Goal: Transaction & Acquisition: Purchase product/service

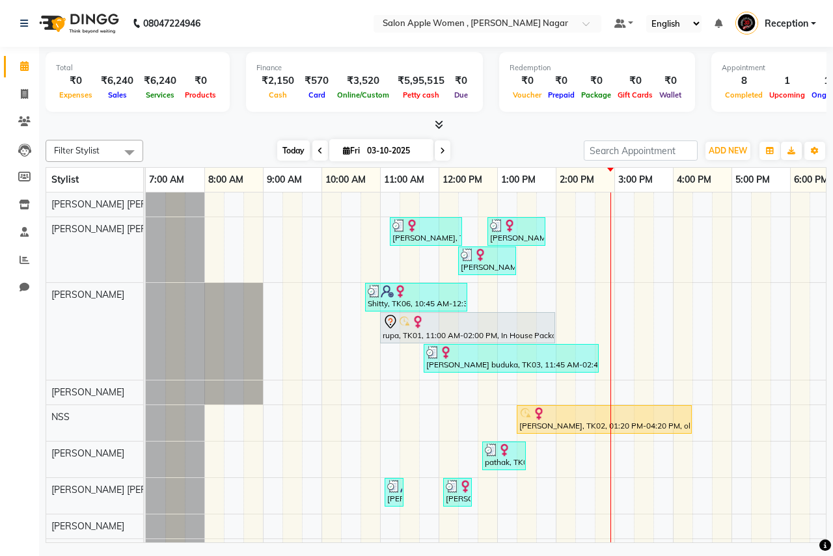
click at [292, 142] on span "Today" at bounding box center [293, 151] width 33 height 20
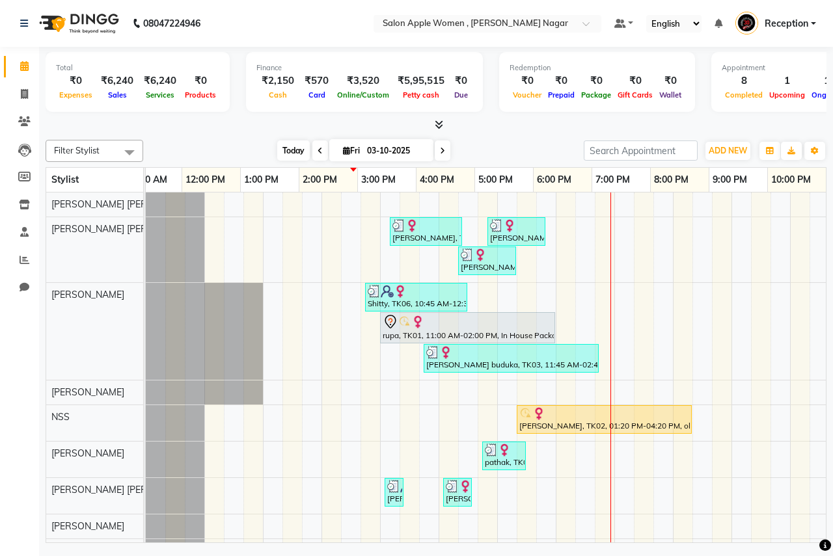
scroll to position [0, 257]
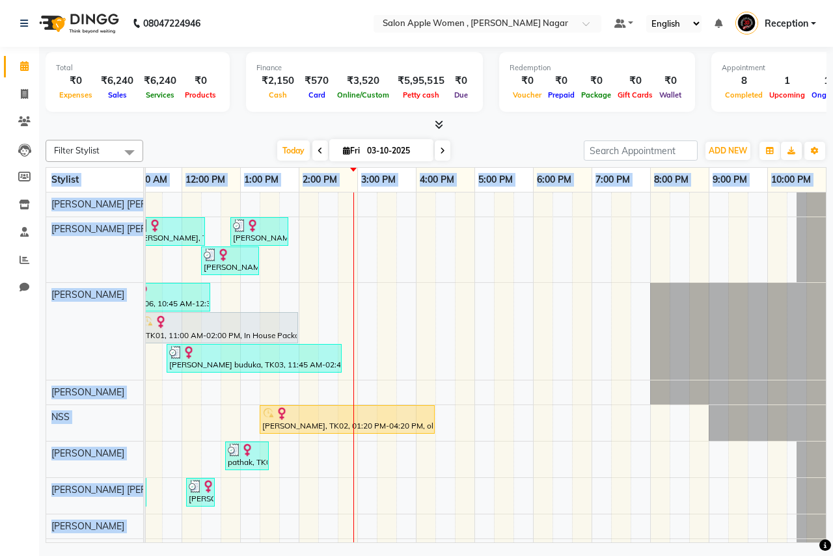
drag, startPoint x: 373, startPoint y: 543, endPoint x: 83, endPoint y: 578, distance: 292.3
click at [83, 556] on html "08047224946 Select Location × Salon Apple Women , [PERSON_NAME] Nagar Default P…" at bounding box center [416, 278] width 833 height 556
click at [649, 422] on div "[PERSON_NAME], TK05, 11:10 AM-12:25 PM, Threading - Eyebrows - [DEMOGRAPHIC_DAT…" at bounding box center [357, 428] width 937 height 470
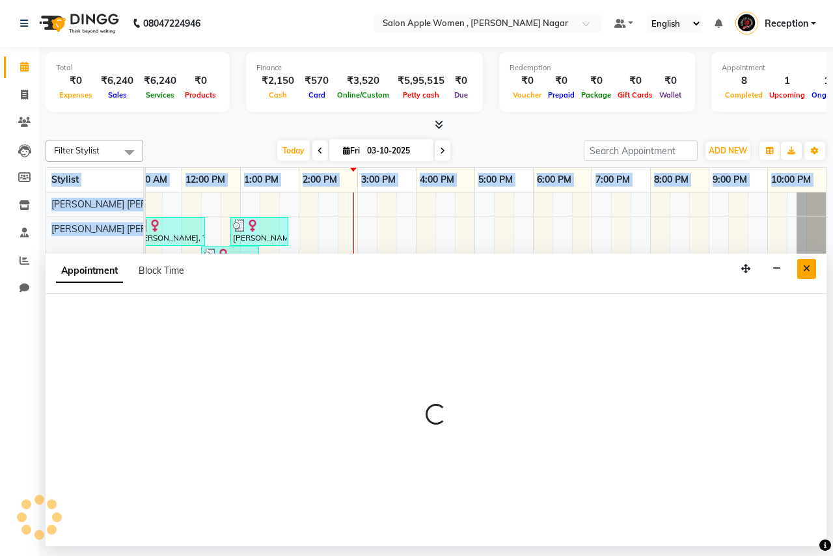
select select "7680"
select select "tentative"
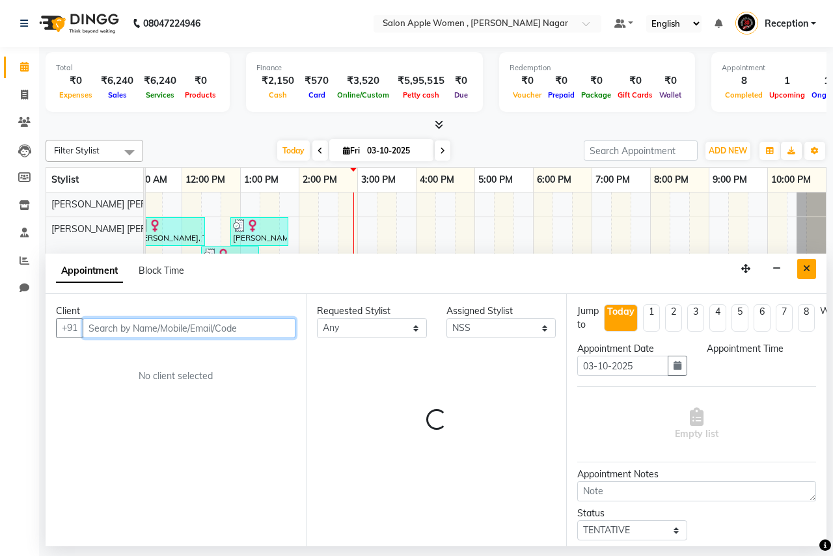
select select "1185"
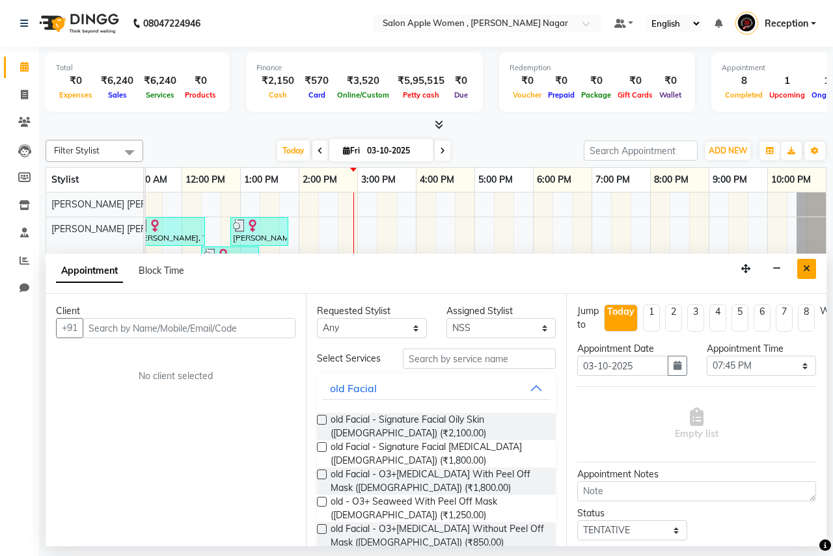
click at [807, 270] on icon "Close" at bounding box center [806, 268] width 7 height 9
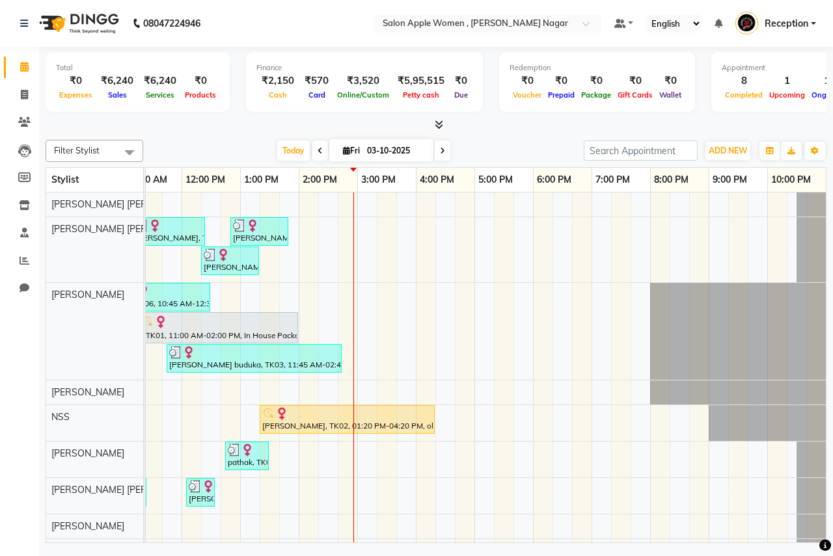
scroll to position [0, 0]
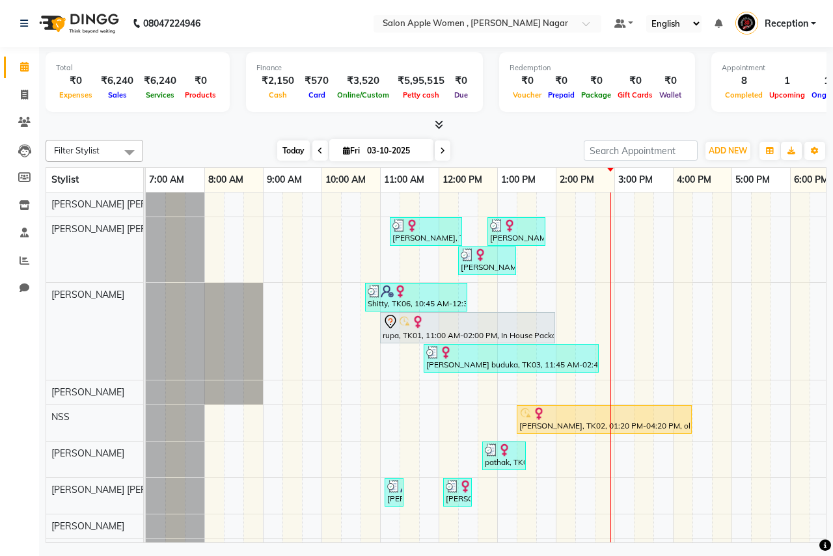
click at [282, 157] on span "Today" at bounding box center [293, 151] width 33 height 20
click at [296, 148] on span "Today" at bounding box center [293, 151] width 33 height 20
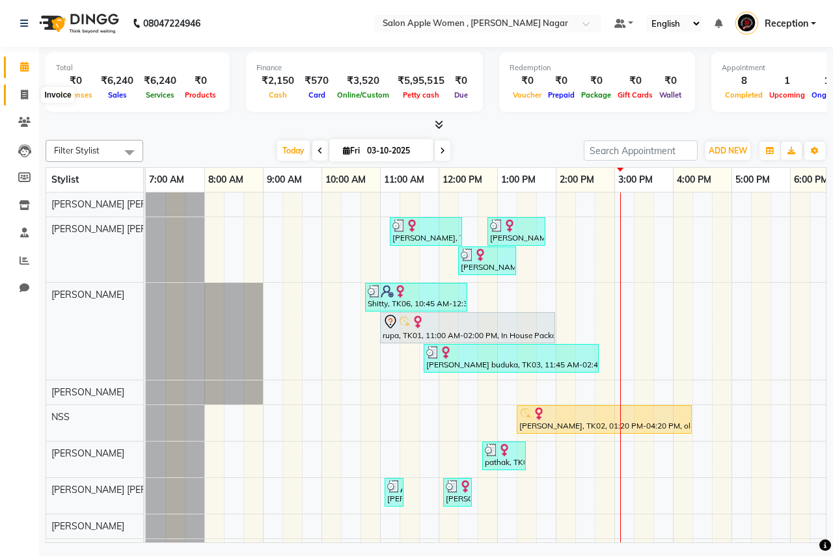
click at [22, 88] on span at bounding box center [24, 95] width 23 height 15
select select "service"
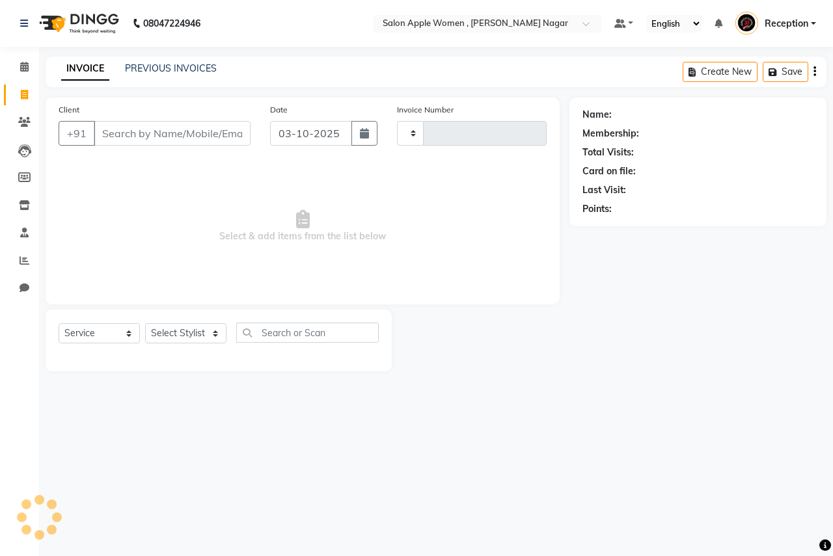
type input "2955"
select select "96"
click at [145, 140] on input "Client" at bounding box center [172, 133] width 157 height 25
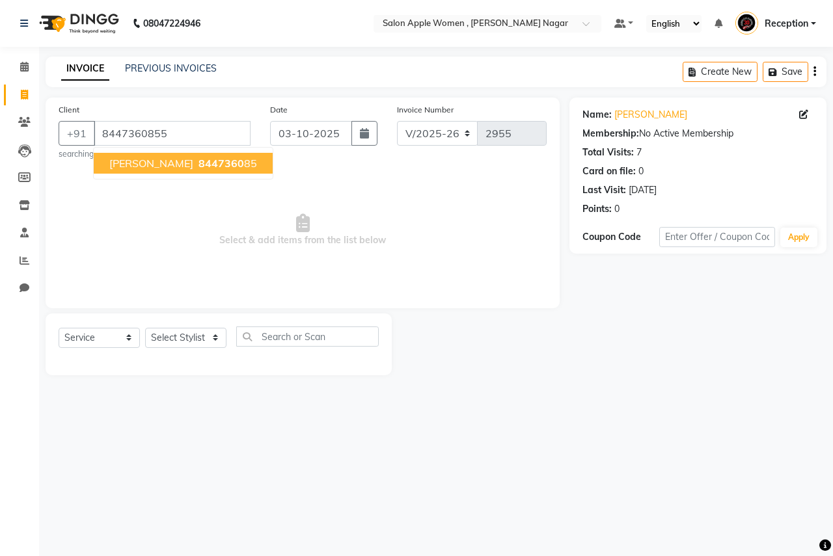
click at [151, 170] on button "[PERSON_NAME] rozekar 8447360 85" at bounding box center [183, 163] width 179 height 21
type input "844736085"
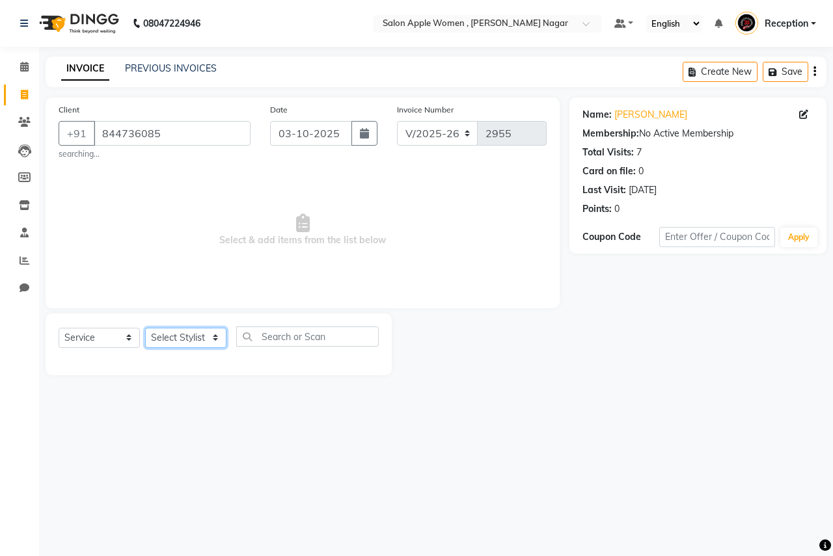
click at [183, 342] on select "Select Stylist [PERSON_NAME] [PERSON_NAME] [PERSON_NAME] [PERSON_NAME] Jyoti Ra…" at bounding box center [185, 338] width 81 height 20
select select "70309"
click at [145, 328] on select "Select Stylist [PERSON_NAME] [PERSON_NAME] [PERSON_NAME] [PERSON_NAME] Jyoti Ra…" at bounding box center [185, 338] width 81 height 20
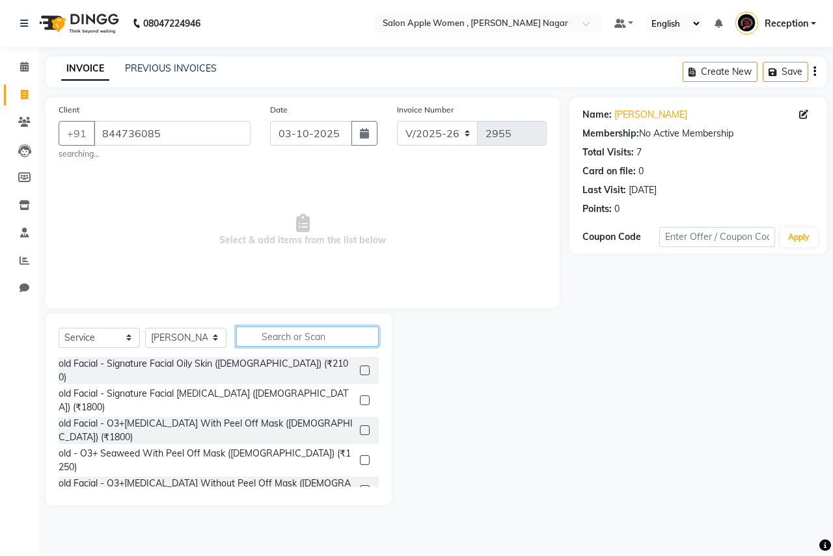
click at [291, 332] on input "text" at bounding box center [307, 337] width 142 height 20
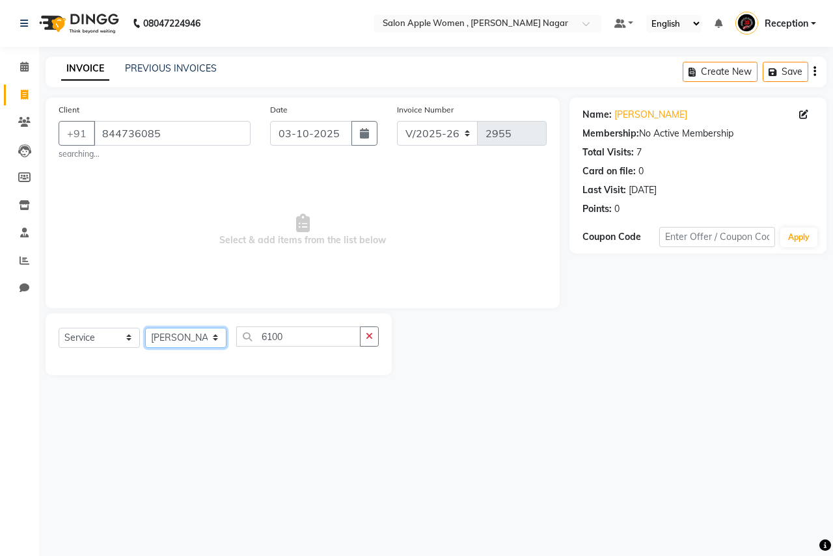
click at [213, 342] on select "Select Stylist [PERSON_NAME] [PERSON_NAME] [PERSON_NAME] [PERSON_NAME] Jyoti Ra…" at bounding box center [185, 338] width 81 height 20
click at [306, 347] on input "6100" at bounding box center [298, 337] width 124 height 20
type input "6"
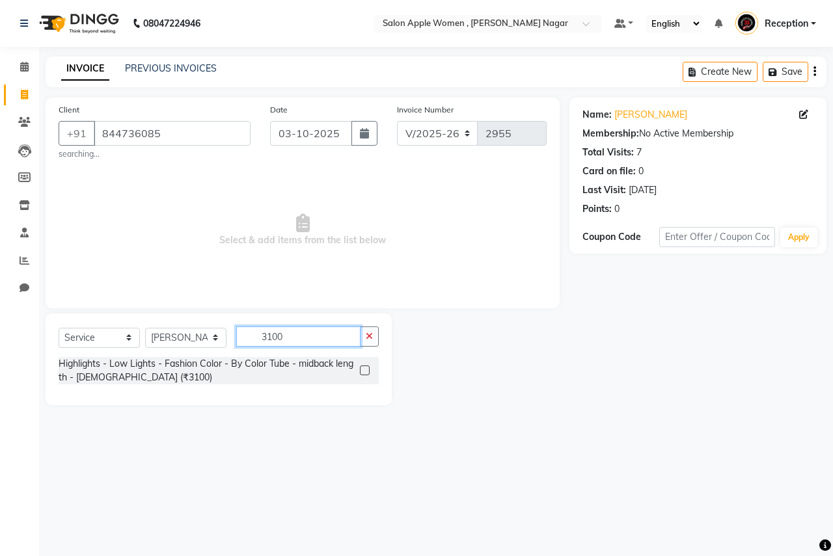
type input "3100"
click at [364, 368] on label at bounding box center [365, 371] width 10 height 10
click at [364, 368] on input "checkbox" at bounding box center [364, 371] width 8 height 8
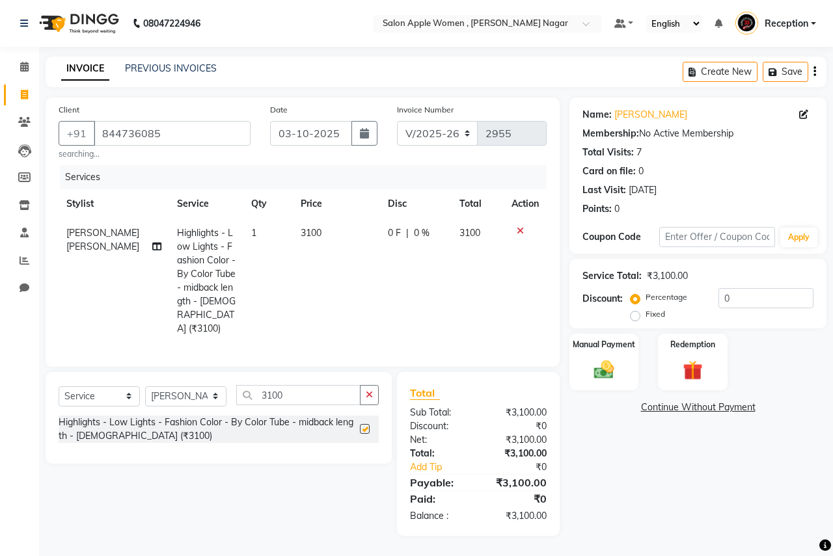
checkbox input "false"
click at [310, 396] on input "3100" at bounding box center [298, 395] width 124 height 20
type input "3"
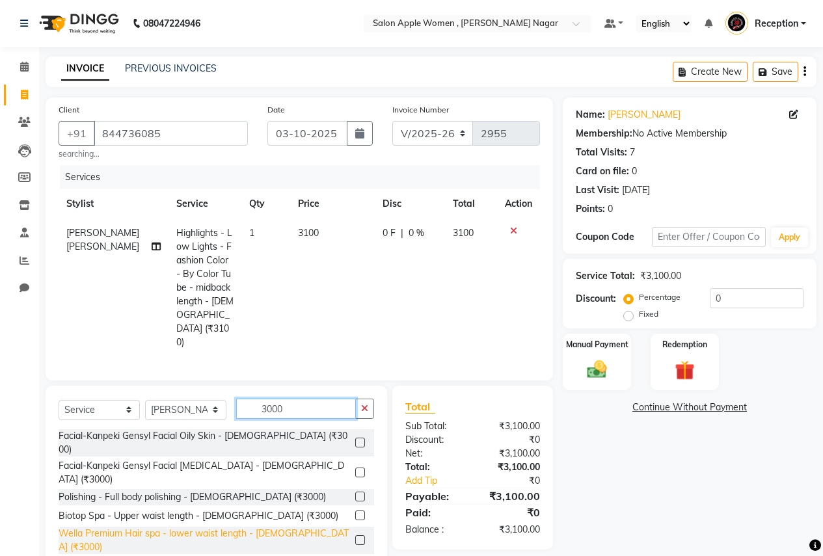
scroll to position [65, 0]
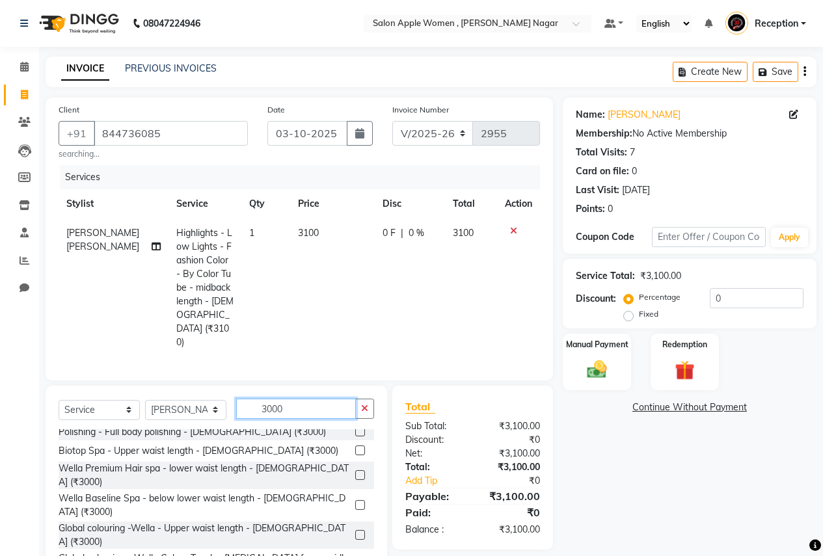
type input "3000"
click at [355, 556] on label at bounding box center [360, 565] width 10 height 10
click at [355, 556] on input "checkbox" at bounding box center [359, 565] width 8 height 8
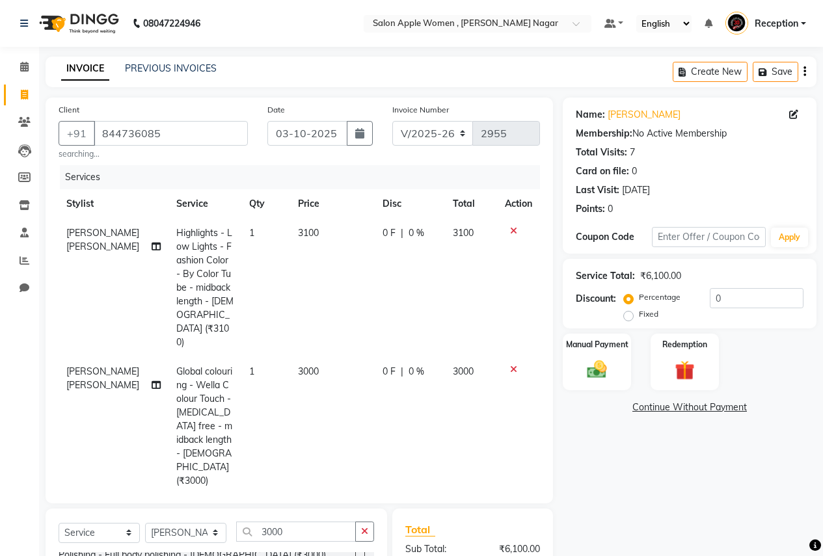
checkbox input "false"
click at [597, 358] on img at bounding box center [596, 369] width 33 height 23
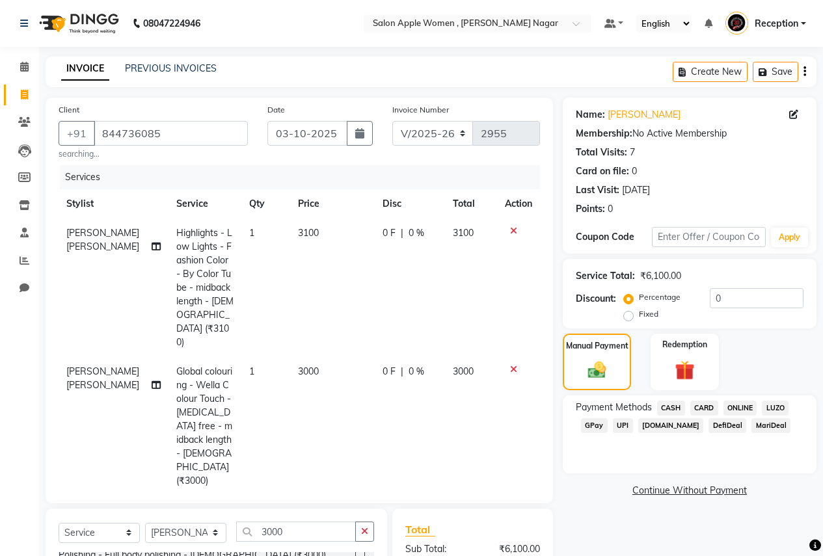
click at [743, 407] on span "ONLINE" at bounding box center [740, 408] width 34 height 15
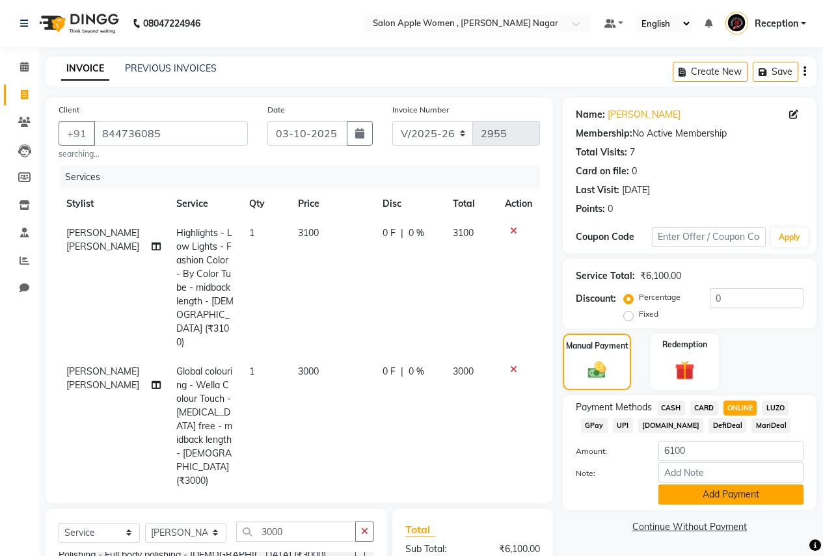
click at [708, 487] on button "Add Payment" at bounding box center [730, 495] width 145 height 20
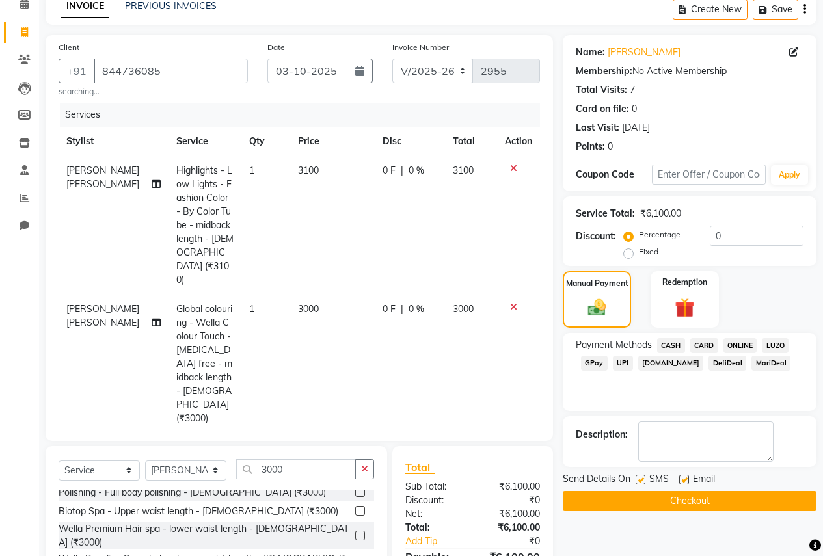
scroll to position [130, 0]
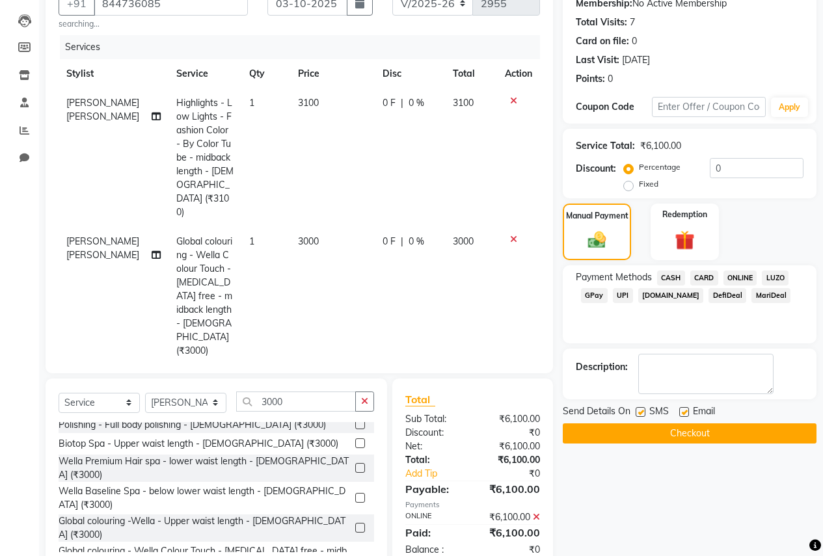
click at [695, 429] on button "Checkout" at bounding box center [690, 434] width 254 height 20
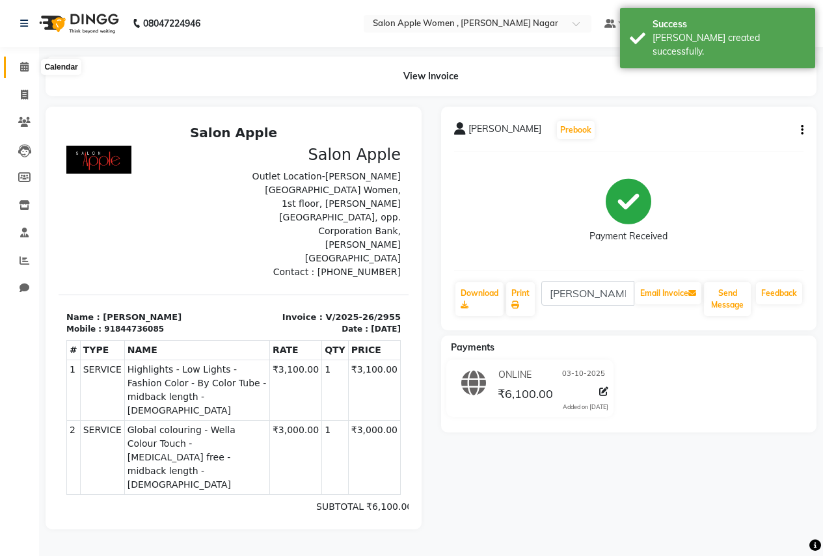
drag, startPoint x: 28, startPoint y: 70, endPoint x: 36, endPoint y: 67, distance: 8.2
click at [28, 70] on icon at bounding box center [24, 67] width 8 height 10
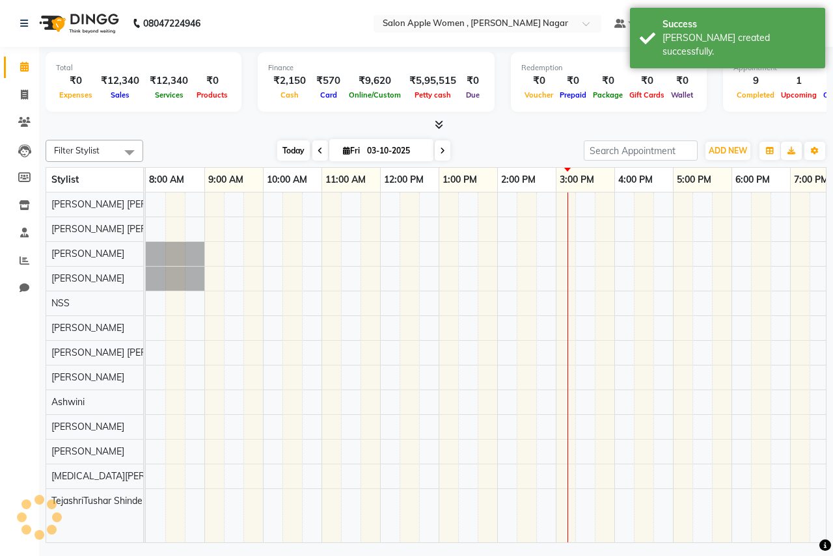
click at [282, 152] on span "Today" at bounding box center [293, 151] width 33 height 20
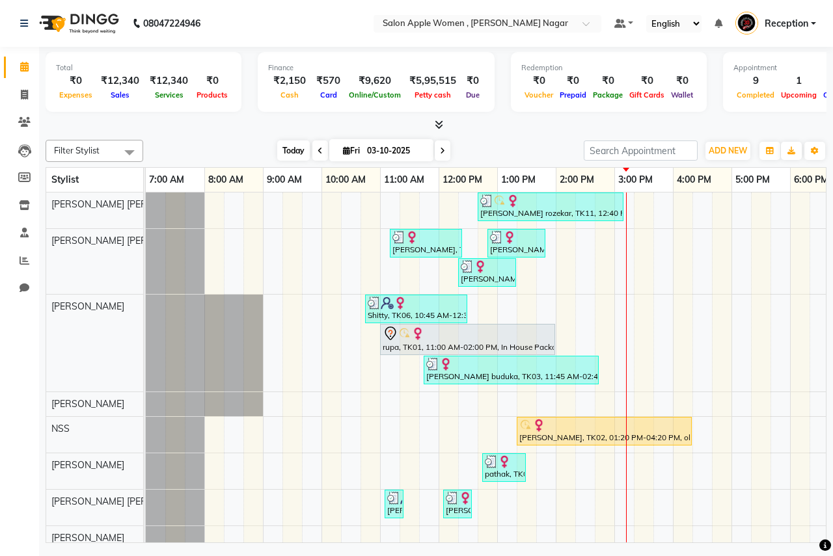
click at [293, 151] on span "Today" at bounding box center [293, 151] width 33 height 20
click at [16, 90] on span at bounding box center [24, 95] width 23 height 15
select select "96"
select select "service"
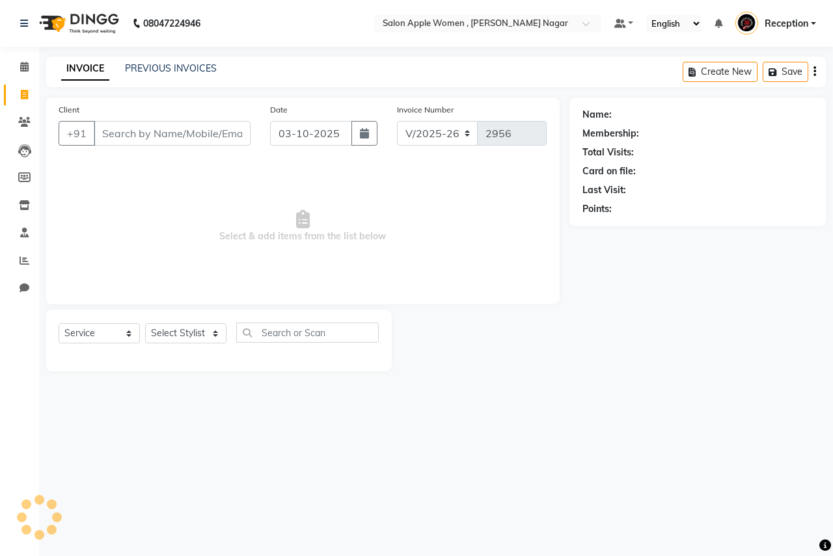
click at [228, 126] on input "Client" at bounding box center [172, 133] width 157 height 25
click at [131, 136] on input "9689917959" at bounding box center [139, 133] width 90 height 25
click at [151, 135] on input "9689617959" at bounding box center [139, 133] width 90 height 25
type input "9689617159"
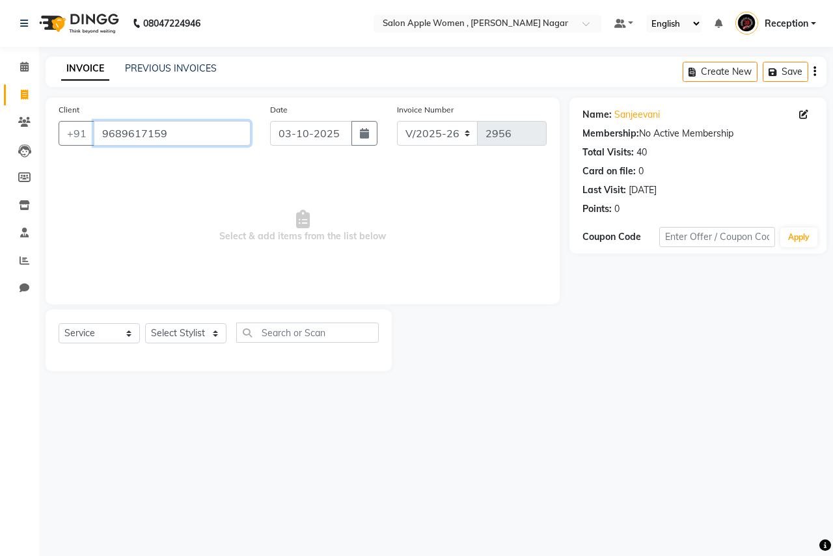
drag, startPoint x: 97, startPoint y: 132, endPoint x: 209, endPoint y: 133, distance: 111.9
click at [209, 133] on input "9689617159" at bounding box center [172, 133] width 157 height 25
click at [31, 121] on span at bounding box center [24, 122] width 23 height 15
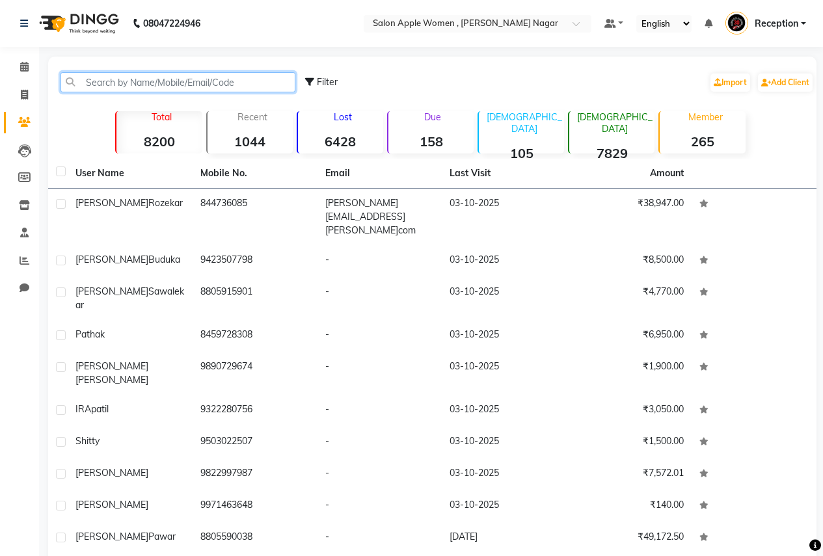
click at [187, 88] on input "text" at bounding box center [178, 82] width 235 height 20
paste input "9689617159"
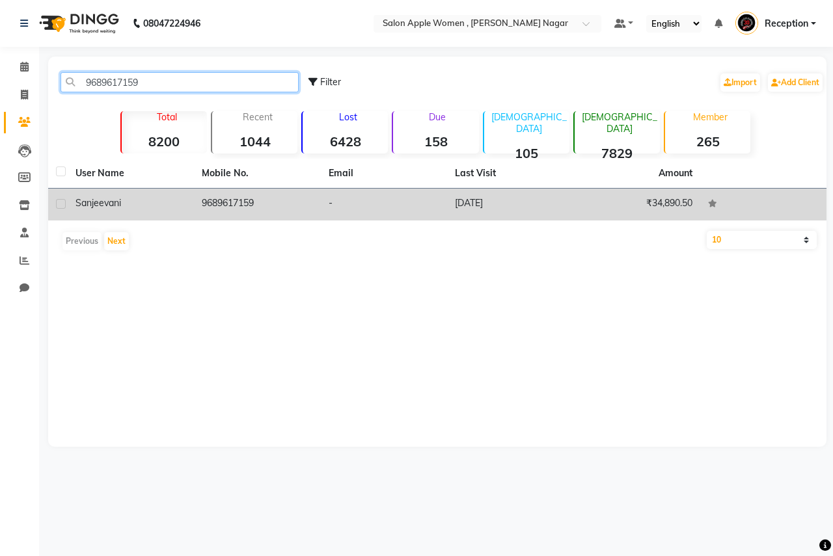
type input "9689617159"
click at [267, 209] on td "9689617159" at bounding box center [257, 205] width 126 height 32
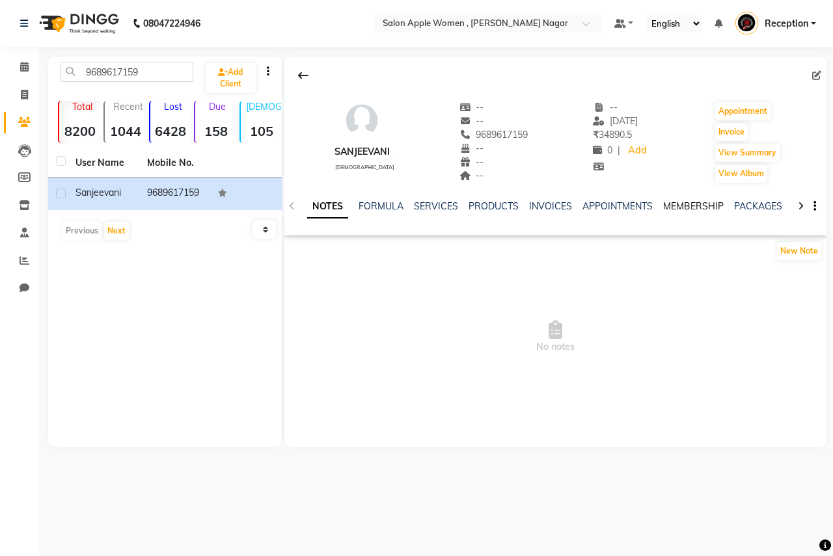
click at [689, 202] on link "MEMBERSHIP" at bounding box center [693, 206] width 61 height 12
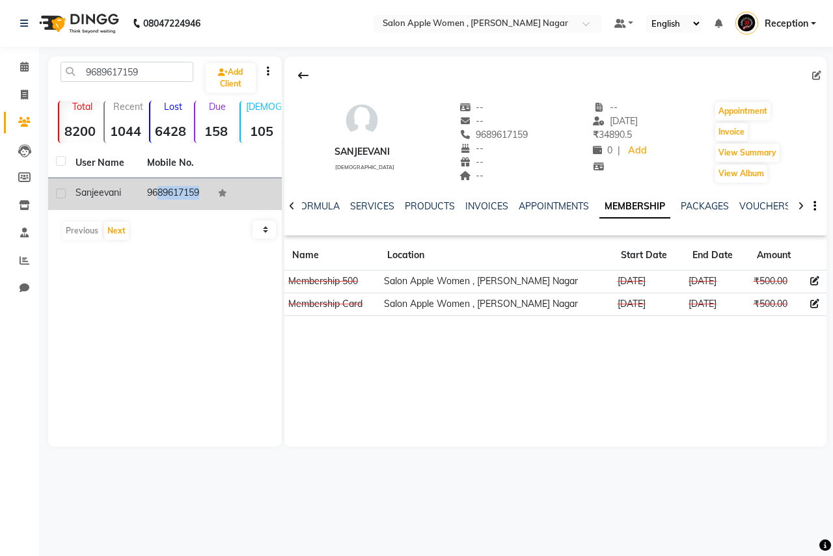
drag, startPoint x: 143, startPoint y: 190, endPoint x: 211, endPoint y: 187, distance: 68.4
click at [211, 187] on tr "sanjeevani 9689617159" at bounding box center [165, 194] width 234 height 32
copy td "9689617159"
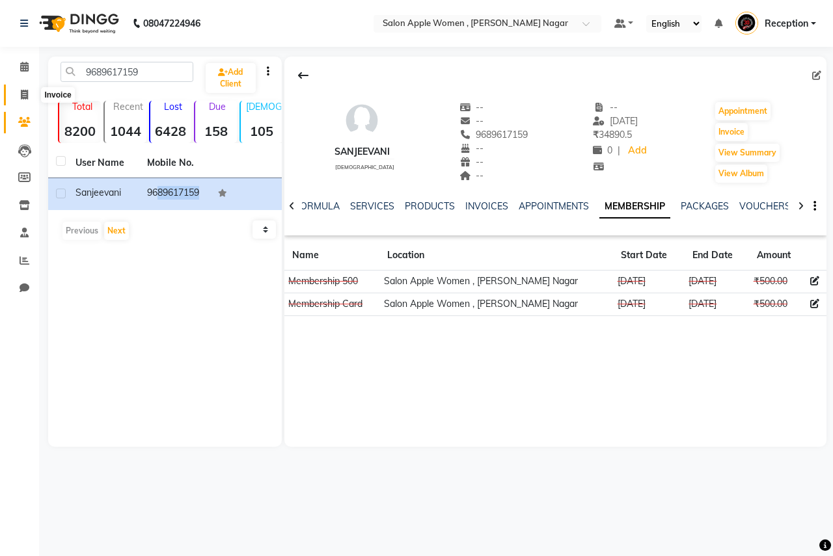
click at [21, 90] on icon at bounding box center [24, 95] width 7 height 10
select select "service"
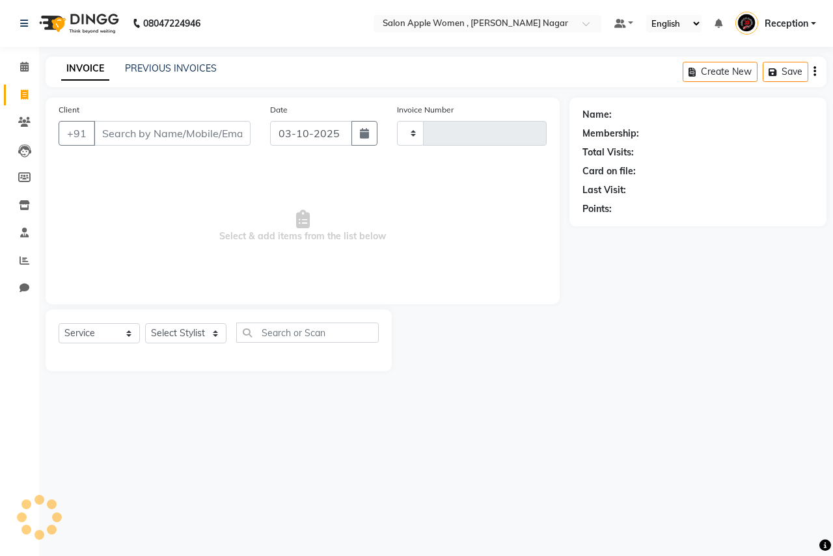
type input "2956"
select select "96"
click at [141, 130] on input "Client" at bounding box center [172, 133] width 157 height 25
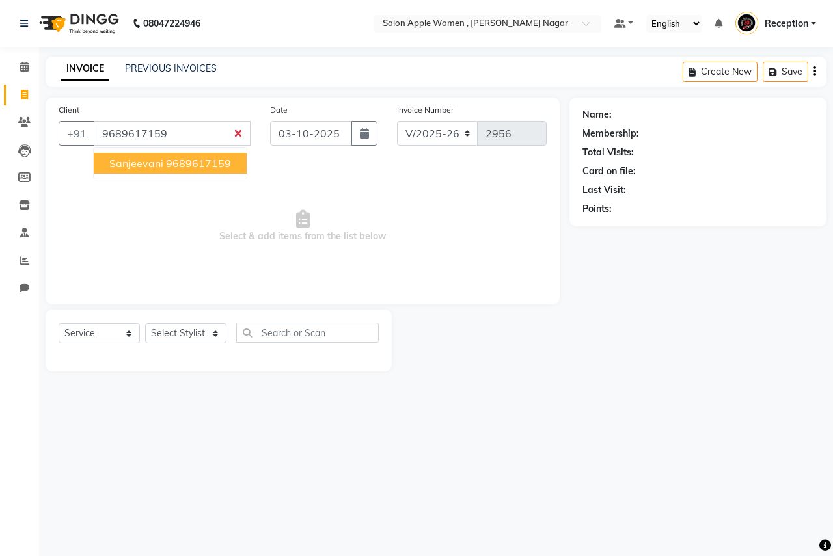
click at [176, 159] on ngb-highlight "9689617159" at bounding box center [198, 163] width 65 height 13
type input "9689617159"
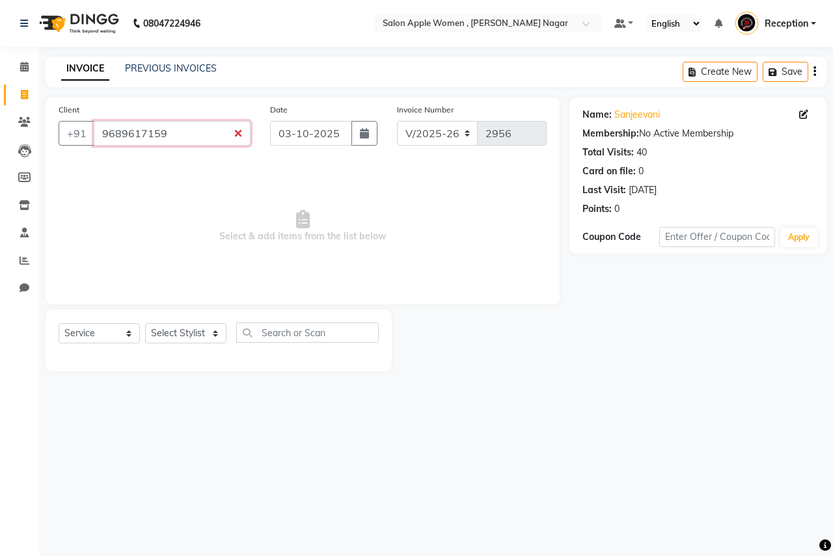
click at [193, 129] on input "9689617159" at bounding box center [172, 133] width 157 height 25
click at [192, 135] on input "9689617159" at bounding box center [172, 133] width 157 height 25
click at [212, 340] on select "Select Stylist [PERSON_NAME] [PERSON_NAME] [PERSON_NAME] [PERSON_NAME] Jyoti Ra…" at bounding box center [185, 333] width 81 height 20
select select "3152"
click at [145, 323] on select "Select Stylist [PERSON_NAME] [PERSON_NAME] [PERSON_NAME] [PERSON_NAME] Jyoti Ra…" at bounding box center [185, 333] width 81 height 20
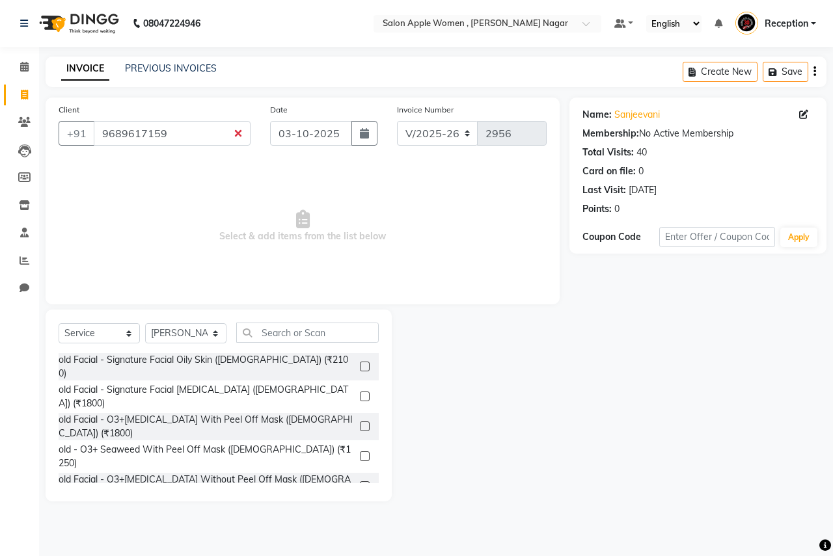
click at [286, 319] on div "Select Service Product Membership Package Voucher Prepaid Gift Card Select Styl…" at bounding box center [219, 406] width 346 height 192
click at [284, 337] on input "text" at bounding box center [307, 333] width 142 height 20
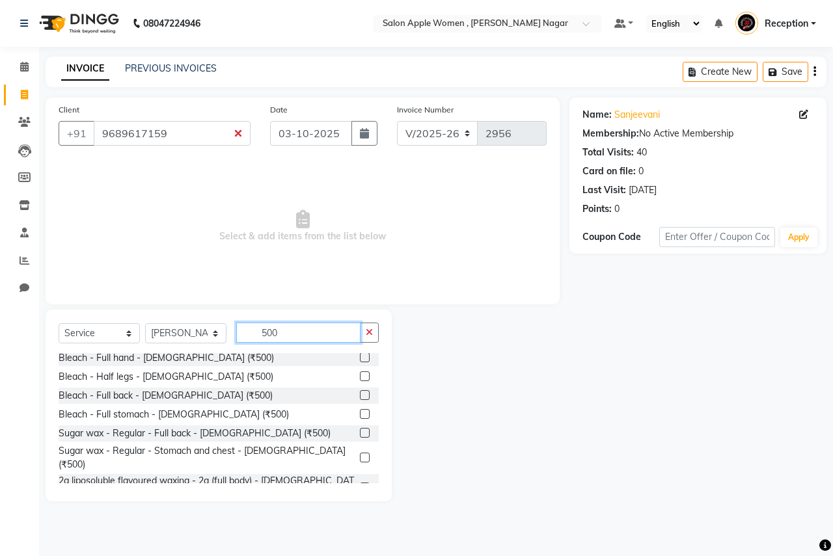
scroll to position [325, 0]
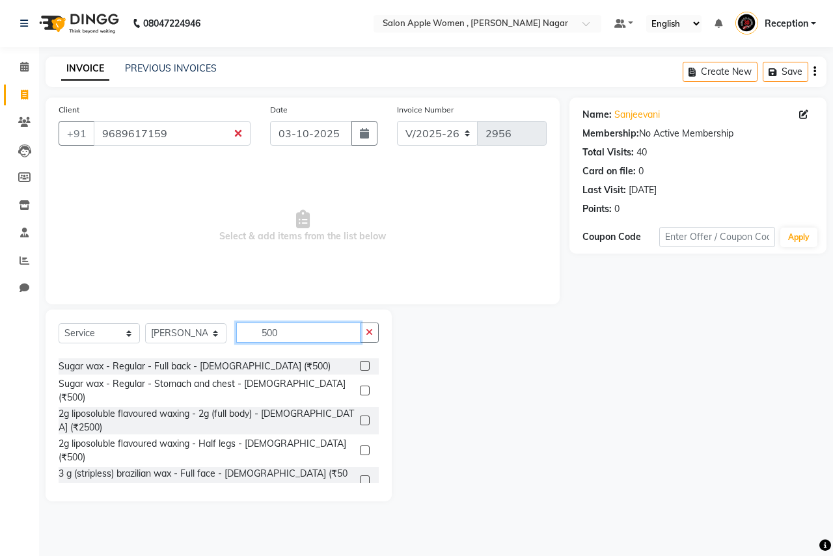
type input "500"
click at [360, 518] on label at bounding box center [365, 523] width 10 height 10
click at [360, 520] on input "checkbox" at bounding box center [364, 524] width 8 height 8
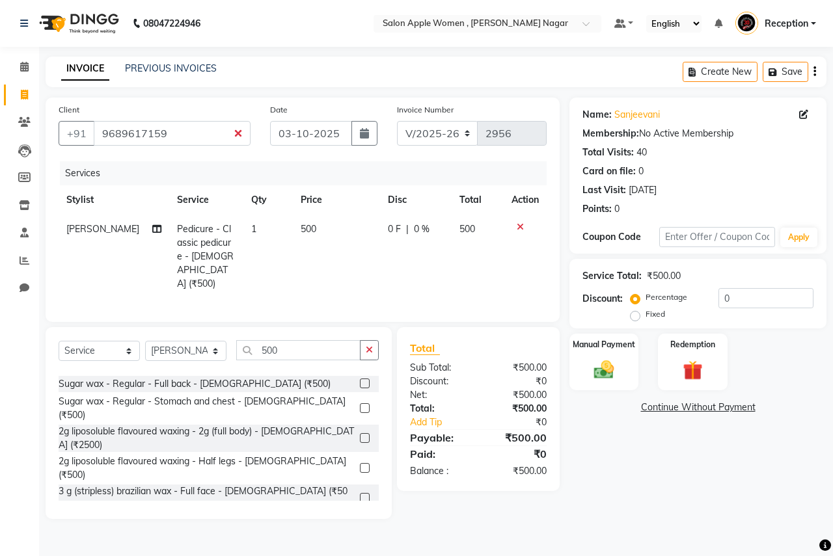
checkbox input "false"
click at [324, 340] on input "500" at bounding box center [298, 350] width 124 height 20
type input "5"
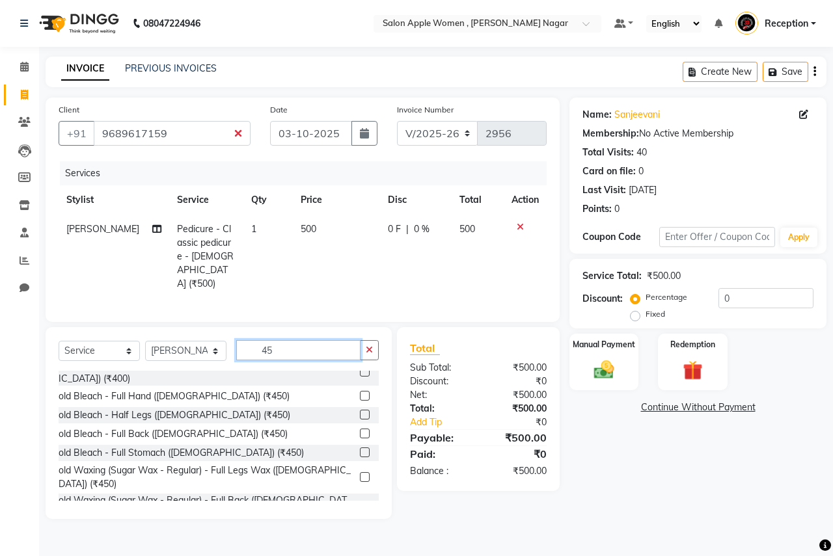
scroll to position [12, 0]
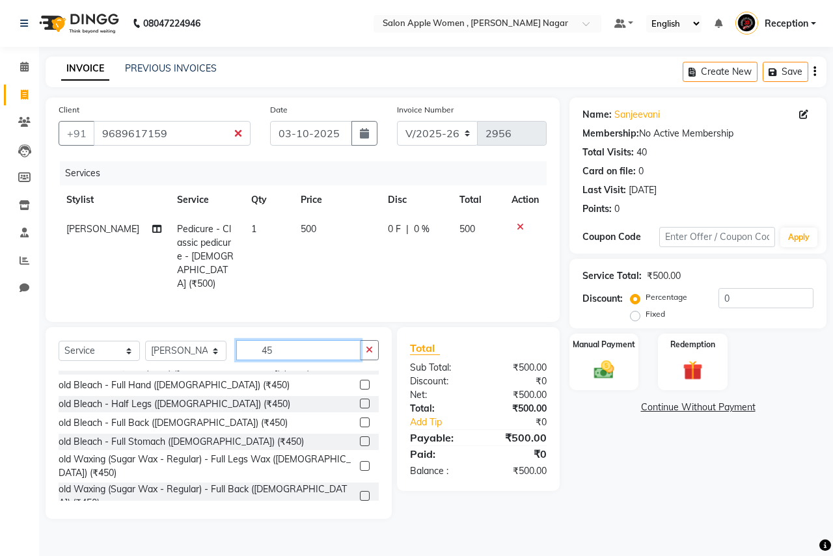
type input "4"
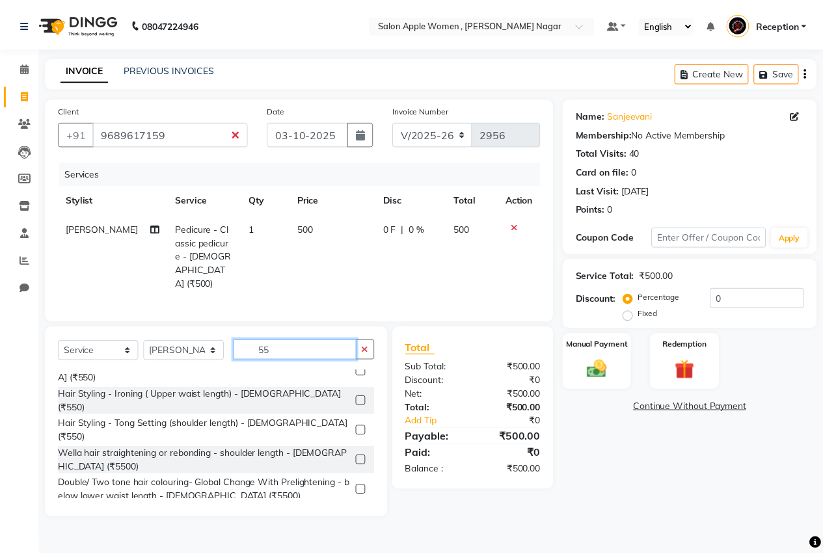
scroll to position [0, 0]
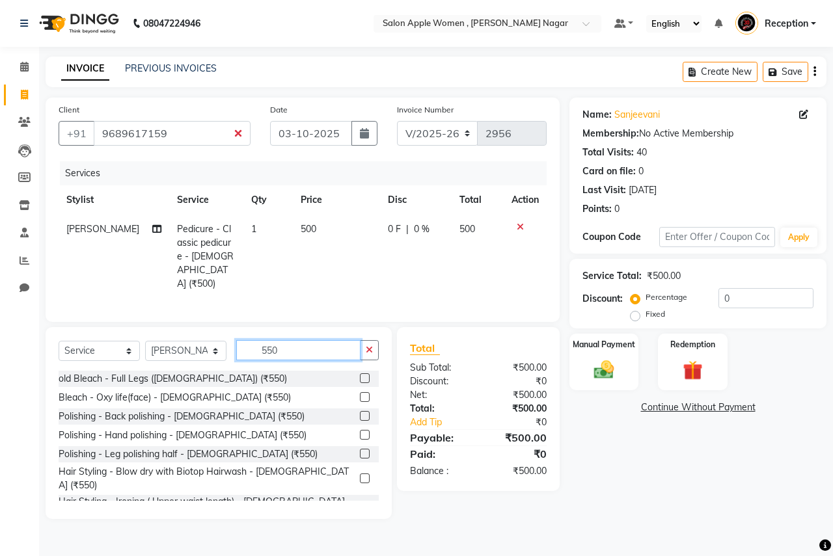
type input "550"
click at [360, 411] on label at bounding box center [365, 416] width 10 height 10
click at [360, 412] on input "checkbox" at bounding box center [364, 416] width 8 height 8
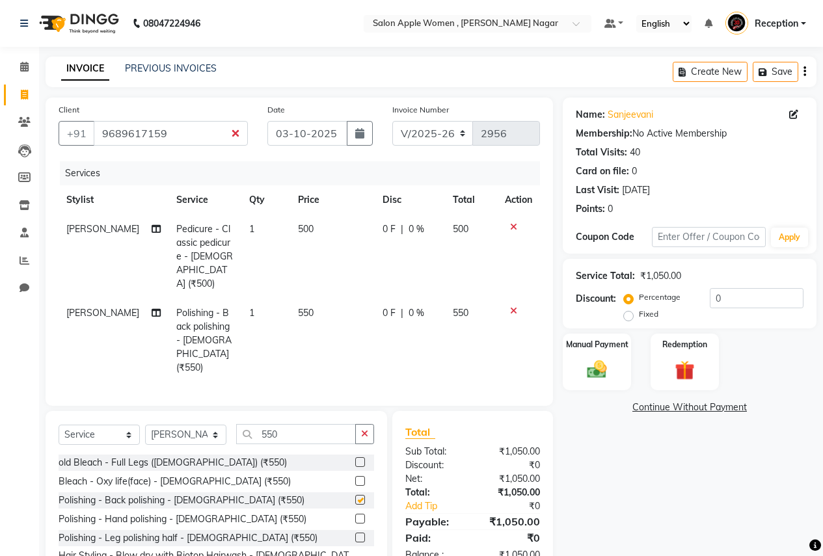
checkbox input "false"
click at [742, 300] on input "0" at bounding box center [757, 298] width 94 height 20
type input "010"
click at [612, 377] on img at bounding box center [596, 369] width 33 height 23
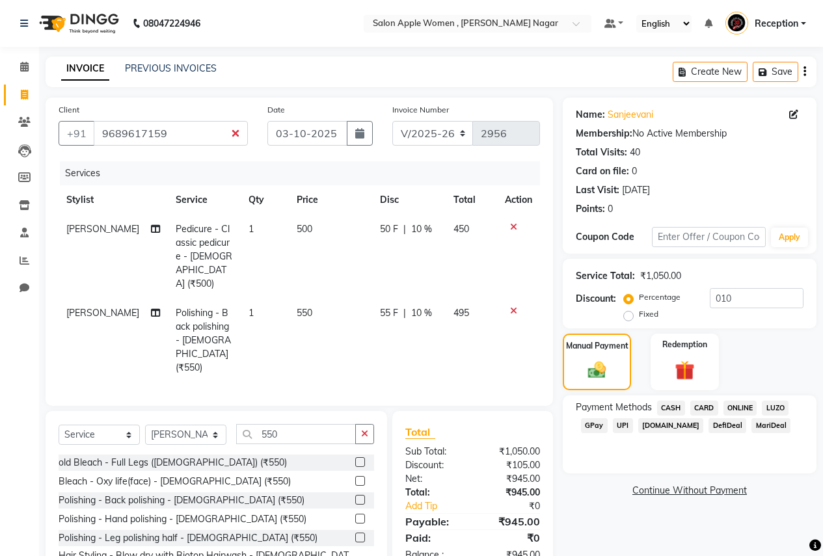
click at [736, 404] on span "ONLINE" at bounding box center [740, 408] width 34 height 15
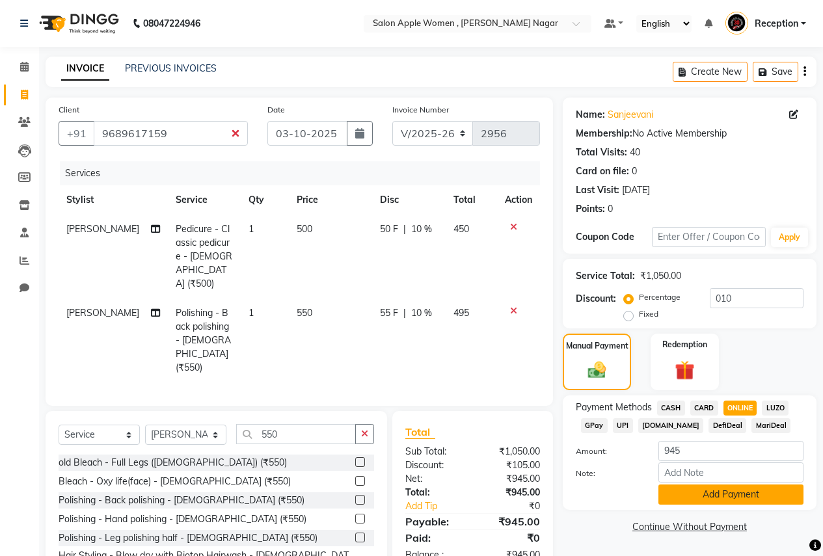
click at [727, 491] on button "Add Payment" at bounding box center [730, 495] width 145 height 20
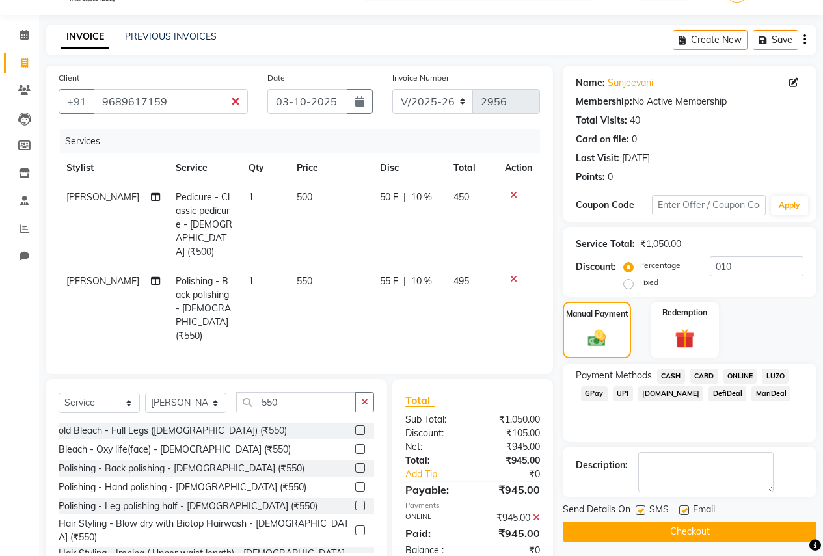
scroll to position [49, 0]
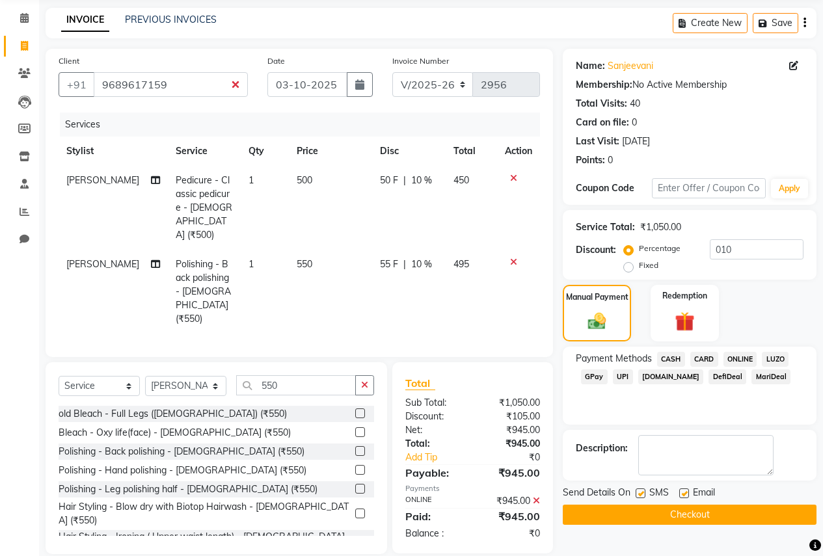
click at [725, 510] on button "Checkout" at bounding box center [690, 515] width 254 height 20
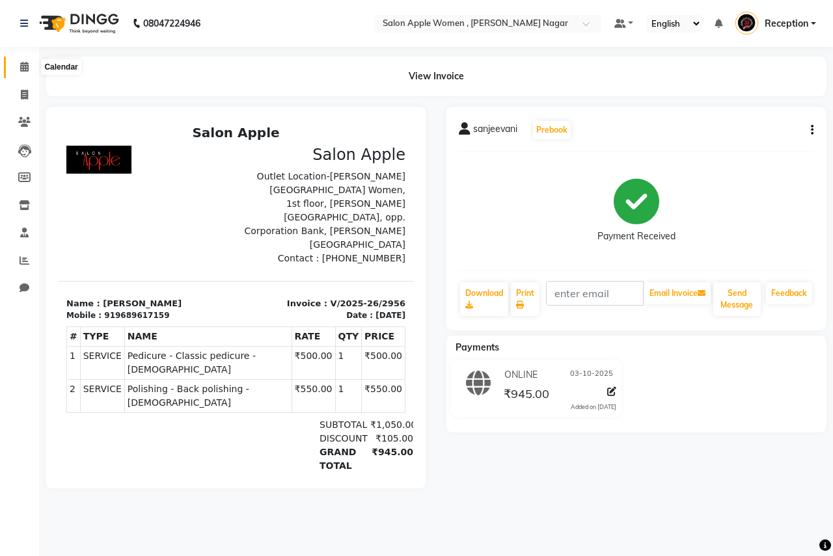
click at [28, 63] on icon at bounding box center [24, 67] width 8 height 10
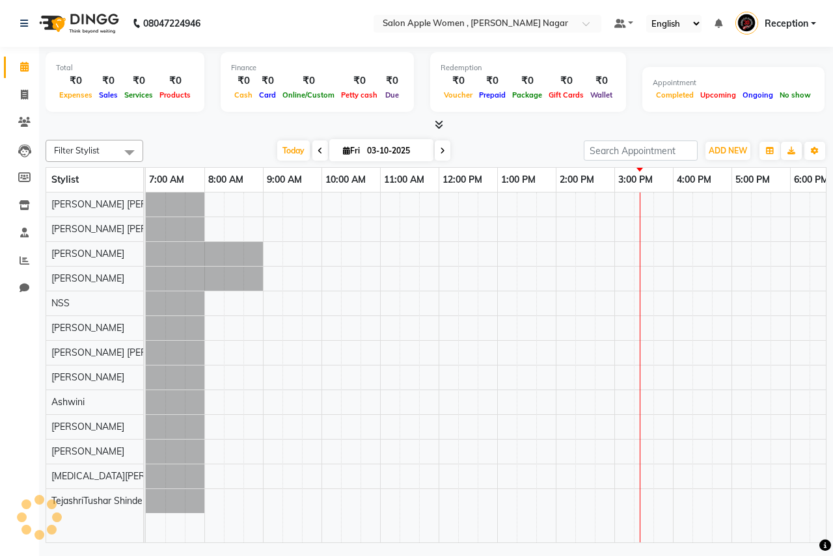
scroll to position [0, 257]
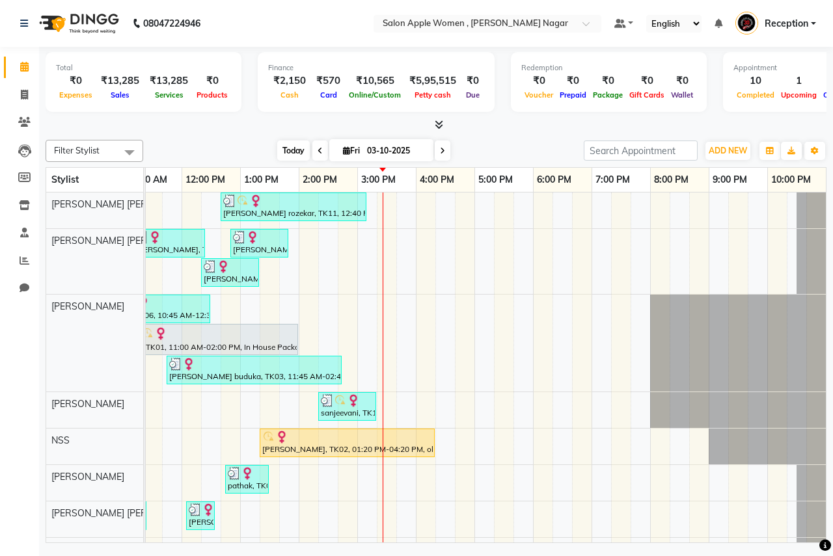
click at [277, 153] on span "Today" at bounding box center [293, 151] width 33 height 20
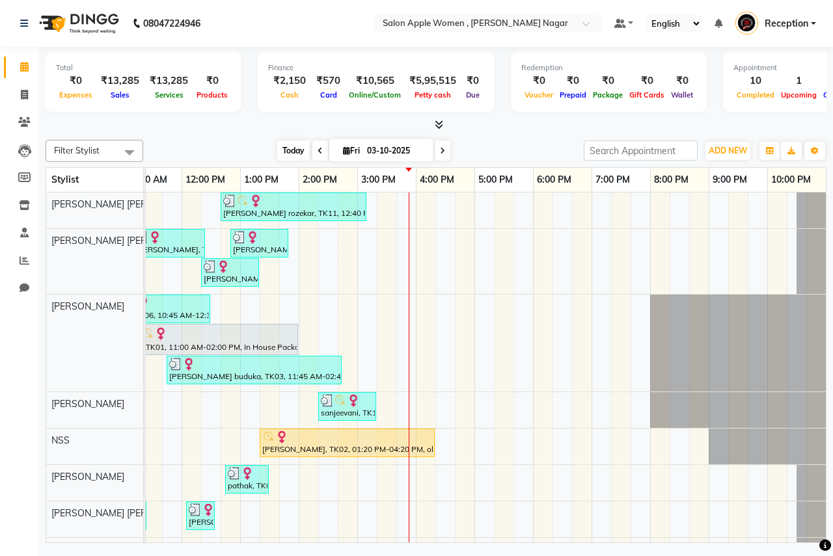
click at [288, 148] on span "Today" at bounding box center [293, 151] width 33 height 20
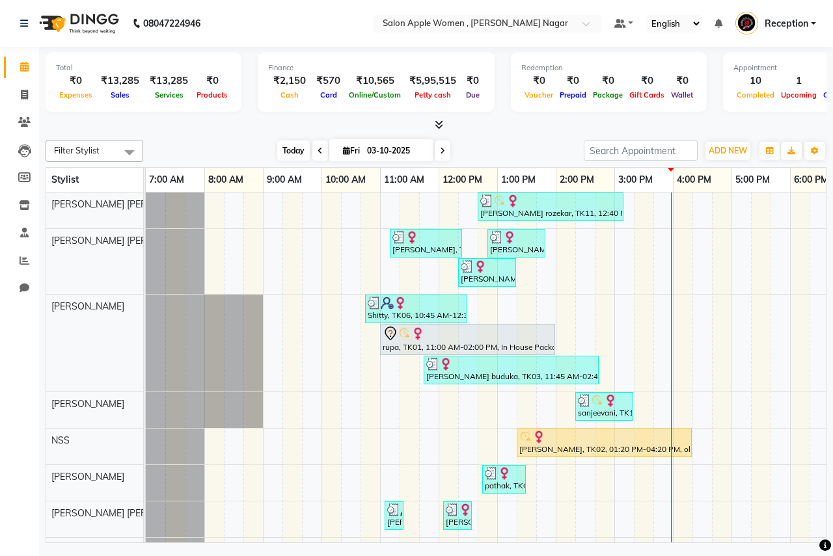
click at [291, 148] on span "Today" at bounding box center [293, 151] width 33 height 20
drag, startPoint x: 24, startPoint y: 92, endPoint x: 51, endPoint y: 88, distance: 27.6
click at [25, 93] on icon at bounding box center [24, 95] width 7 height 10
select select "96"
select select "service"
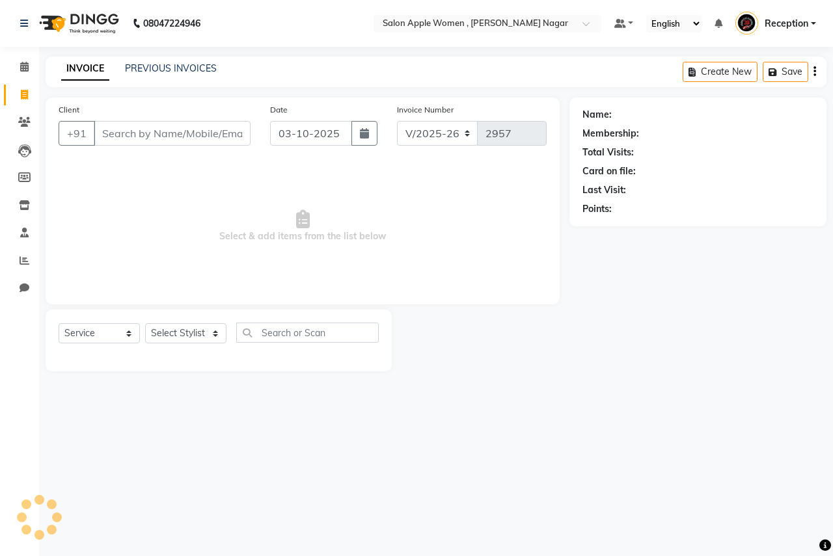
drag, startPoint x: 122, startPoint y: 134, endPoint x: 113, endPoint y: 96, distance: 39.4
click at [122, 126] on input "Client" at bounding box center [172, 133] width 157 height 25
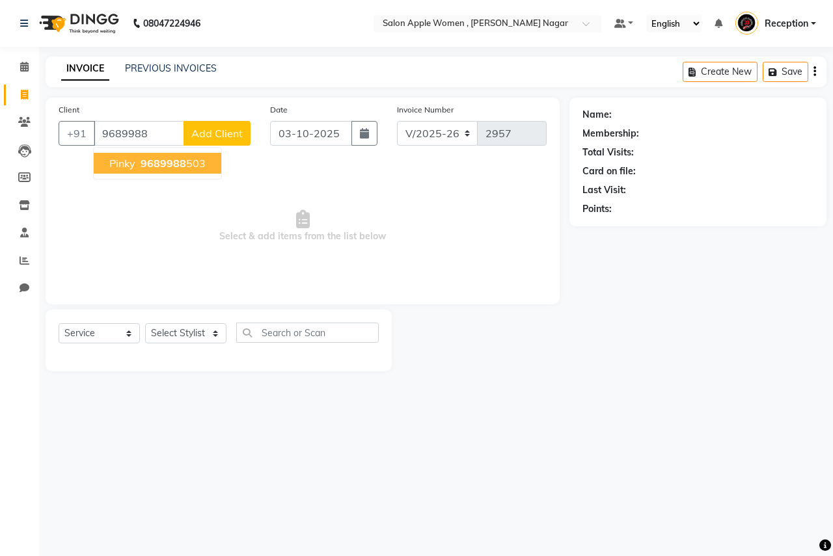
click at [202, 154] on button "pinky 9689988 503" at bounding box center [158, 163] width 128 height 21
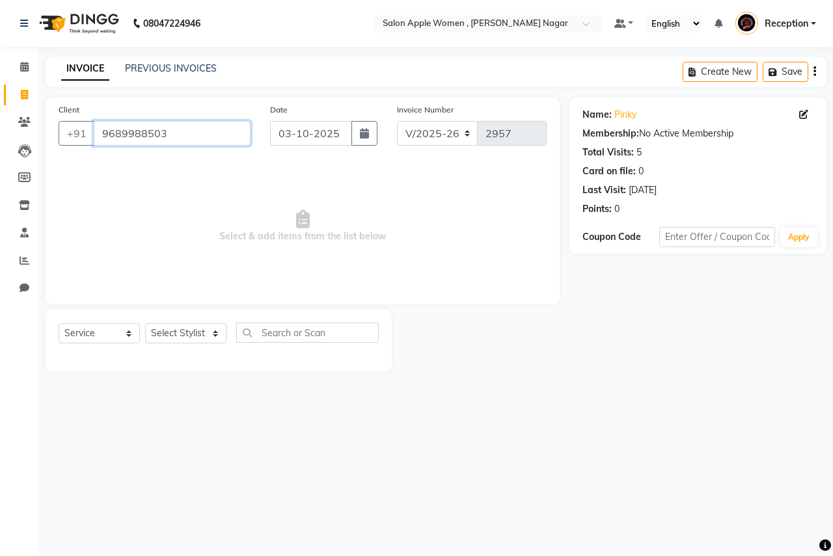
click at [194, 144] on input "9689988503" at bounding box center [172, 133] width 157 height 25
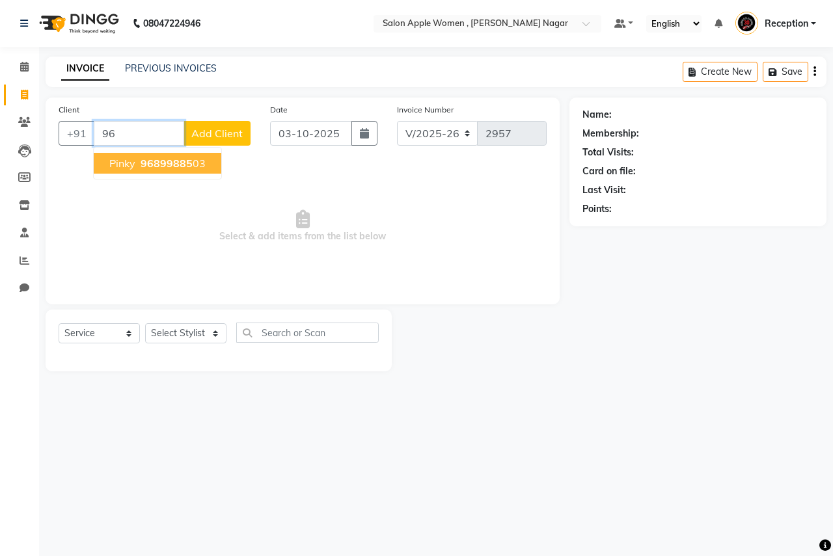
type input "9"
click at [223, 163] on span "97302200" at bounding box center [224, 163] width 52 height 13
type input "9730220010"
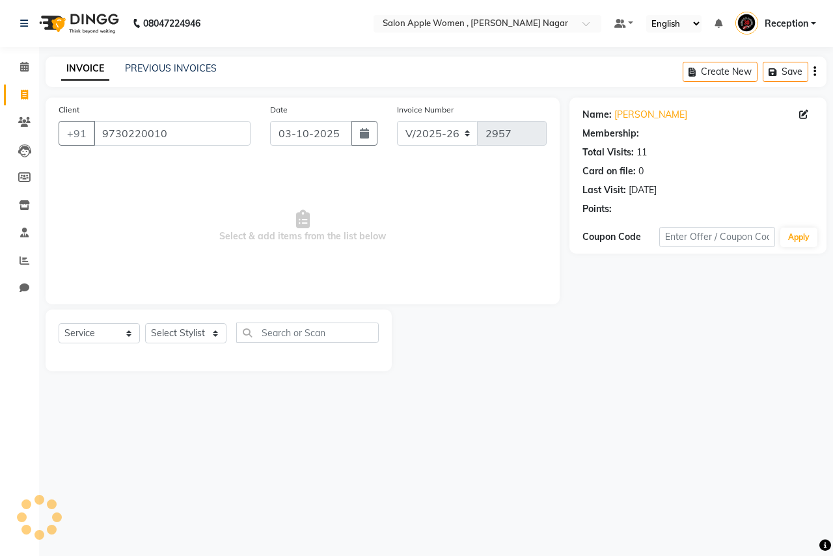
select select "1: Object"
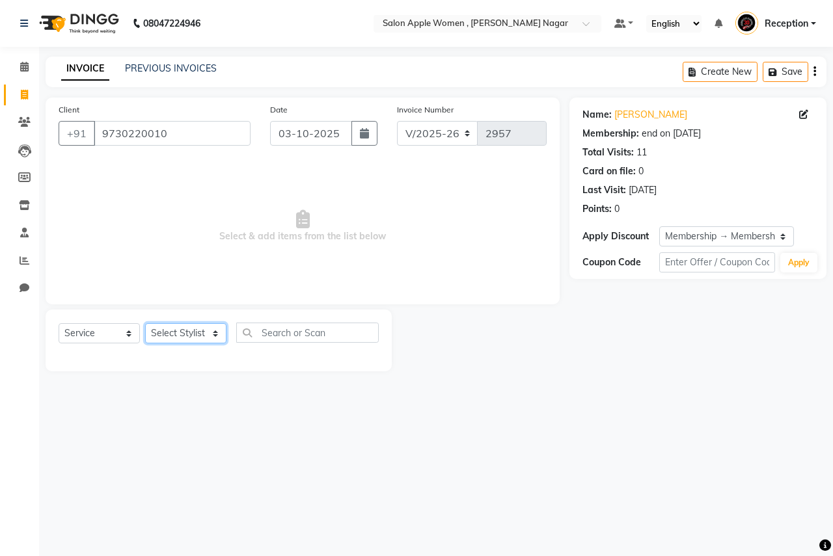
click at [214, 340] on select "Select Stylist [PERSON_NAME] [PERSON_NAME] [PERSON_NAME] [PERSON_NAME] Jyoti Ra…" at bounding box center [185, 333] width 81 height 20
select select "12123"
click at [145, 323] on select "Select Stylist [PERSON_NAME] [PERSON_NAME] [PERSON_NAME] [PERSON_NAME] Jyoti Ra…" at bounding box center [185, 333] width 81 height 20
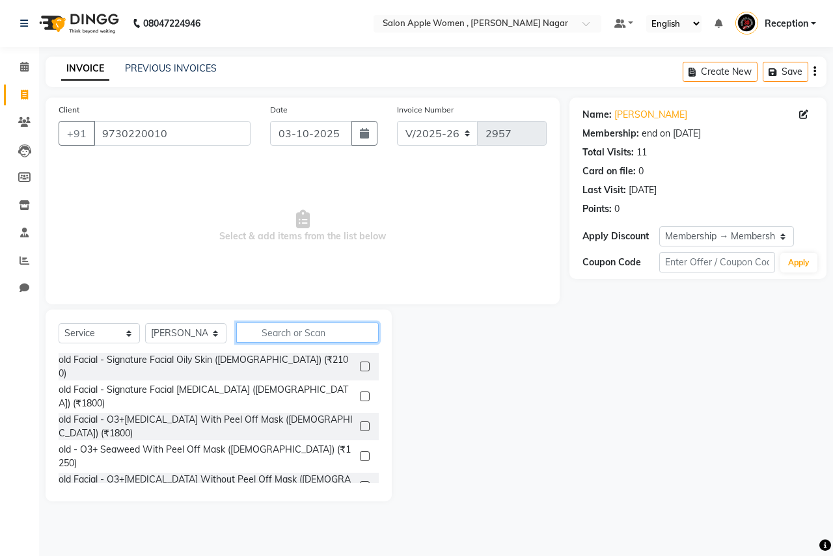
click at [304, 330] on input "text" at bounding box center [307, 333] width 142 height 20
click at [351, 334] on input "text" at bounding box center [307, 333] width 142 height 20
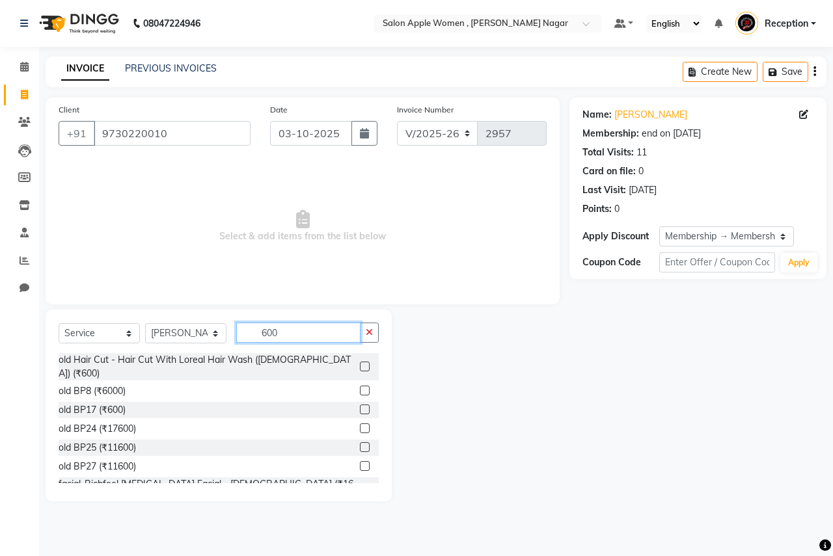
scroll to position [65, 0]
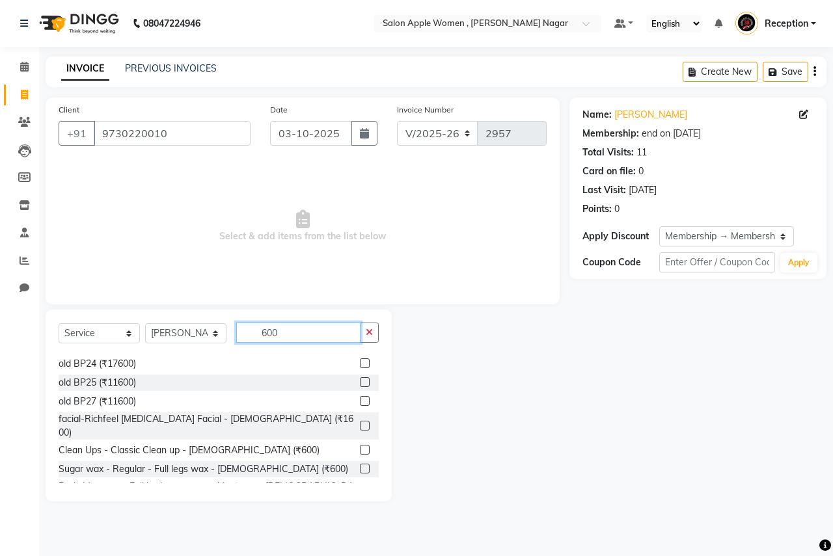
type input "600"
click at [360, 464] on label at bounding box center [365, 469] width 10 height 10
click at [360, 465] on input "checkbox" at bounding box center [364, 469] width 8 height 8
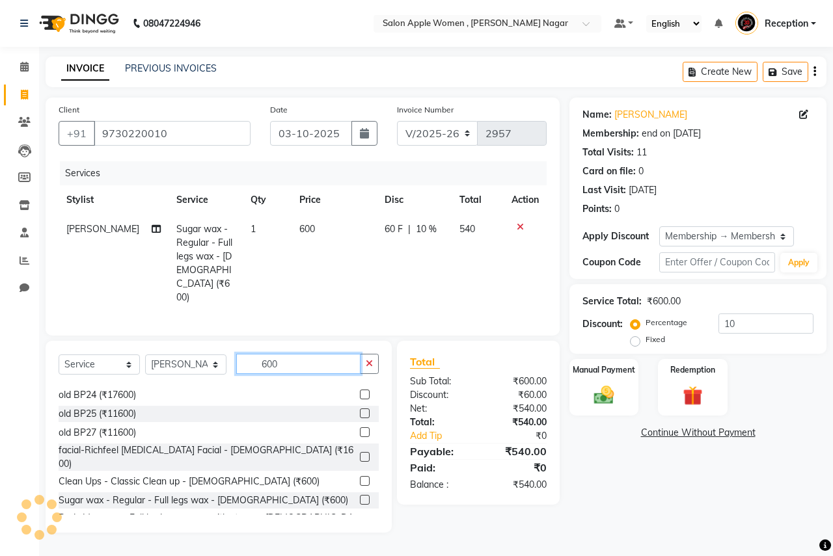
checkbox input "false"
click at [319, 354] on input "600" at bounding box center [298, 364] width 124 height 20
type input "6"
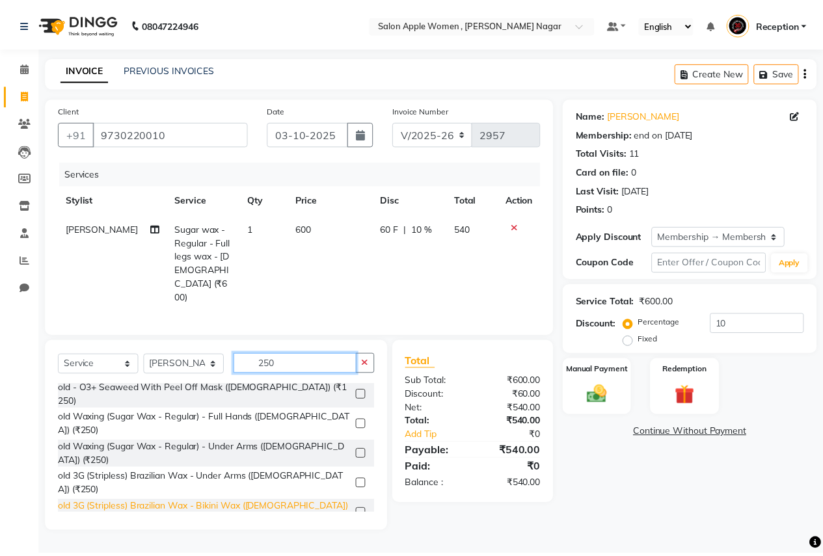
scroll to position [0, 0]
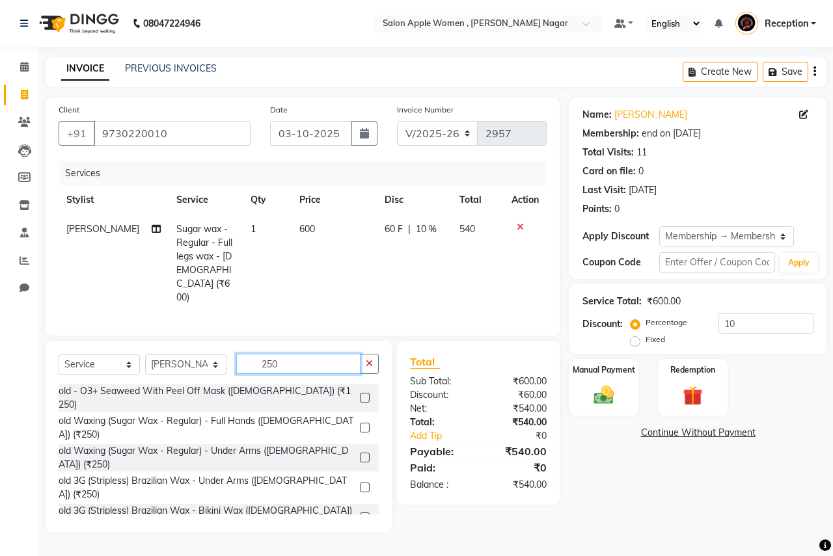
type input "250"
click at [360, 423] on label at bounding box center [365, 428] width 10 height 10
click at [360, 424] on input "checkbox" at bounding box center [364, 428] width 8 height 8
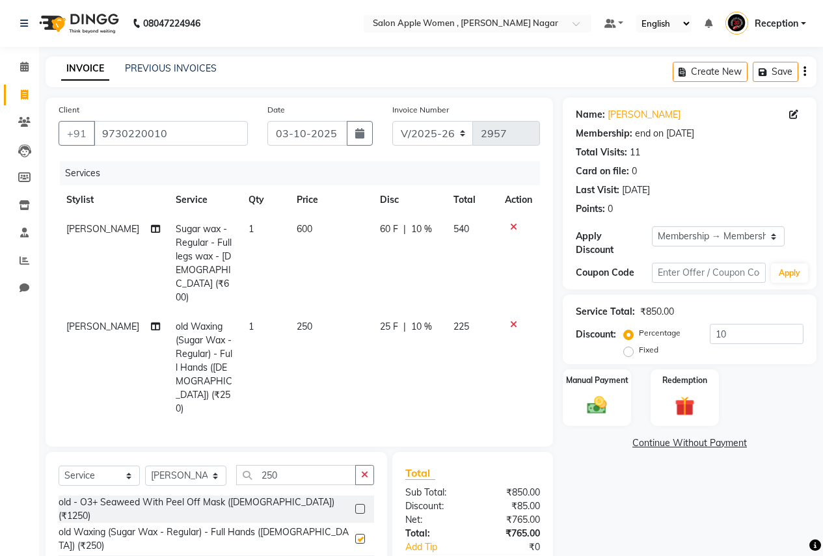
checkbox input "false"
click at [311, 465] on input "250" at bounding box center [296, 475] width 120 height 20
type input "2"
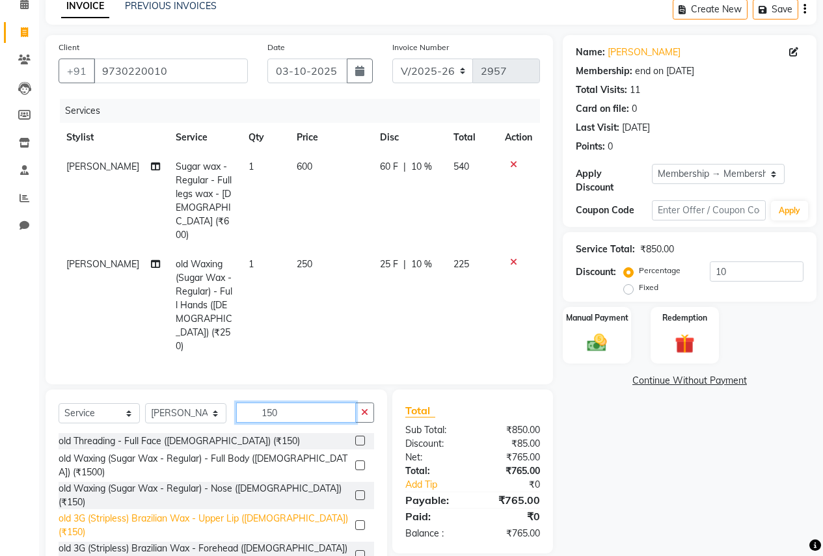
scroll to position [195, 0]
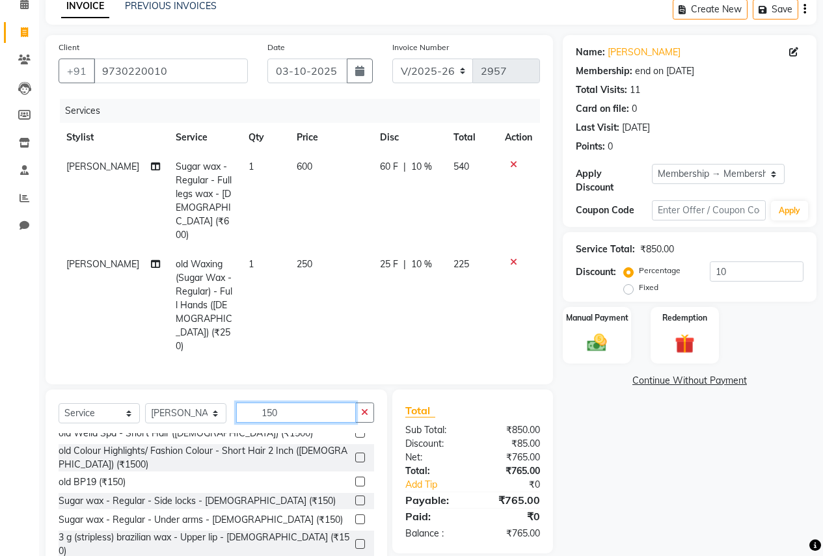
type input "150"
click at [355, 515] on label at bounding box center [360, 520] width 10 height 10
click at [355, 516] on input "checkbox" at bounding box center [359, 520] width 8 height 8
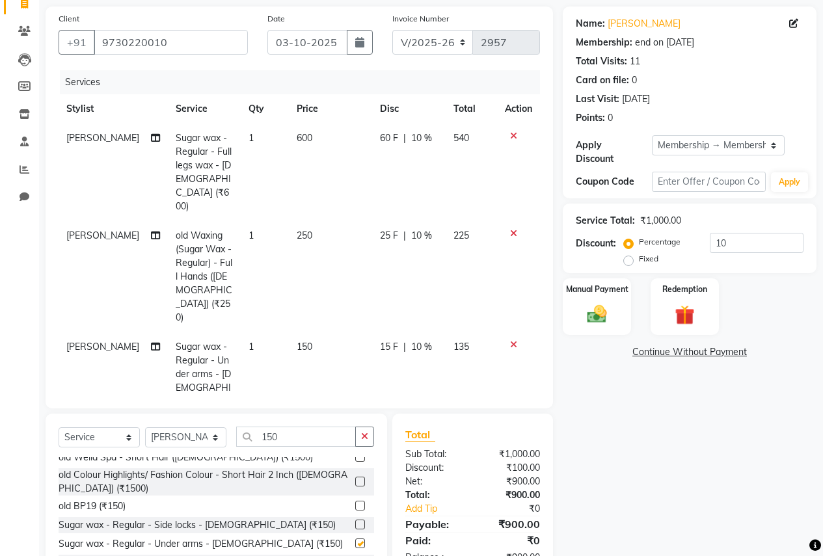
checkbox input "false"
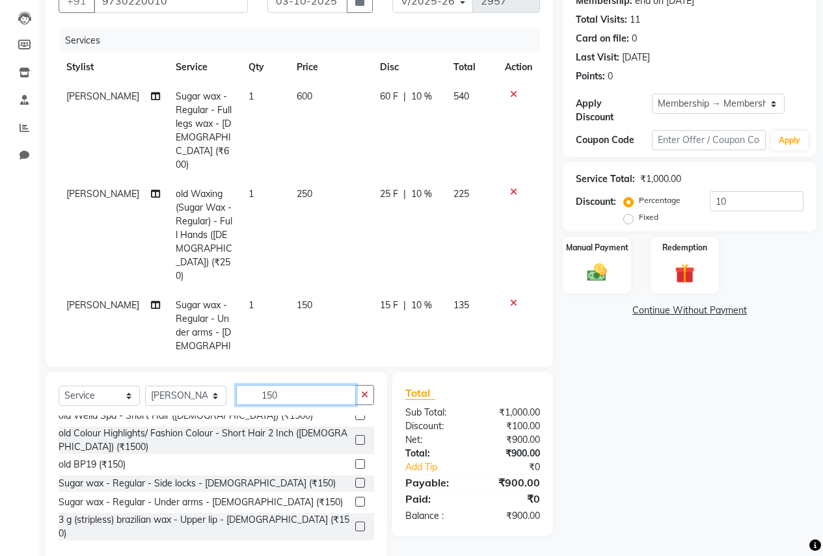
click at [306, 385] on input "150" at bounding box center [296, 395] width 120 height 20
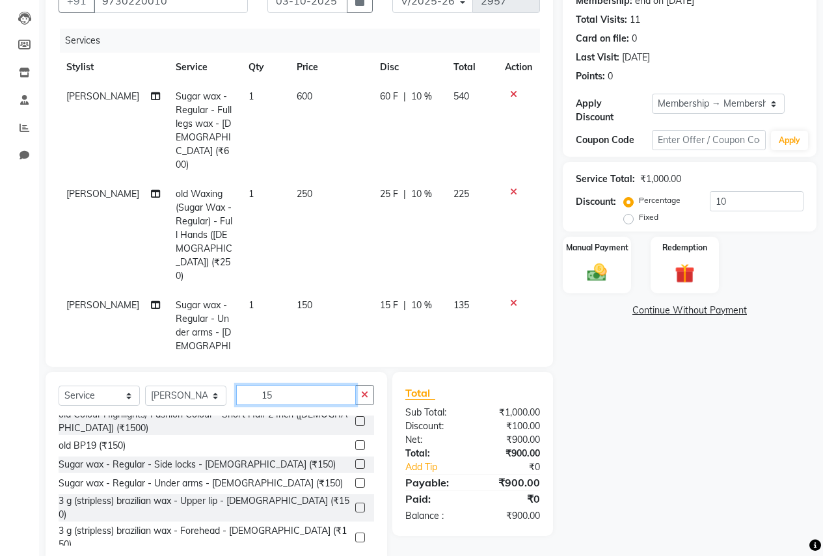
type input "1"
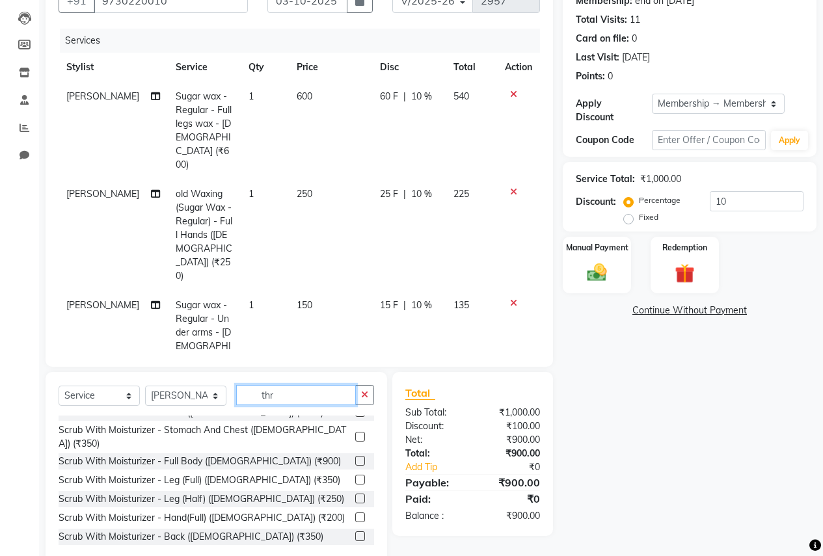
scroll to position [172, 0]
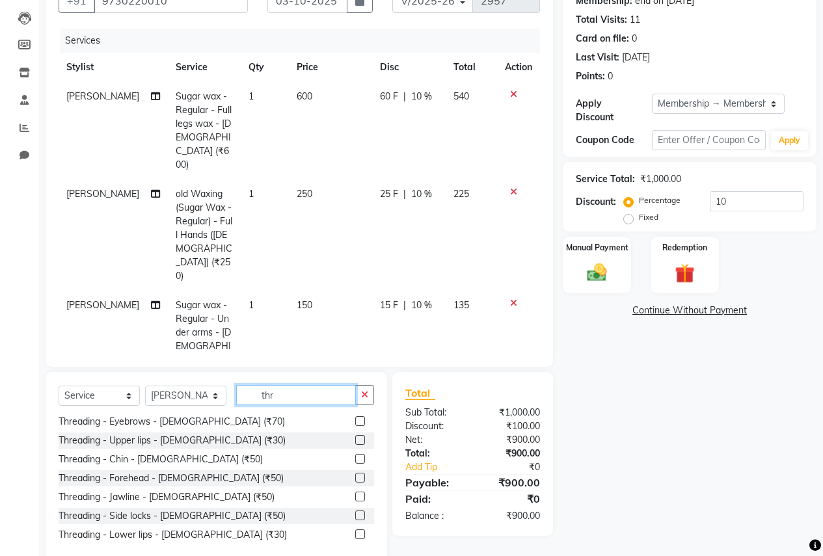
type input "thr"
click at [355, 416] on label at bounding box center [360, 421] width 10 height 10
click at [355, 418] on input "checkbox" at bounding box center [359, 422] width 8 height 8
checkbox input "false"
click at [355, 440] on label at bounding box center [360, 440] width 10 height 10
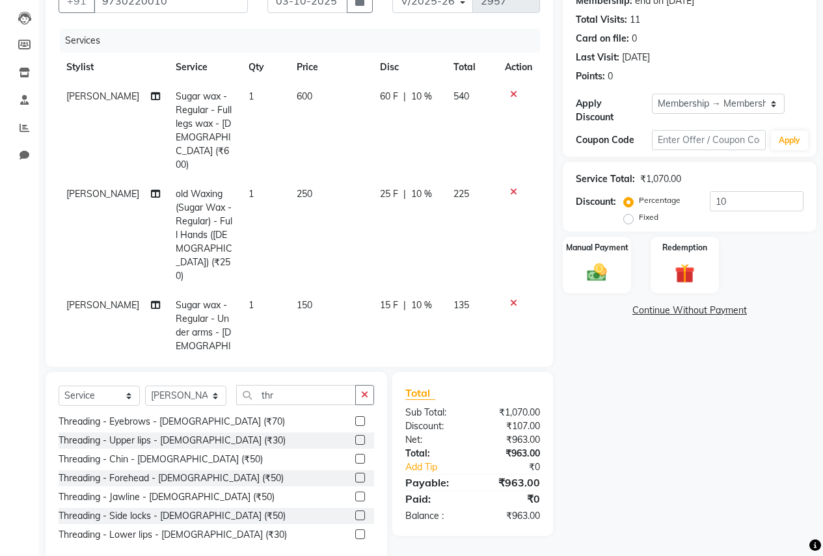
click at [355, 440] on input "checkbox" at bounding box center [359, 441] width 8 height 8
checkbox input "false"
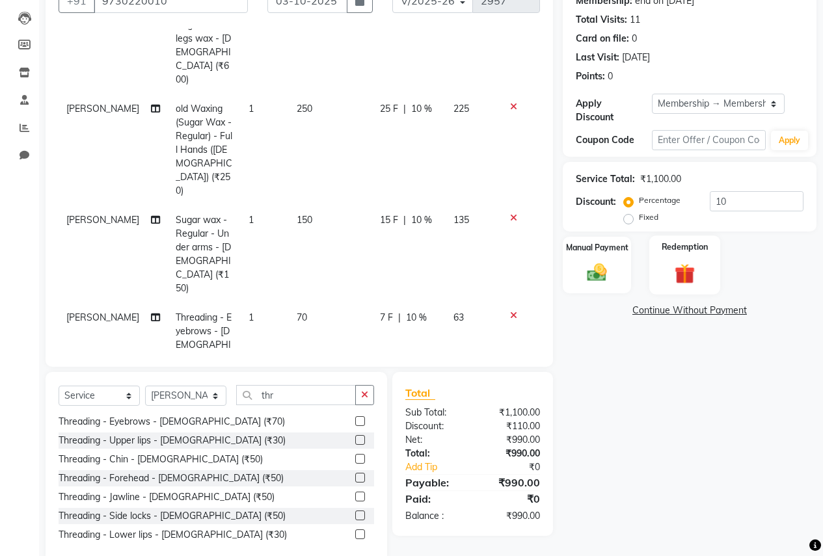
scroll to position [86, 0]
click at [608, 261] on img at bounding box center [596, 272] width 33 height 23
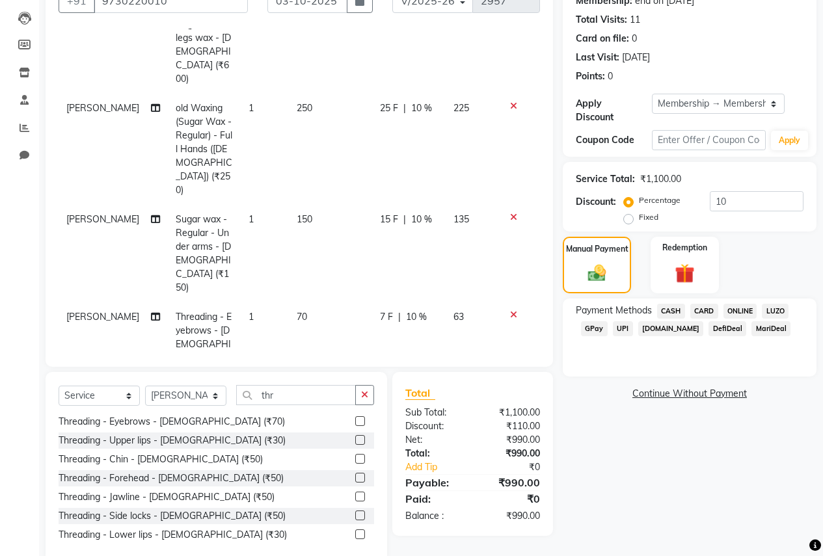
click at [701, 304] on span "CARD" at bounding box center [704, 311] width 28 height 15
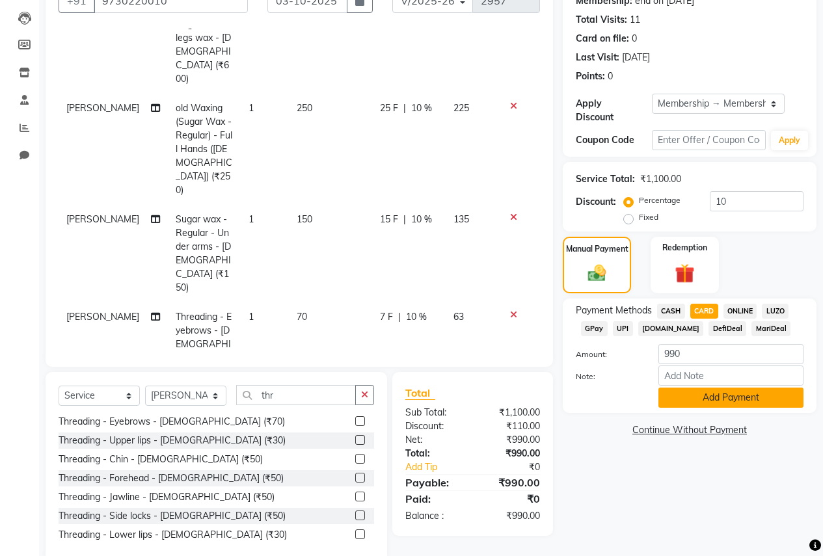
click at [708, 391] on button "Add Payment" at bounding box center [730, 398] width 145 height 20
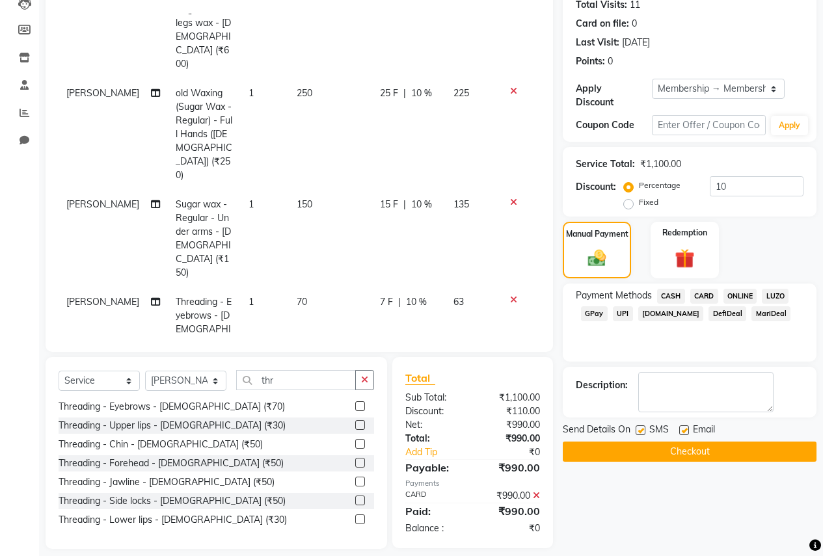
scroll to position [160, 0]
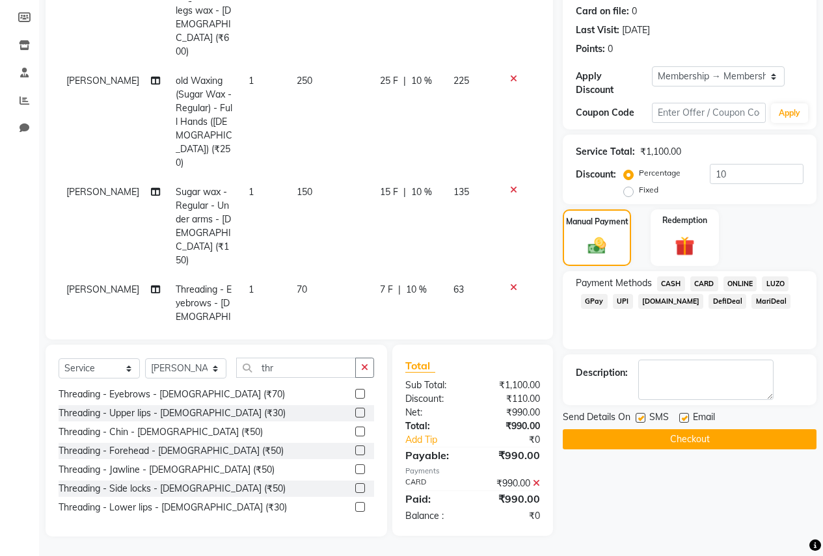
click at [705, 429] on button "Checkout" at bounding box center [690, 439] width 254 height 20
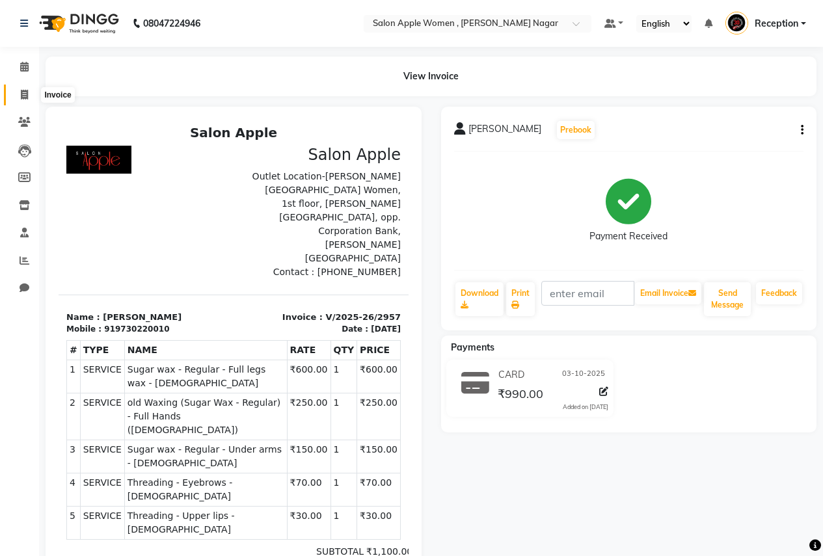
click at [27, 93] on icon at bounding box center [24, 95] width 7 height 10
select select "96"
select select "service"
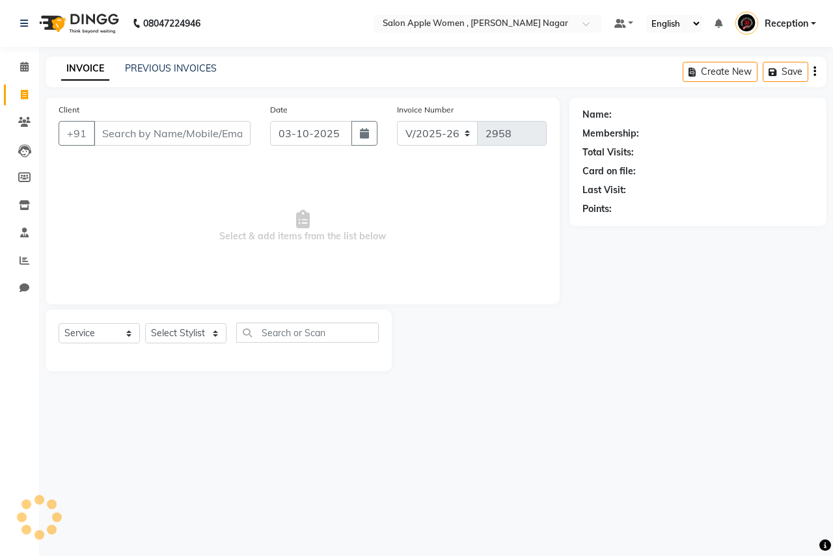
click at [134, 136] on input "Client" at bounding box center [172, 133] width 157 height 25
click at [23, 72] on span at bounding box center [24, 67] width 23 height 15
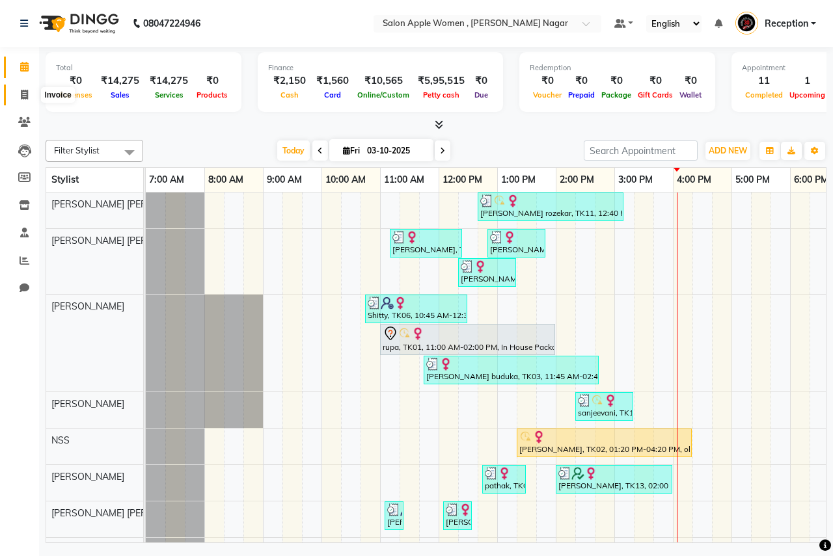
click at [28, 99] on icon at bounding box center [24, 95] width 7 height 10
select select "service"
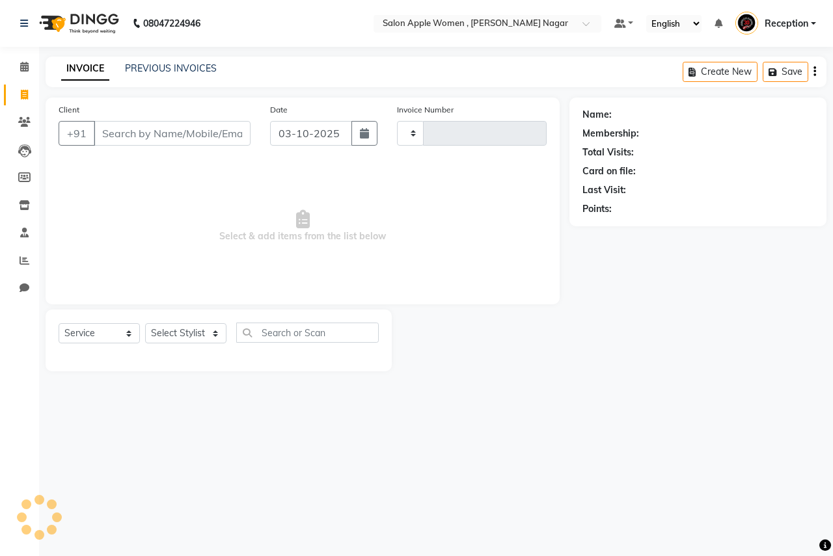
type input "2958"
select select "96"
click at [112, 133] on input "Client" at bounding box center [172, 133] width 157 height 25
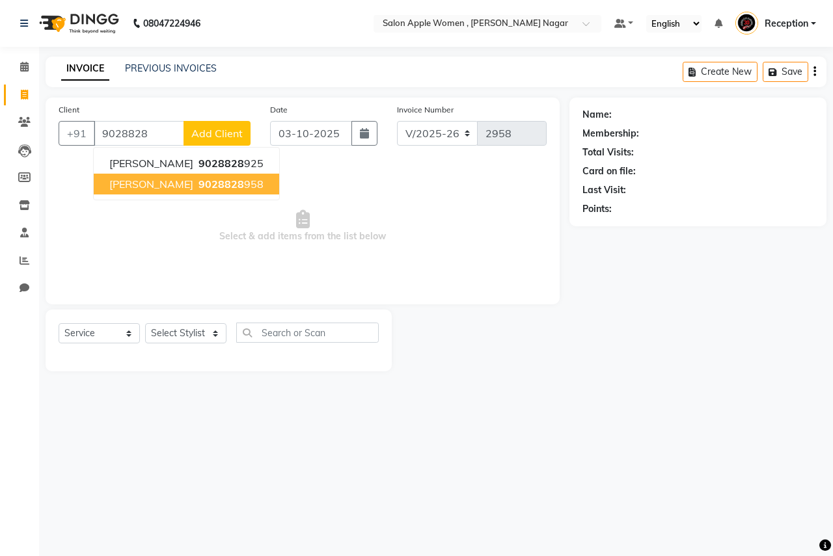
click at [150, 190] on span "[PERSON_NAME]" at bounding box center [151, 184] width 84 height 13
type input "9028828958"
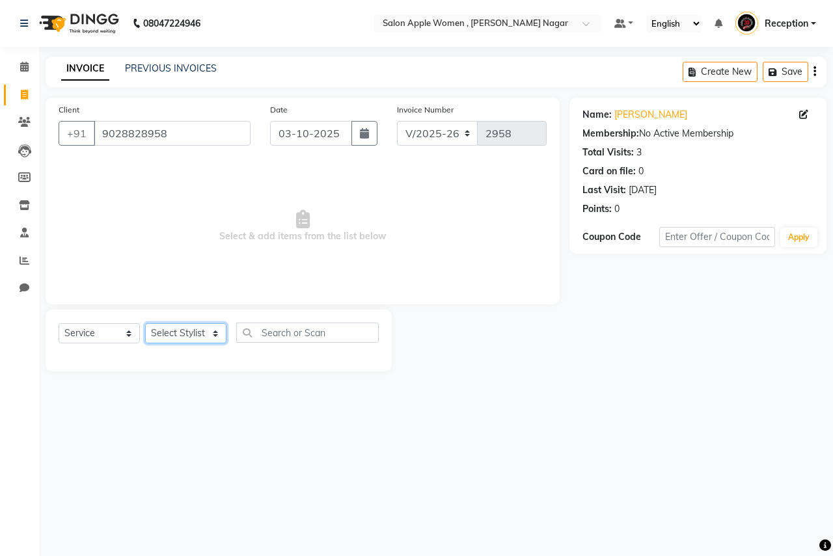
click at [212, 330] on select "Select Stylist [PERSON_NAME] [PERSON_NAME] [PERSON_NAME] [PERSON_NAME] Jyoti Ra…" at bounding box center [185, 333] width 81 height 20
select select "21394"
click at [145, 323] on select "Select Stylist [PERSON_NAME] [PERSON_NAME] [PERSON_NAME] [PERSON_NAME] Jyoti Ra…" at bounding box center [185, 333] width 81 height 20
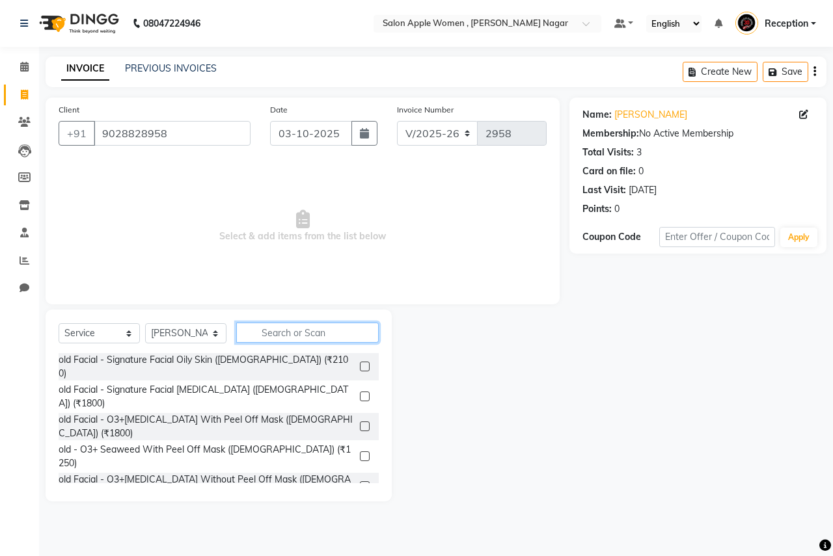
click at [292, 337] on input "text" at bounding box center [307, 333] width 142 height 20
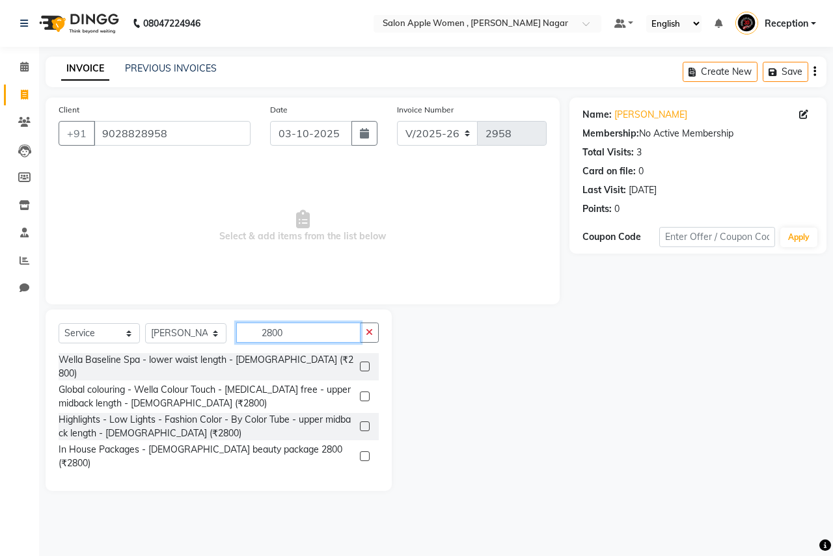
type input "2800"
click at [366, 451] on label at bounding box center [365, 456] width 10 height 10
click at [366, 453] on input "checkbox" at bounding box center [364, 457] width 8 height 8
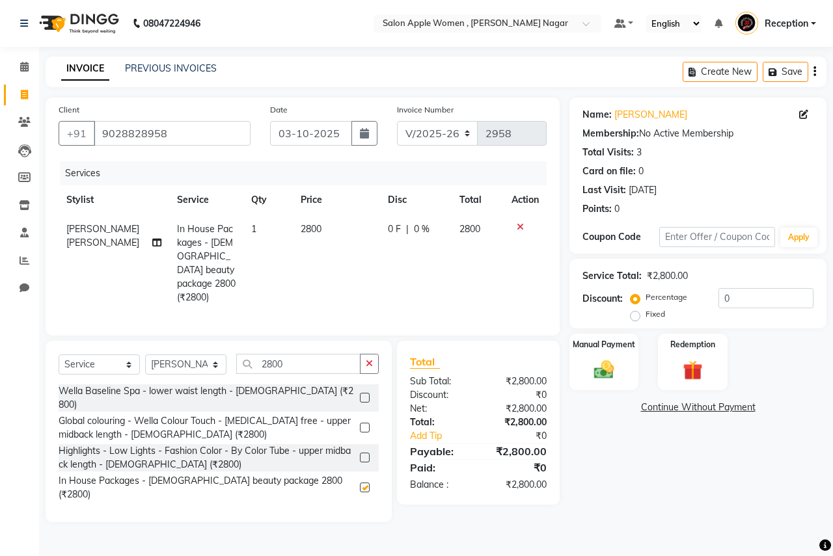
checkbox input "false"
click at [645, 318] on label "Fixed" at bounding box center [655, 314] width 20 height 12
click at [637, 318] on input "Fixed" at bounding box center [637, 314] width 9 height 9
radio input "true"
click at [745, 304] on input "0" at bounding box center [765, 298] width 95 height 20
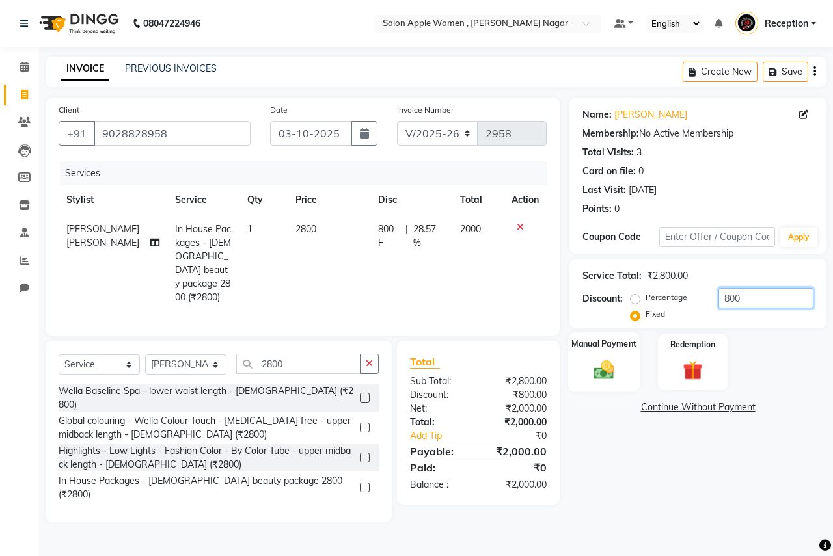
type input "800"
click at [593, 384] on div "Manual Payment" at bounding box center [604, 362] width 72 height 60
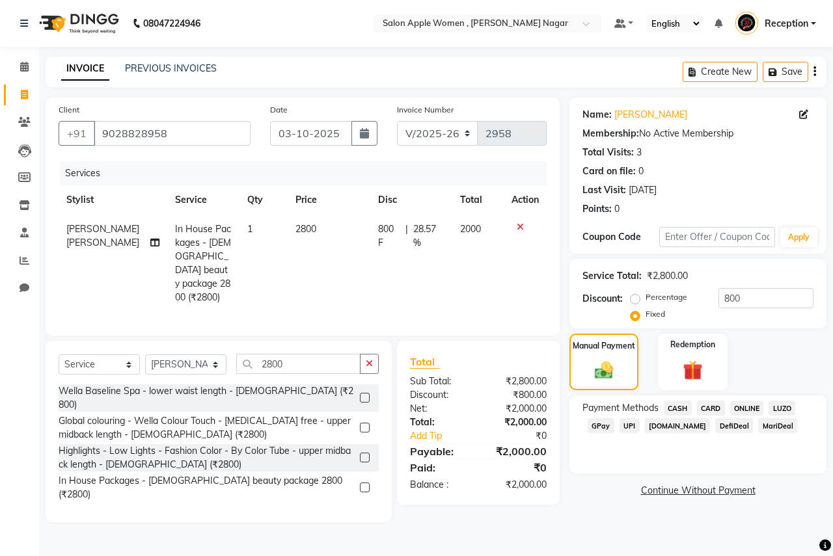
click at [664, 409] on span "CASH" at bounding box center [678, 408] width 28 height 15
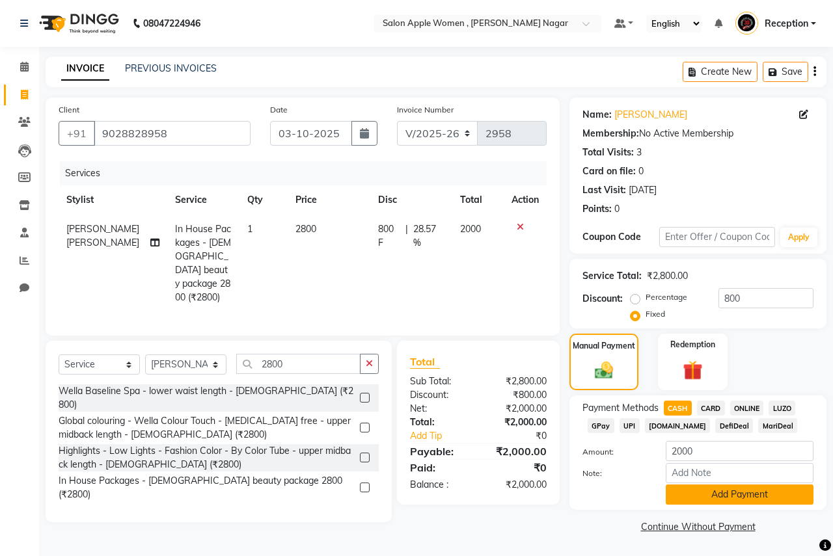
click at [695, 498] on button "Add Payment" at bounding box center [740, 495] width 148 height 20
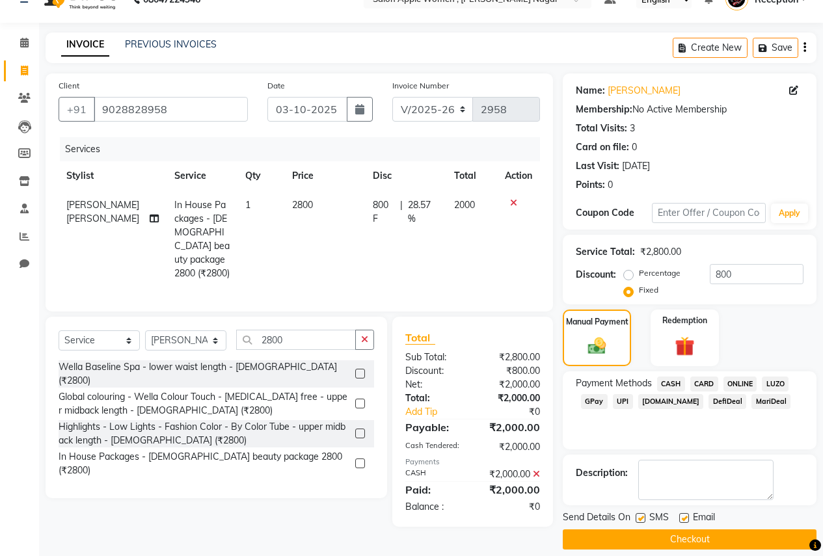
scroll to position [37, 0]
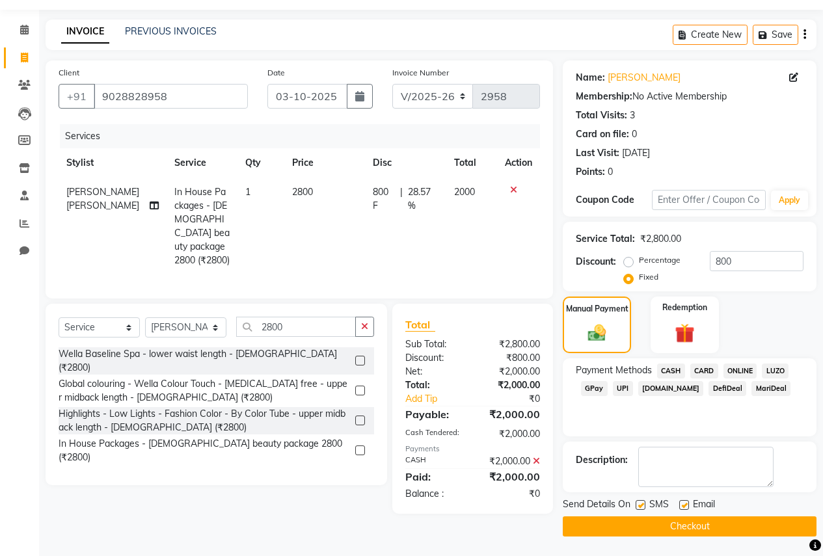
click at [640, 504] on label at bounding box center [641, 505] width 10 height 10
click at [640, 504] on input "checkbox" at bounding box center [640, 506] width 8 height 8
checkbox input "false"
click at [686, 504] on label at bounding box center [684, 505] width 10 height 10
click at [686, 504] on input "checkbox" at bounding box center [683, 506] width 8 height 8
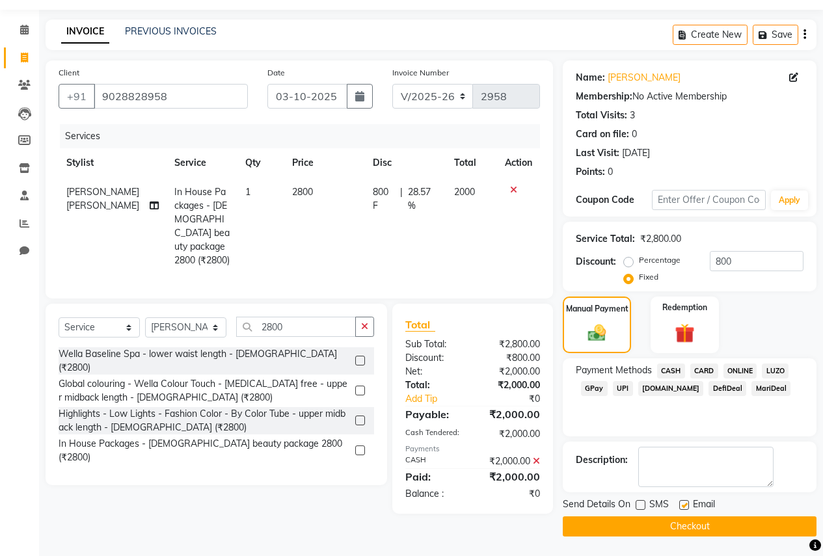
checkbox input "false"
click at [676, 530] on button "Checkout" at bounding box center [690, 527] width 254 height 20
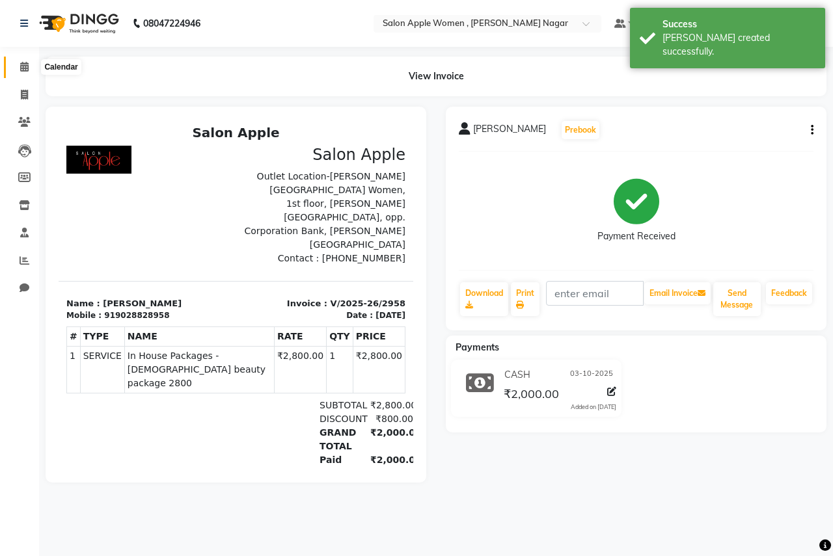
click at [18, 63] on span at bounding box center [24, 67] width 23 height 15
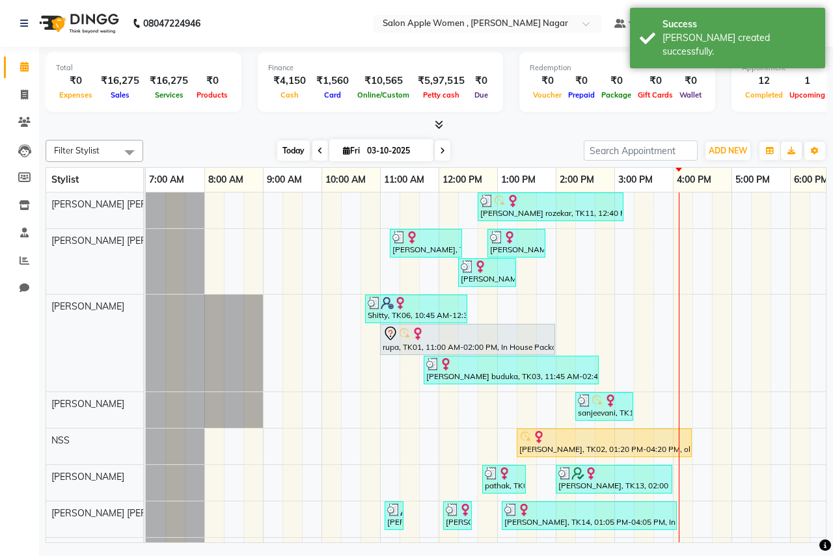
click at [287, 148] on span "Today" at bounding box center [293, 151] width 33 height 20
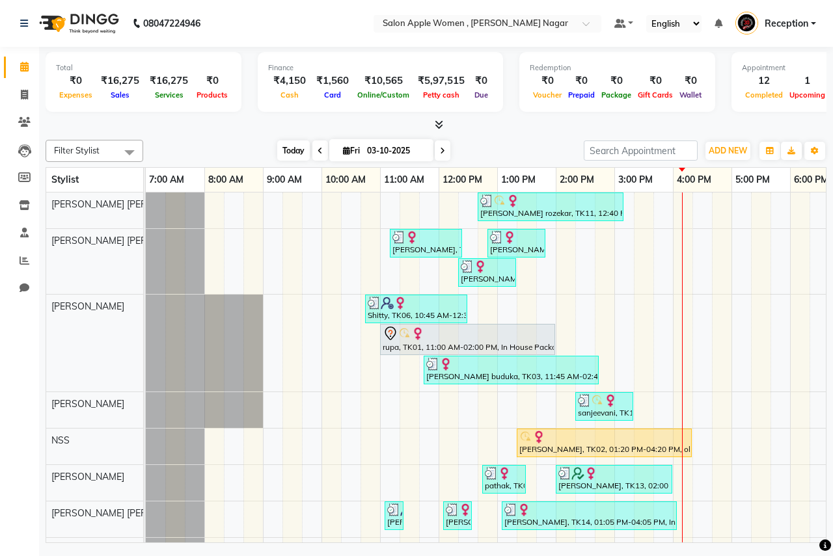
click at [297, 149] on span "Today" at bounding box center [293, 151] width 33 height 20
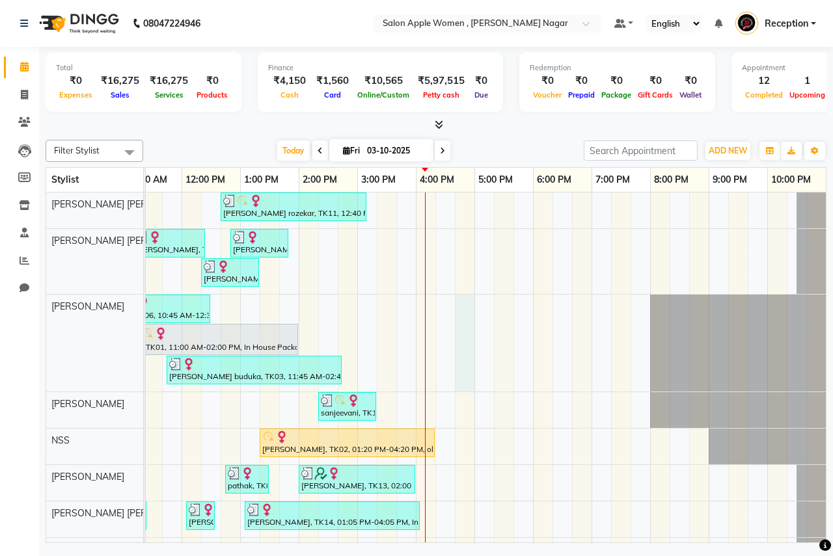
click at [468, 313] on div "[PERSON_NAME] rozekar, TK11, 12:40 PM-03:10 PM, Highlights - Low Lights - Fashi…" at bounding box center [357, 439] width 937 height 493
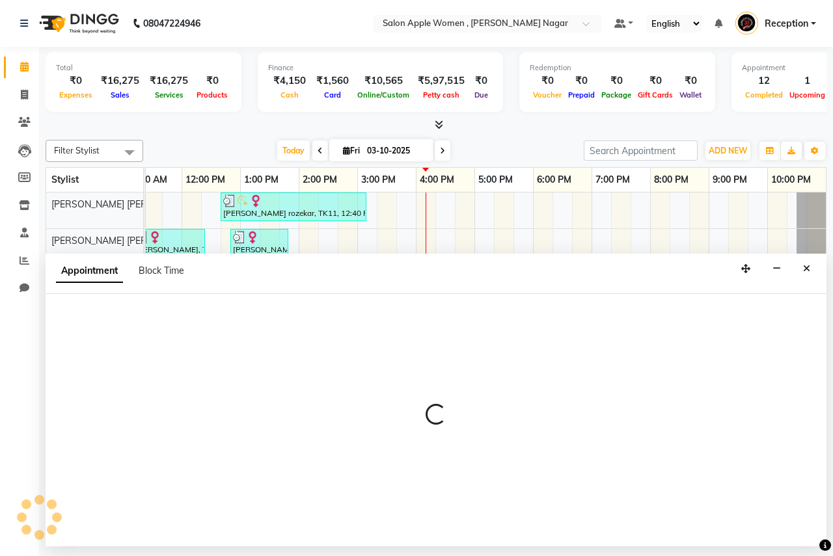
select select "3151"
select select "tentative"
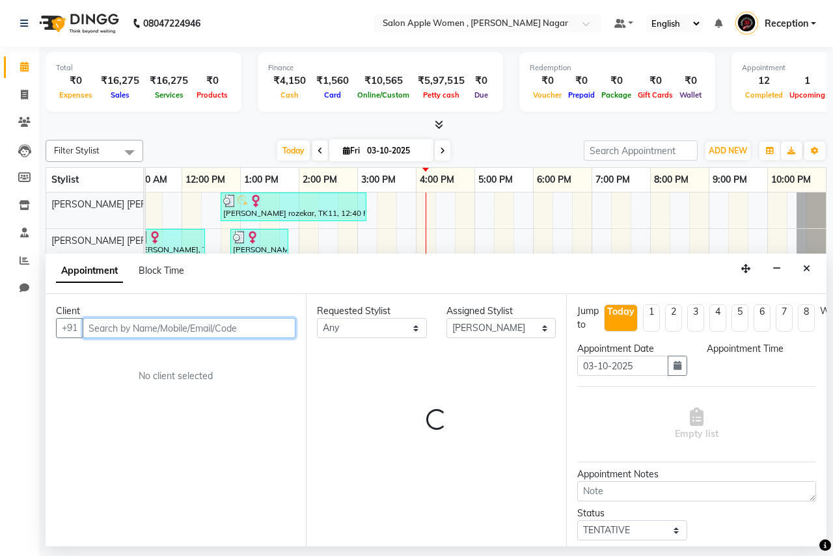
select select "1005"
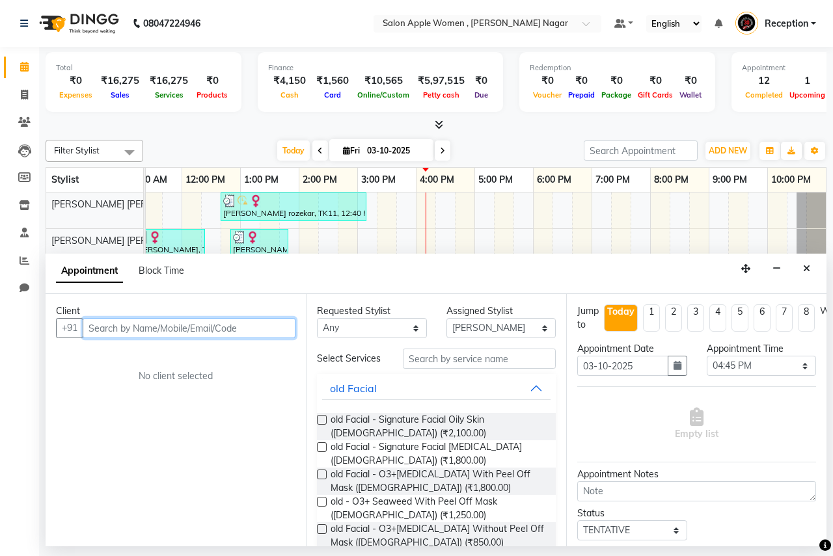
click at [215, 331] on input "text" at bounding box center [189, 328] width 213 height 20
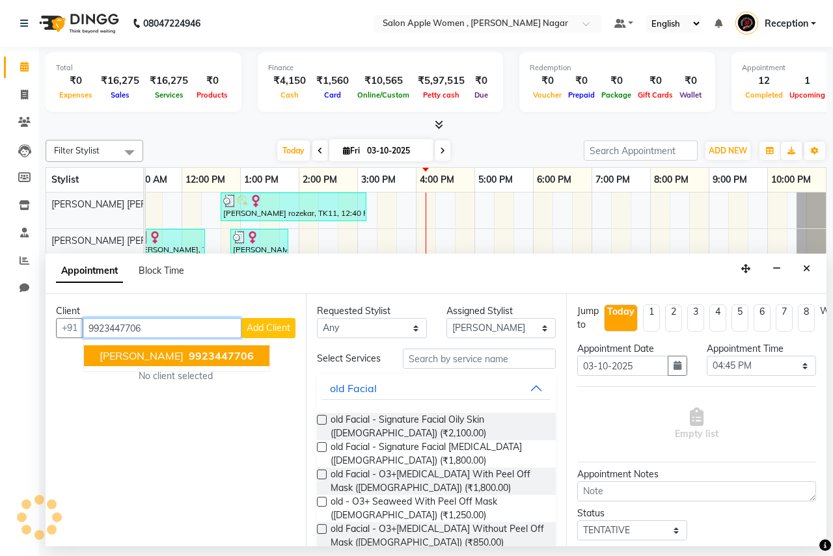
click at [214, 351] on span "9923447706" at bounding box center [221, 355] width 65 height 13
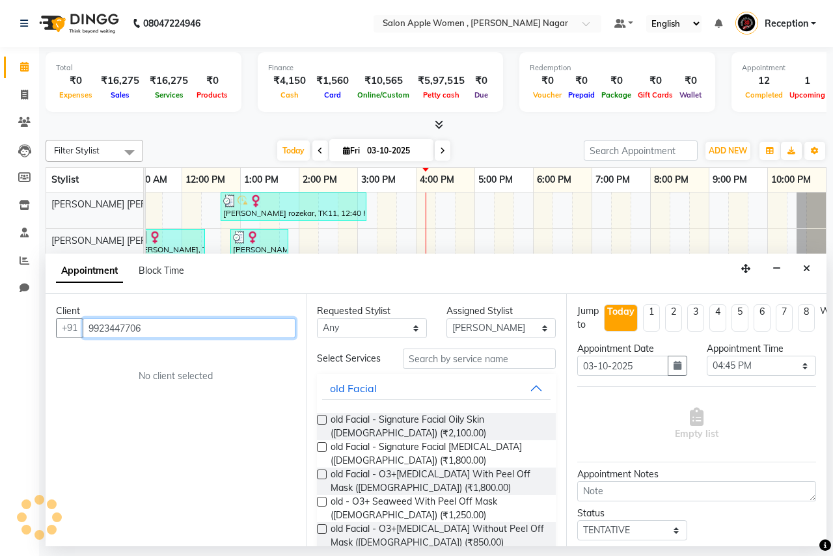
type input "9923447706"
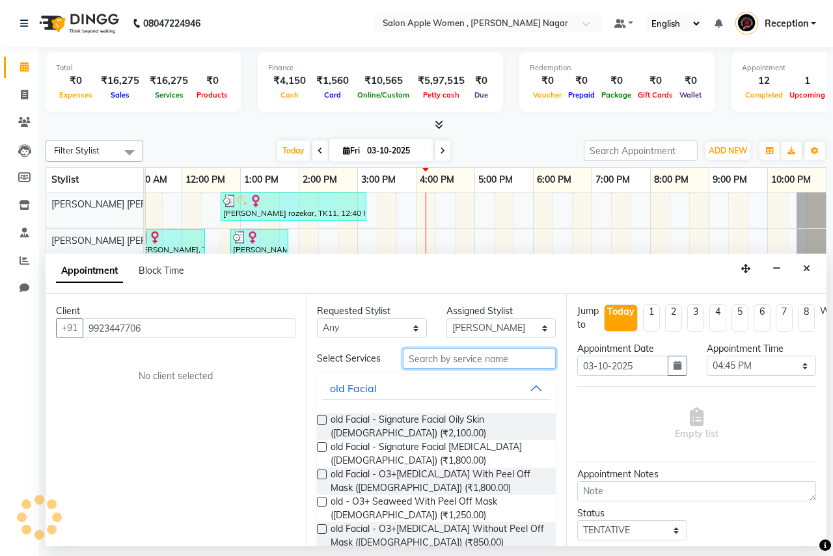
click at [433, 355] on input "text" at bounding box center [479, 359] width 153 height 20
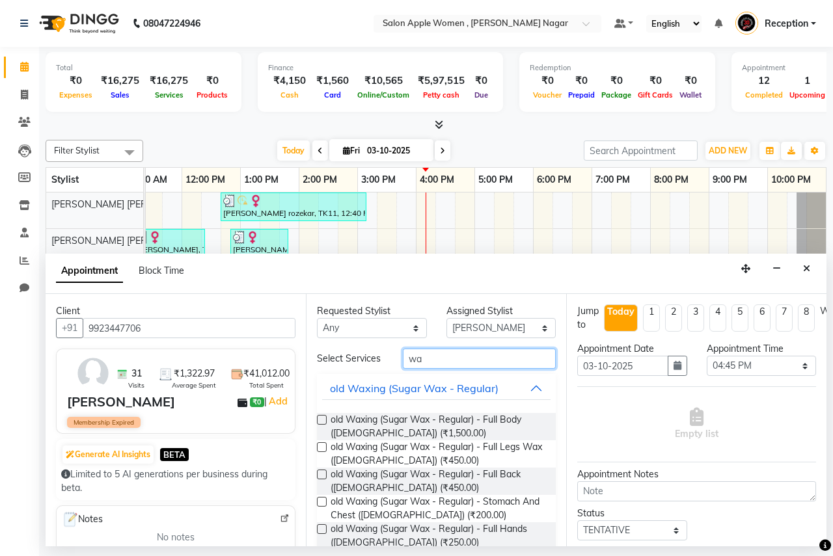
type input "wa"
click at [320, 422] on label at bounding box center [322, 420] width 10 height 10
click at [320, 422] on input "checkbox" at bounding box center [321, 421] width 8 height 8
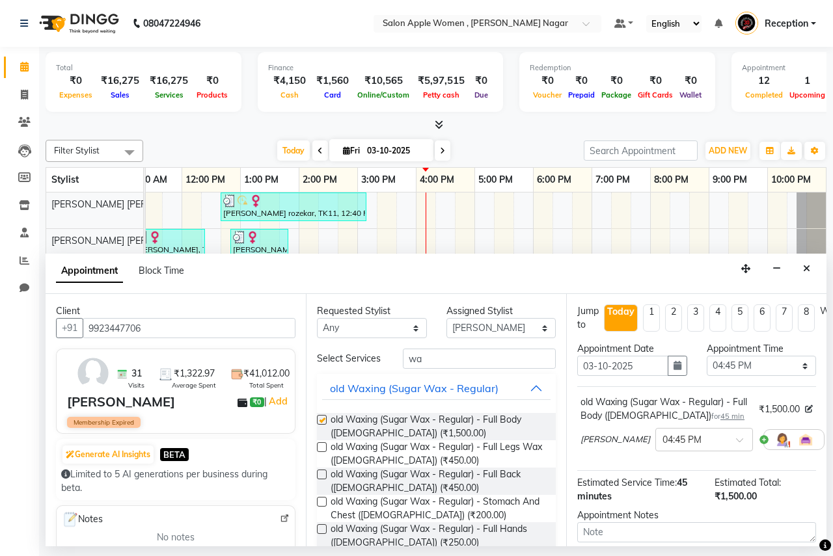
checkbox input "false"
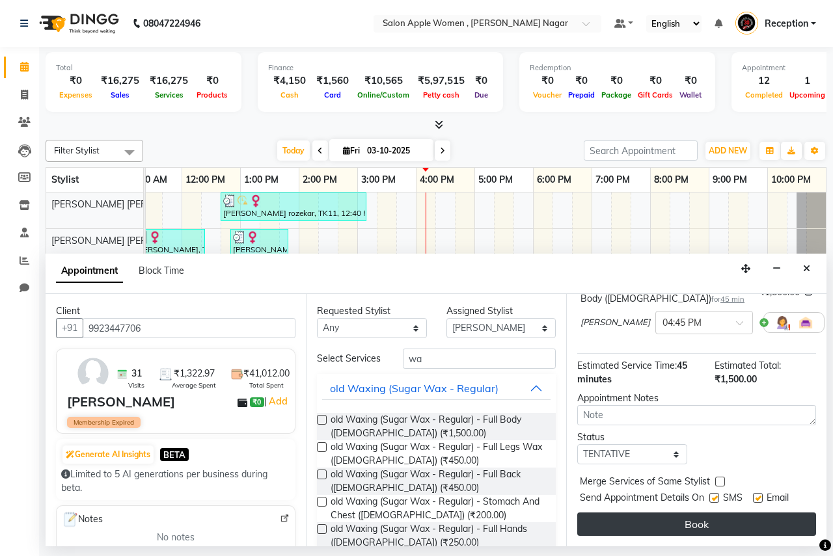
click at [701, 528] on button "Book" at bounding box center [696, 524] width 239 height 23
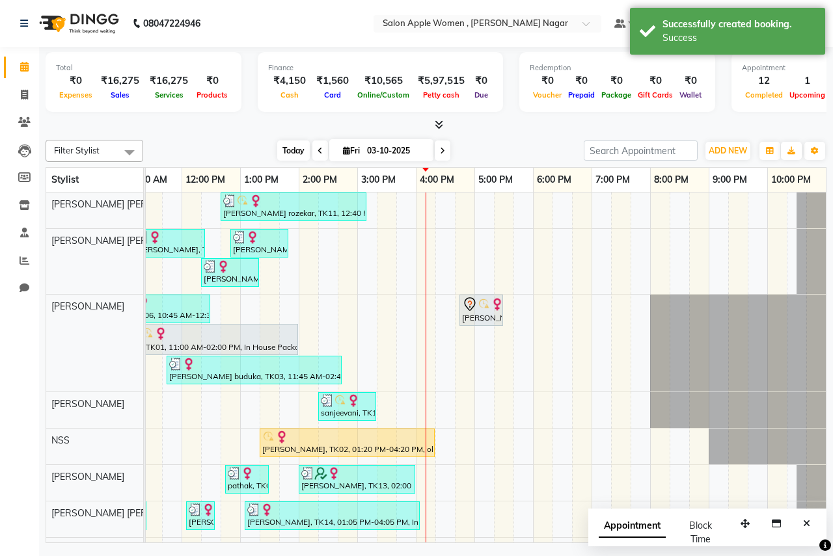
click at [295, 146] on span "Today" at bounding box center [293, 151] width 33 height 20
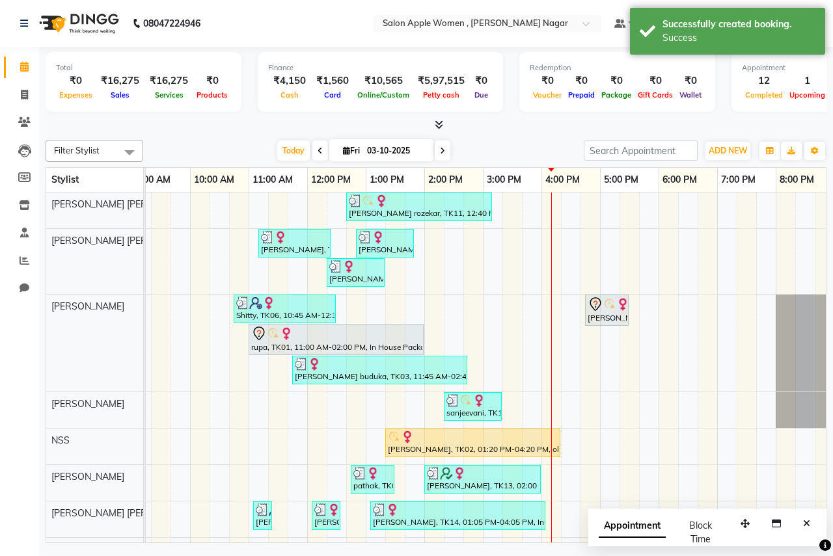
scroll to position [0, 0]
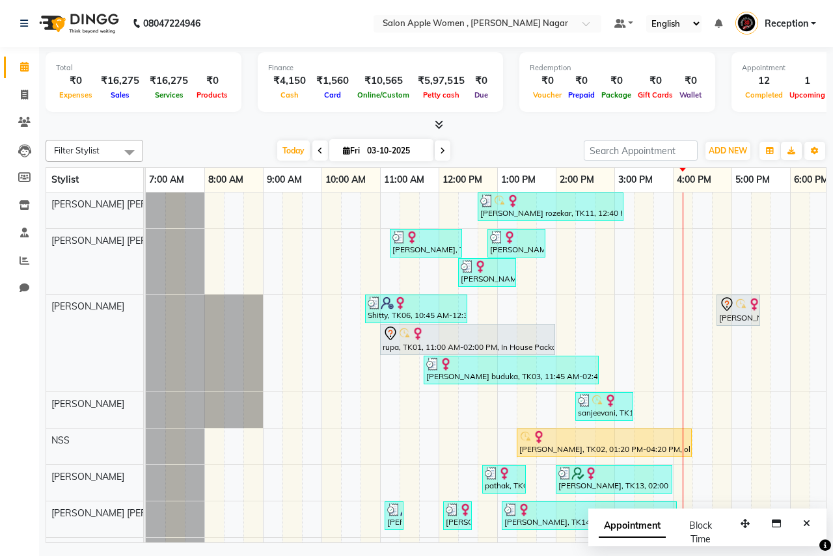
drag, startPoint x: 300, startPoint y: 149, endPoint x: 293, endPoint y: 163, distance: 15.7
click at [300, 149] on span "Today" at bounding box center [293, 151] width 33 height 20
click at [28, 98] on icon at bounding box center [24, 95] width 7 height 10
select select "96"
select select "service"
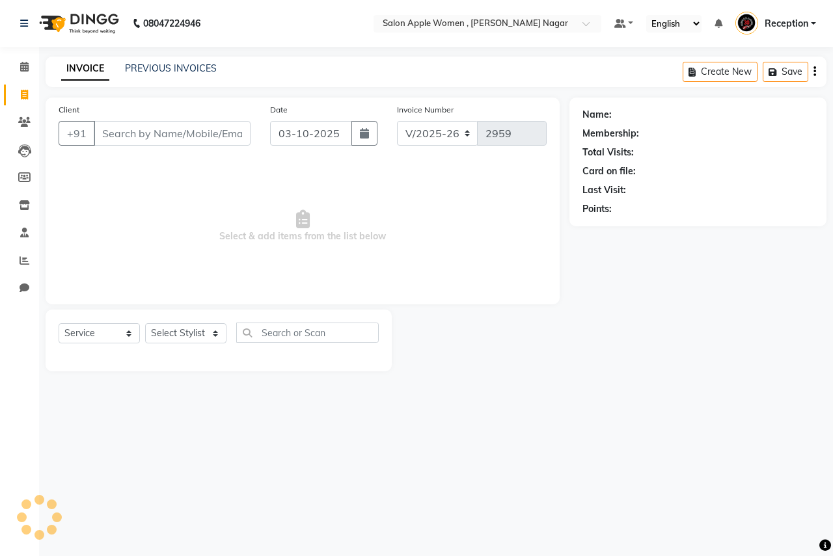
click at [112, 124] on input "Client" at bounding box center [172, 133] width 157 height 25
type input "9262616161"
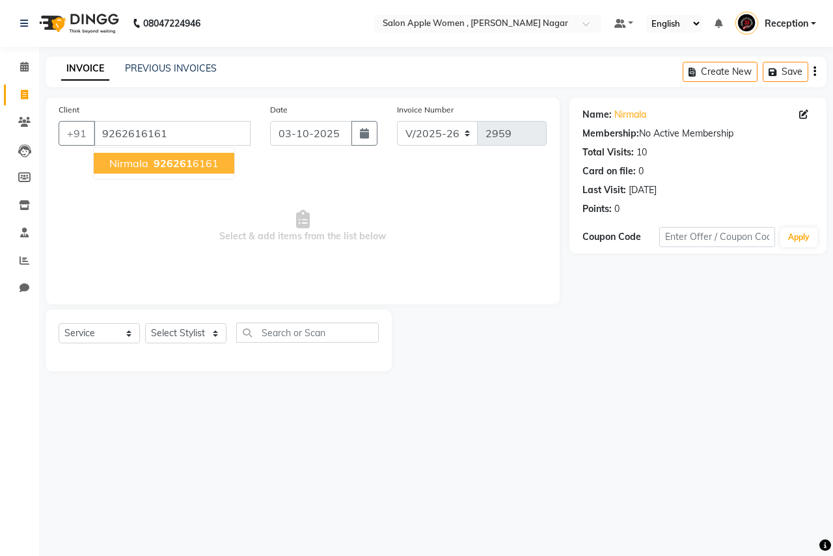
click at [126, 156] on button "nirmala 926261 6161" at bounding box center [164, 163] width 141 height 21
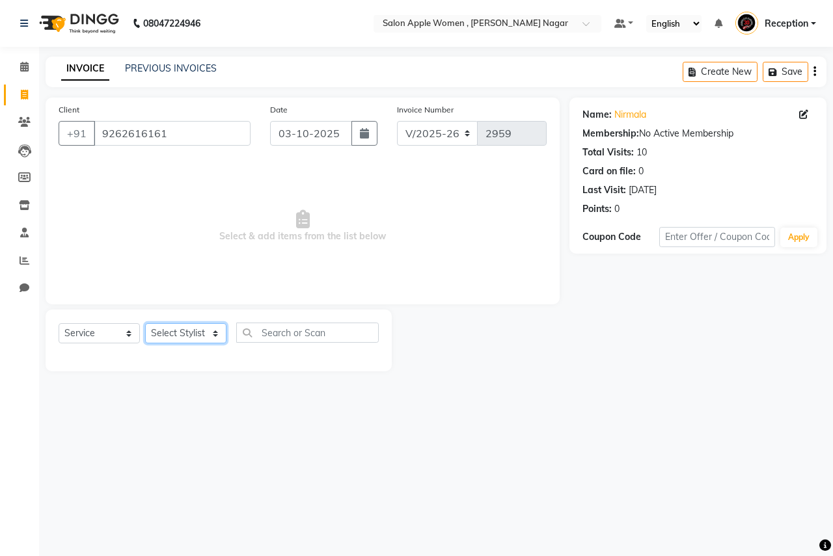
click at [188, 338] on select "Select Stylist [PERSON_NAME] [PERSON_NAME] [PERSON_NAME] [PERSON_NAME] Jyoti Ra…" at bounding box center [185, 333] width 81 height 20
select select "3151"
click at [145, 323] on select "Select Stylist [PERSON_NAME] [PERSON_NAME] [PERSON_NAME] [PERSON_NAME] Jyoti Ra…" at bounding box center [185, 333] width 81 height 20
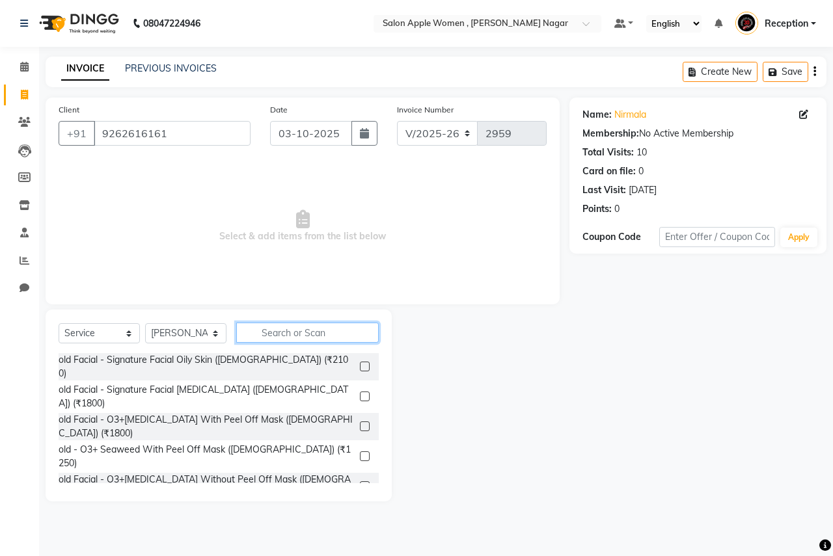
click at [291, 338] on input "text" at bounding box center [307, 333] width 142 height 20
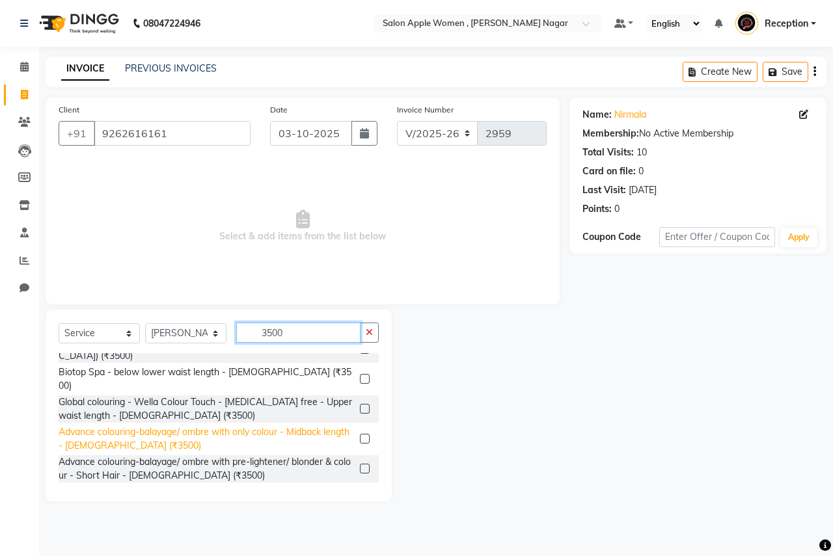
scroll to position [27, 0]
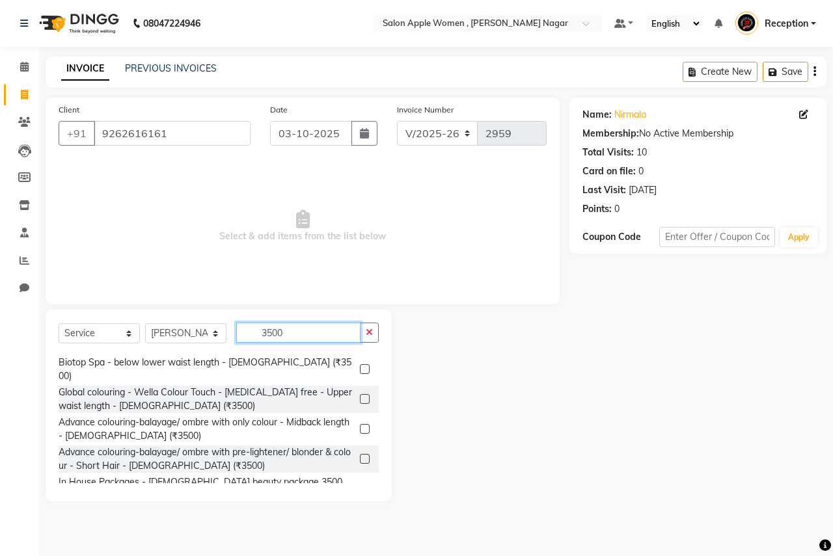
type input "3500"
click at [360, 484] on label at bounding box center [365, 489] width 10 height 10
click at [360, 485] on input "checkbox" at bounding box center [364, 489] width 8 height 8
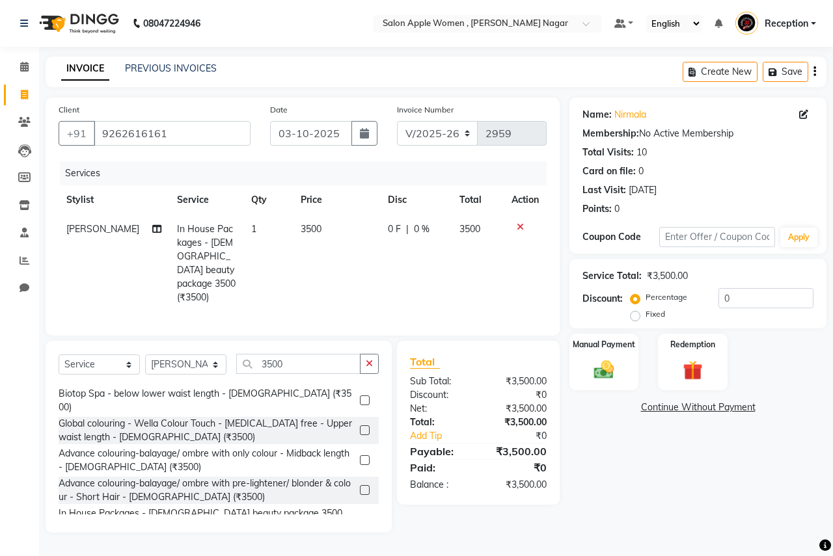
checkbox input "false"
click at [322, 361] on input "3500" at bounding box center [298, 364] width 124 height 20
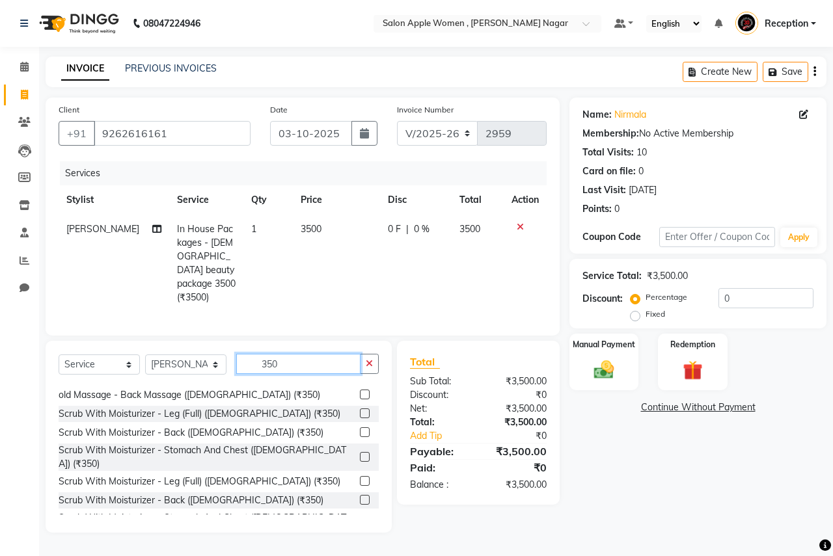
scroll to position [321, 0]
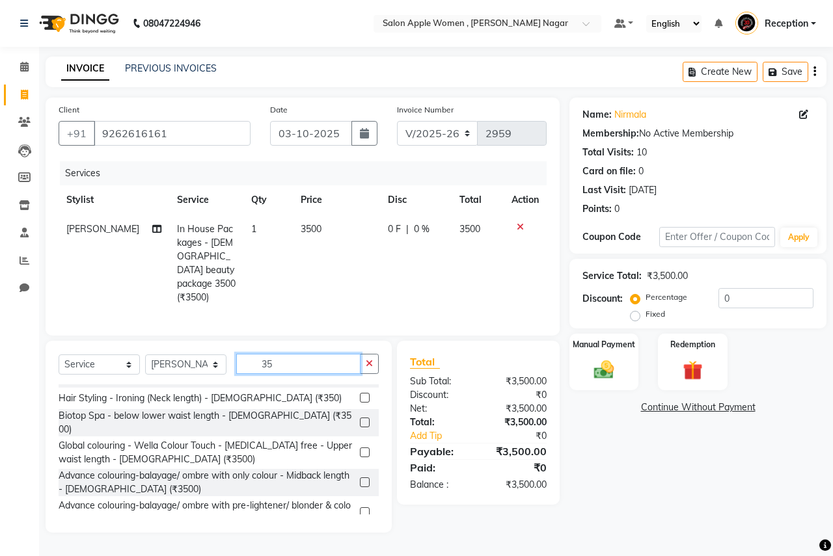
type input "3"
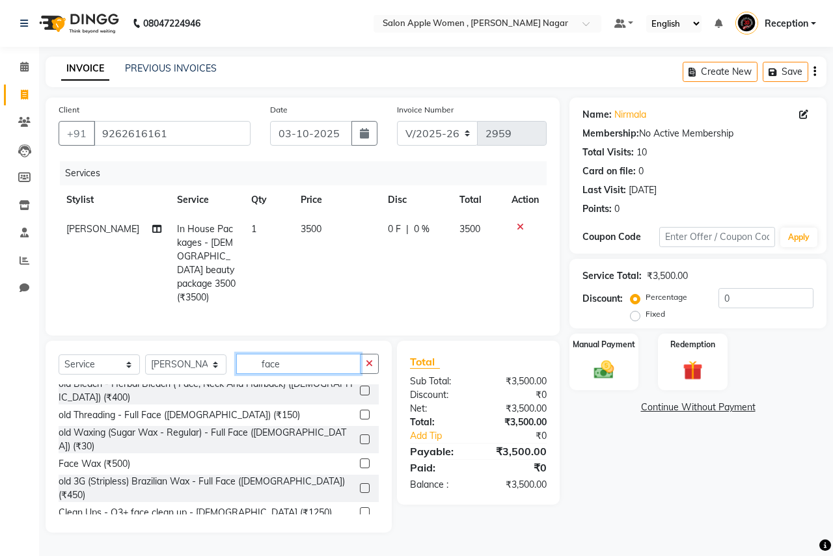
scroll to position [40, 0]
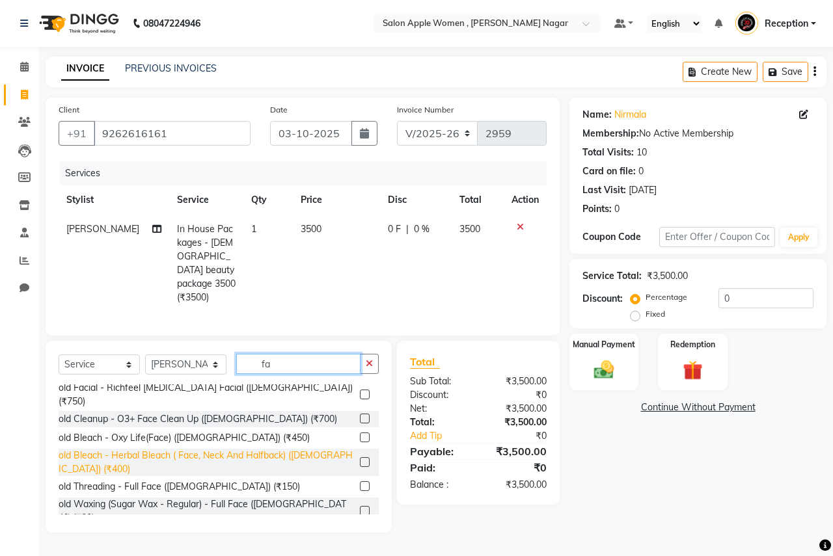
type input "f"
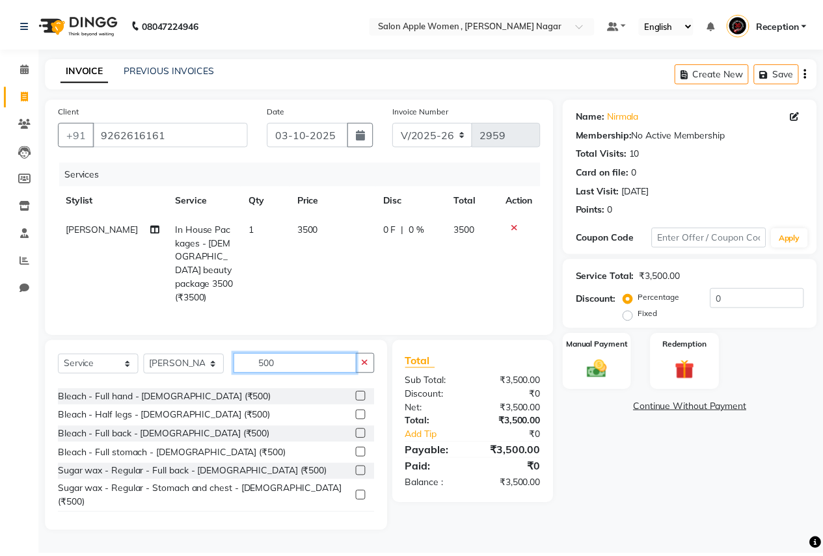
scroll to position [280, 0]
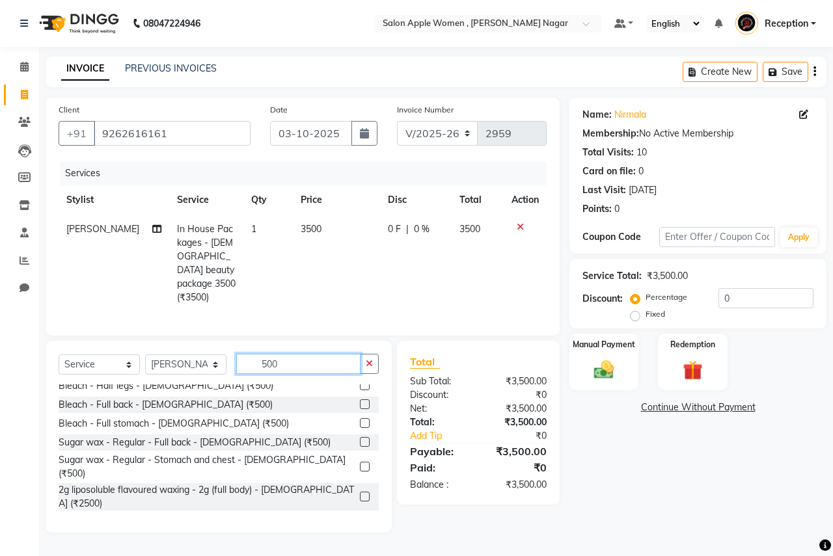
type input "500"
click at [360, 552] on label at bounding box center [365, 557] width 10 height 10
click at [360, 553] on input "checkbox" at bounding box center [364, 557] width 8 height 8
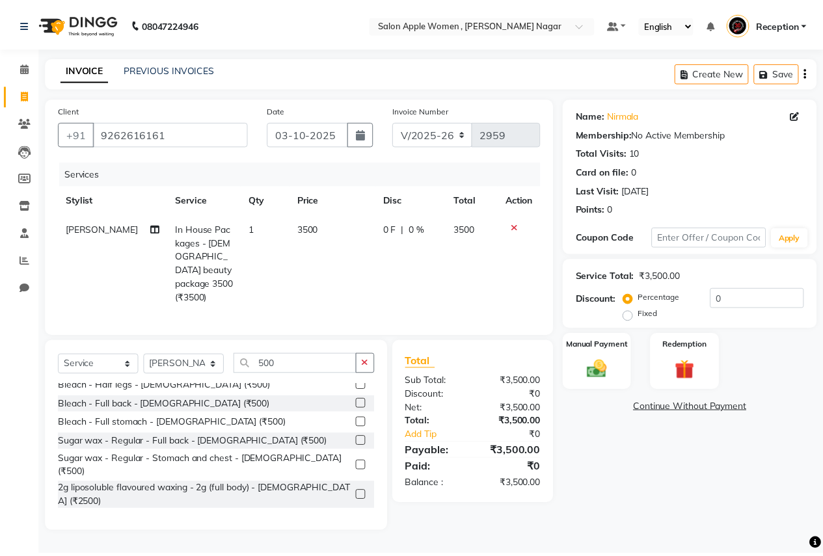
scroll to position [303, 0]
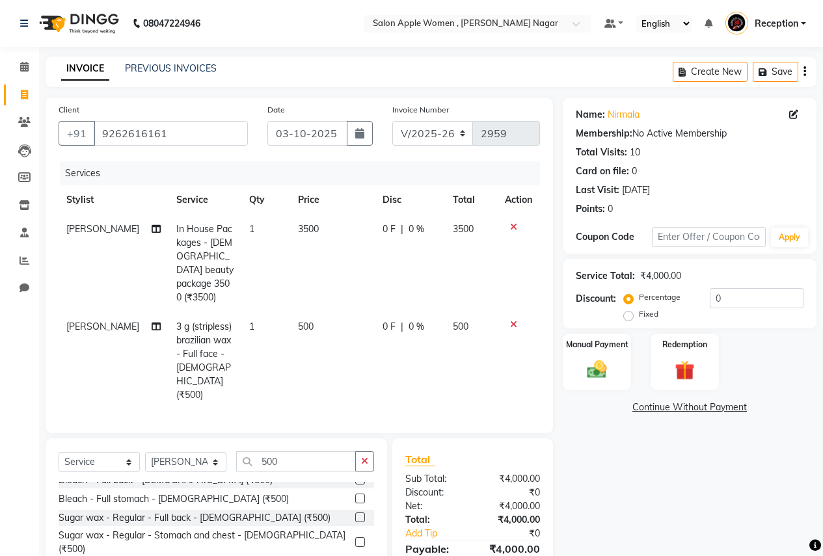
checkbox input "false"
click at [410, 320] on span "0 %" at bounding box center [417, 327] width 16 height 14
select select "3151"
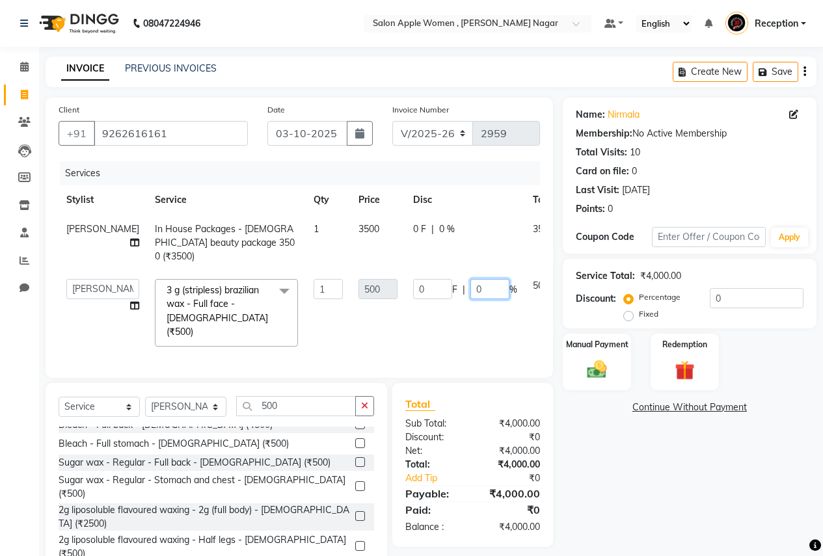
click at [470, 299] on input "0" at bounding box center [489, 289] width 39 height 20
type input "10"
click at [627, 449] on div "Name: Nirmala Membership: No Active Membership Total Visits: 10 Card on file: 0…" at bounding box center [694, 337] width 263 height 478
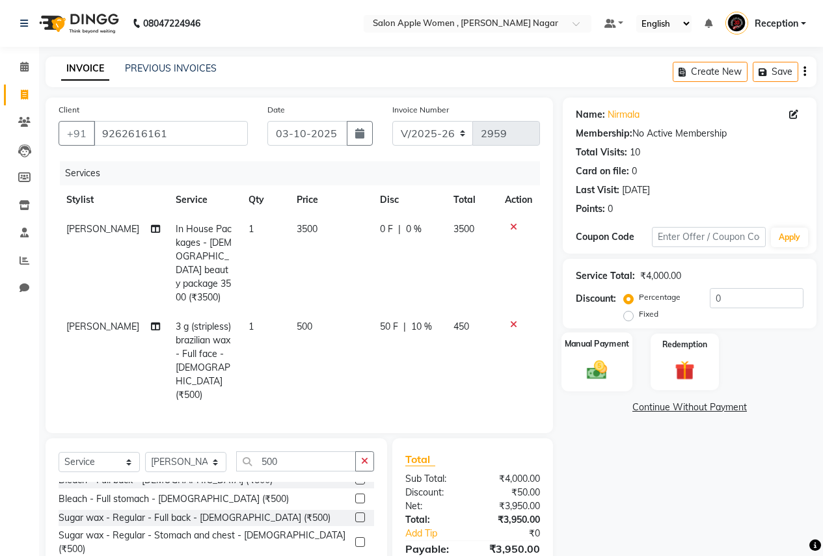
click at [606, 379] on img at bounding box center [596, 369] width 33 height 23
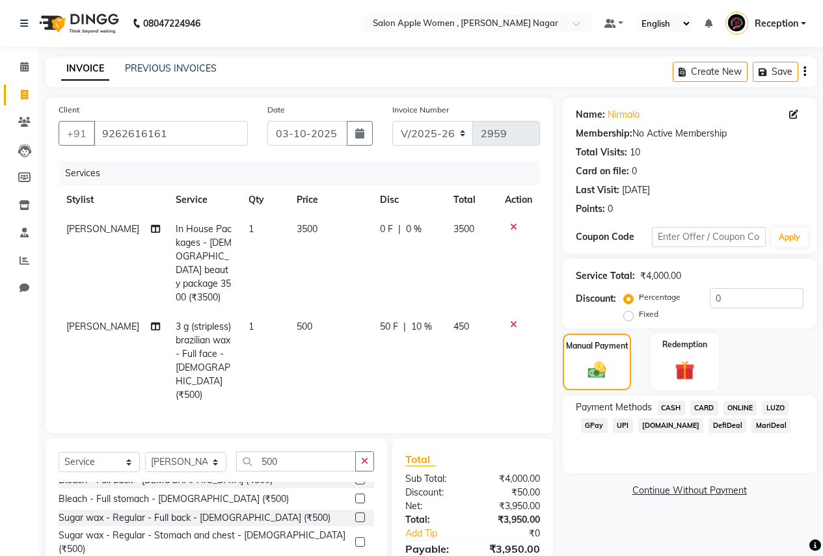
click at [677, 409] on span "CASH" at bounding box center [671, 408] width 28 height 15
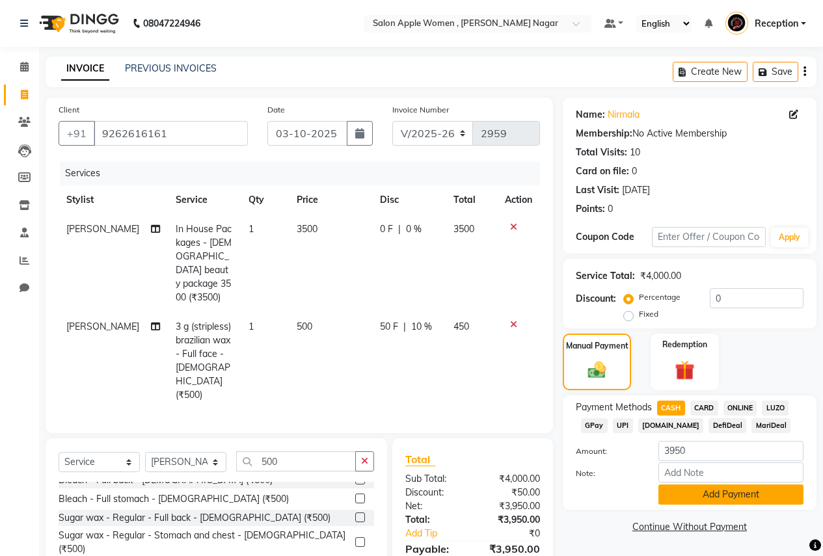
click at [725, 497] on button "Add Payment" at bounding box center [730, 495] width 145 height 20
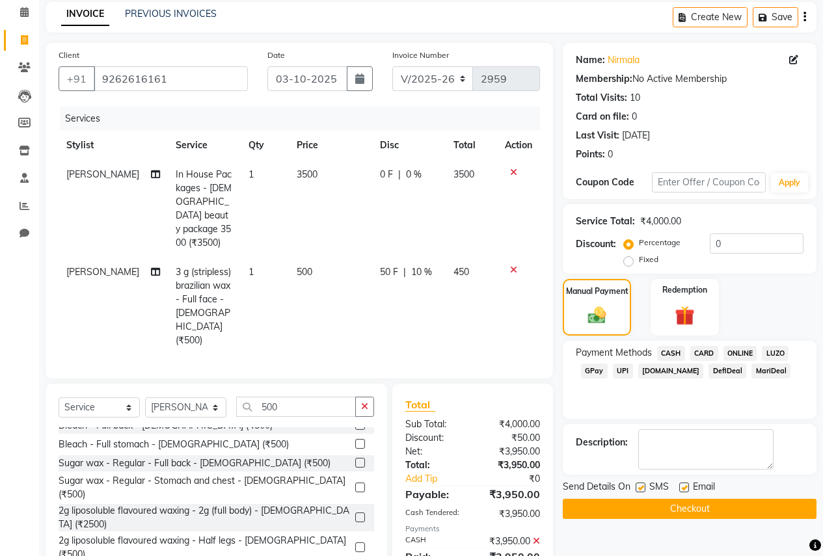
scroll to position [81, 0]
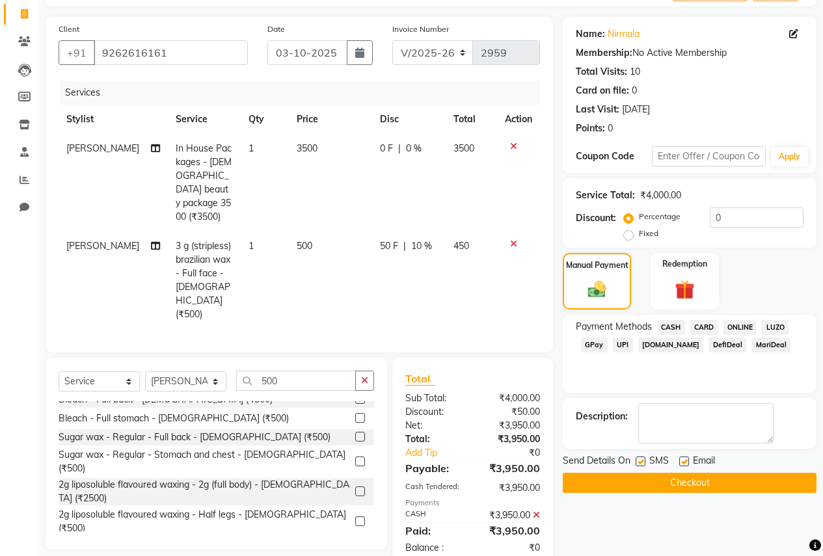
click at [724, 489] on button "Checkout" at bounding box center [690, 483] width 254 height 20
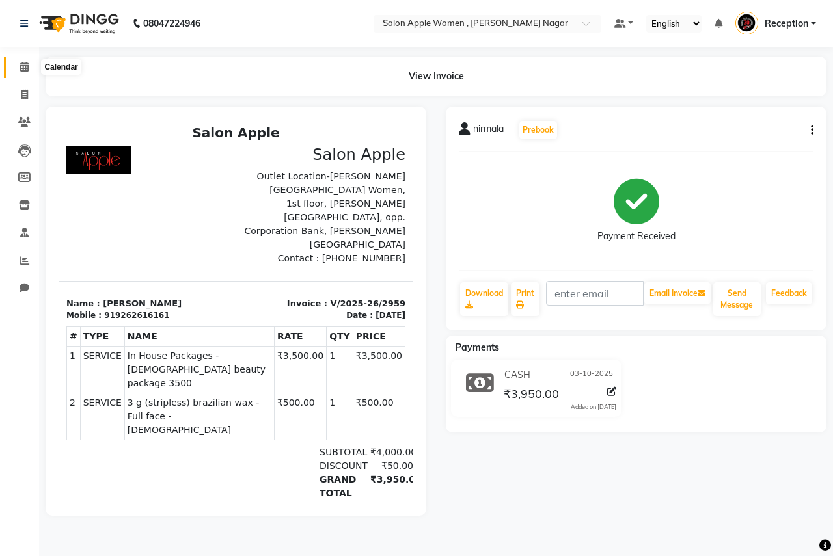
click at [27, 68] on icon at bounding box center [24, 67] width 8 height 10
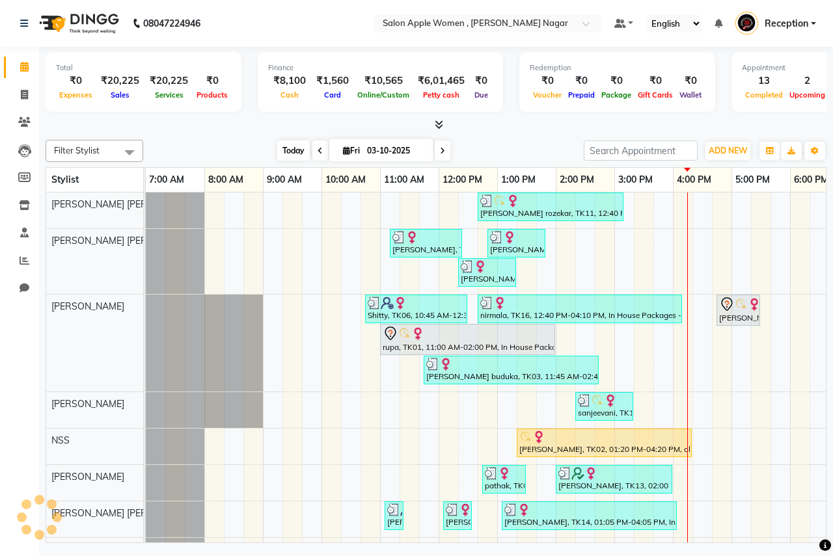
click at [296, 159] on span "Today" at bounding box center [293, 151] width 33 height 20
click at [31, 92] on span at bounding box center [24, 95] width 23 height 15
select select "service"
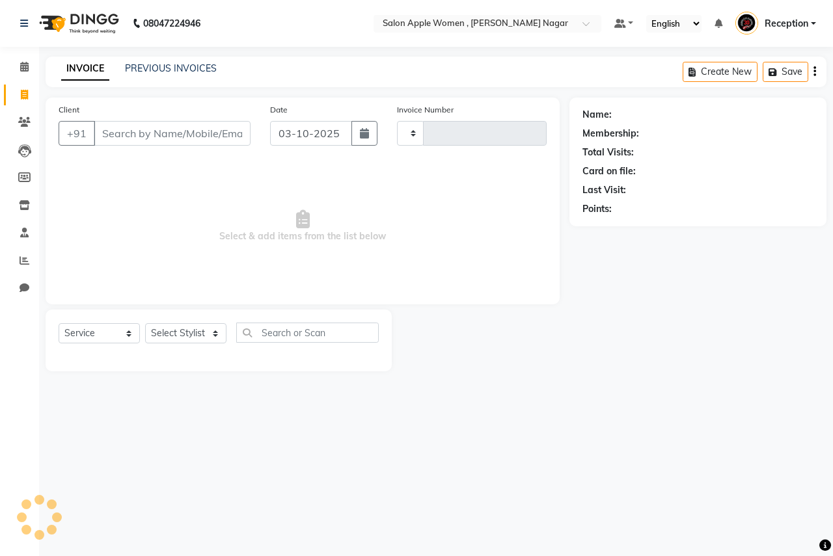
click at [154, 141] on input "Client" at bounding box center [172, 133] width 157 height 25
type input "2960"
select select "96"
click at [185, 121] on input "Client" at bounding box center [172, 133] width 157 height 25
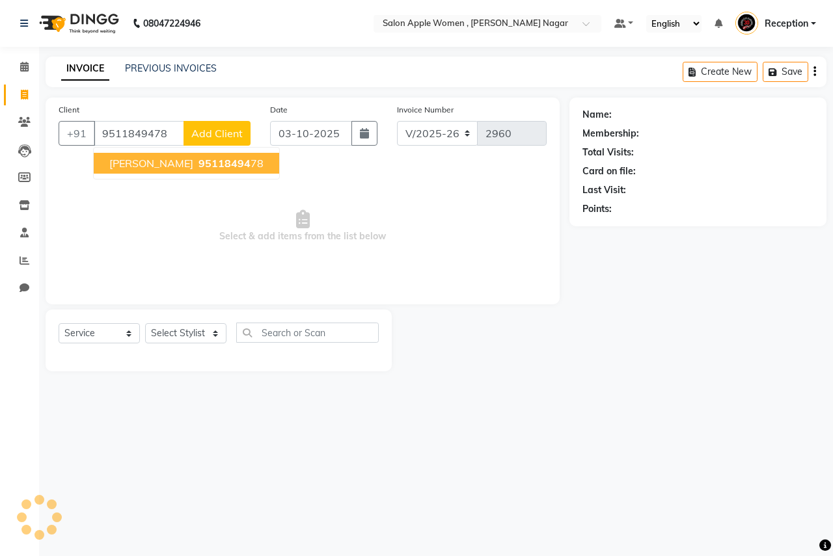
type input "9511849478"
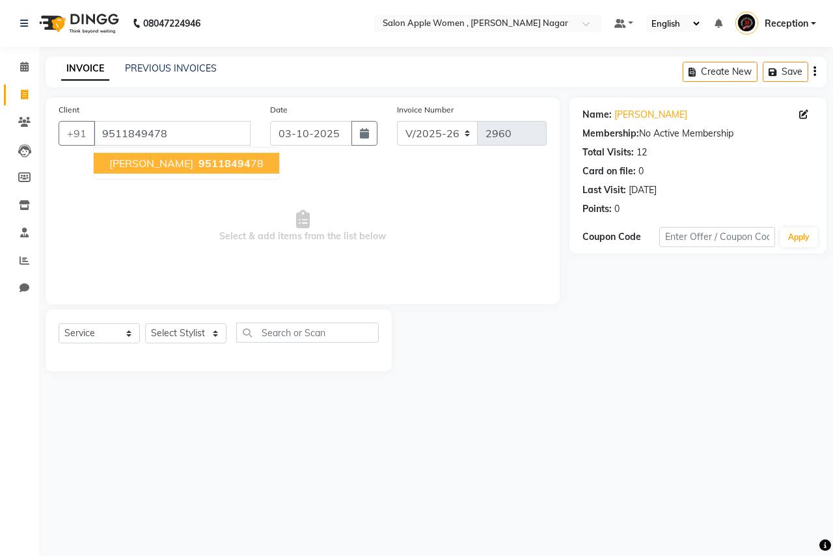
click at [198, 159] on span "95118494" at bounding box center [224, 163] width 52 height 13
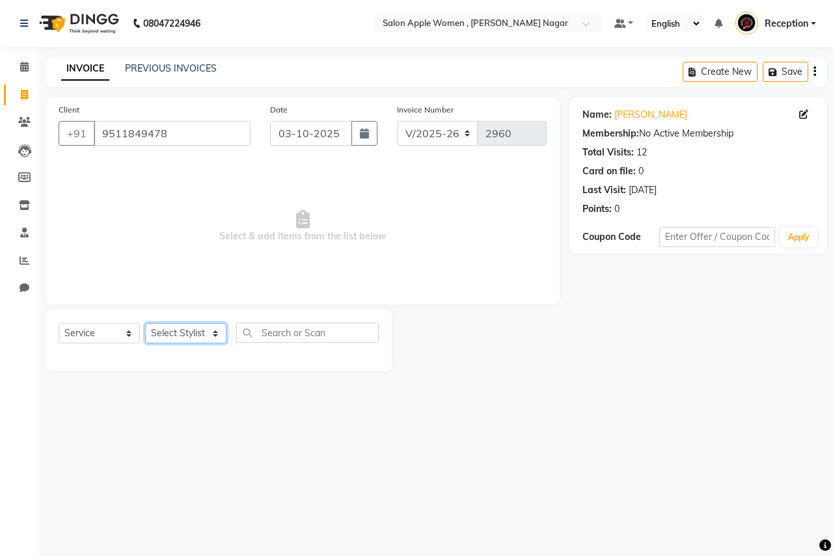
click at [177, 342] on select "Select Stylist [PERSON_NAME] [PERSON_NAME] [PERSON_NAME] [PERSON_NAME] Jyoti Ra…" at bounding box center [185, 333] width 81 height 20
select select "7680"
click at [145, 323] on select "Select Stylist [PERSON_NAME] [PERSON_NAME] [PERSON_NAME] [PERSON_NAME] Jyoti Ra…" at bounding box center [185, 333] width 81 height 20
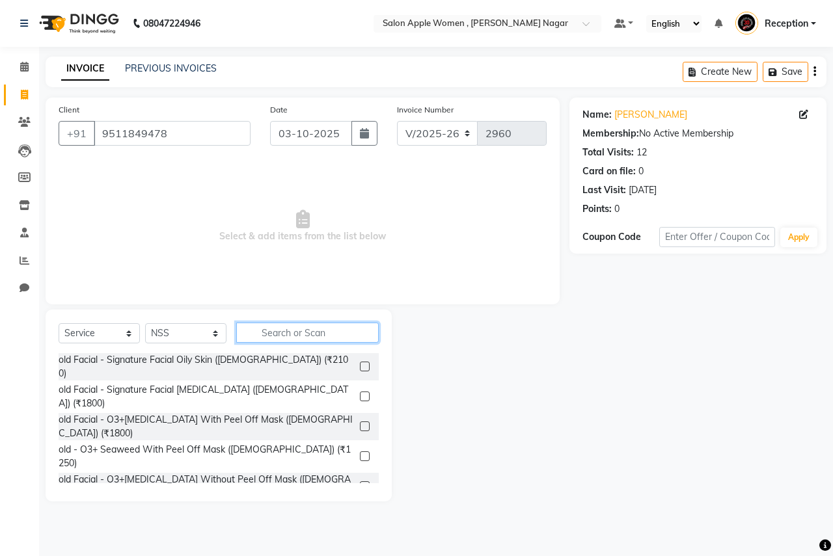
click at [330, 332] on input "text" at bounding box center [307, 333] width 142 height 20
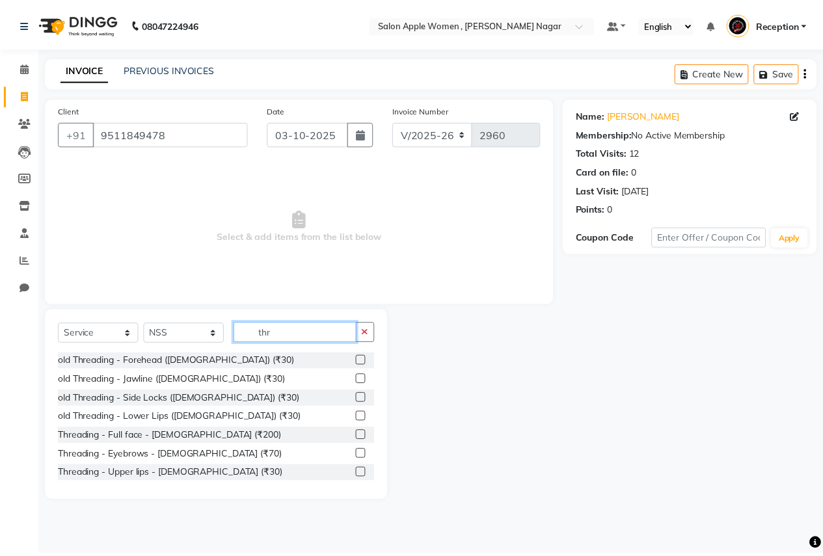
scroll to position [172, 0]
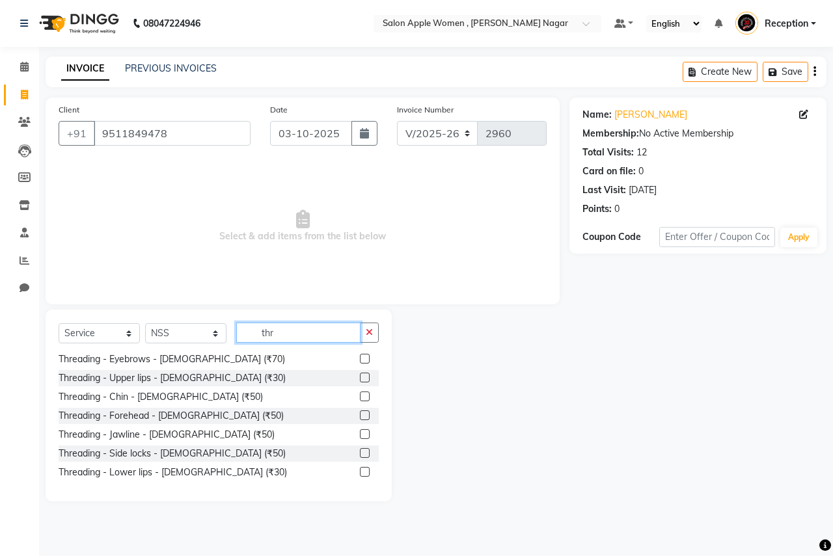
type input "thr"
drag, startPoint x: 355, startPoint y: 357, endPoint x: 387, endPoint y: 357, distance: 31.9
click at [360, 357] on label at bounding box center [365, 359] width 10 height 10
click at [360, 357] on input "checkbox" at bounding box center [364, 359] width 8 height 8
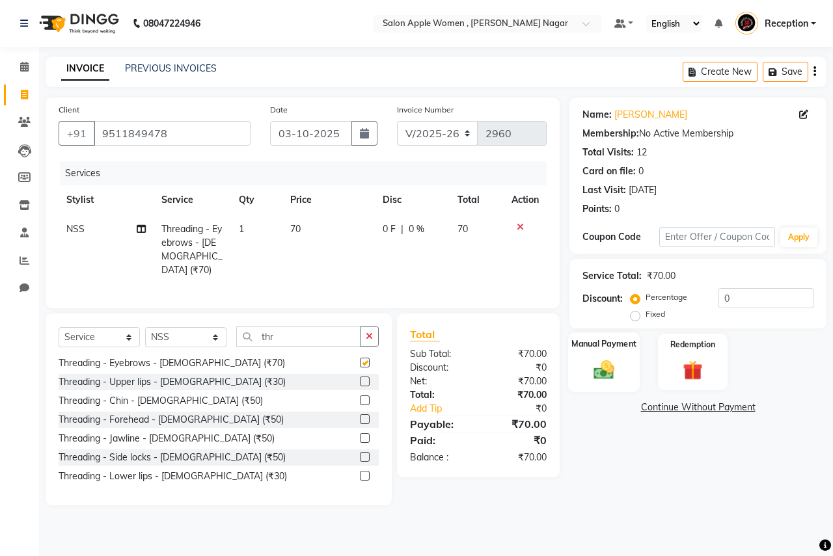
checkbox input "false"
click at [617, 370] on img at bounding box center [604, 370] width 34 height 24
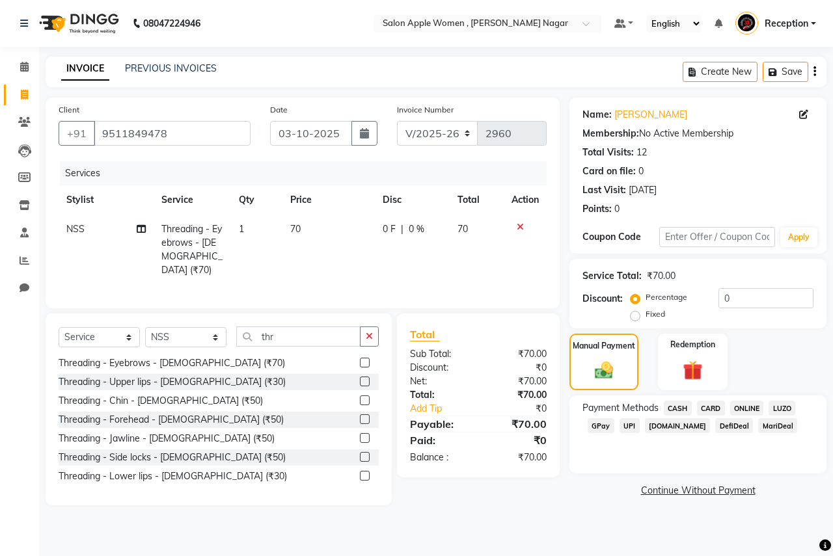
drag, startPoint x: 682, startPoint y: 405, endPoint x: 676, endPoint y: 427, distance: 22.9
click at [682, 407] on span "CASH" at bounding box center [678, 408] width 28 height 15
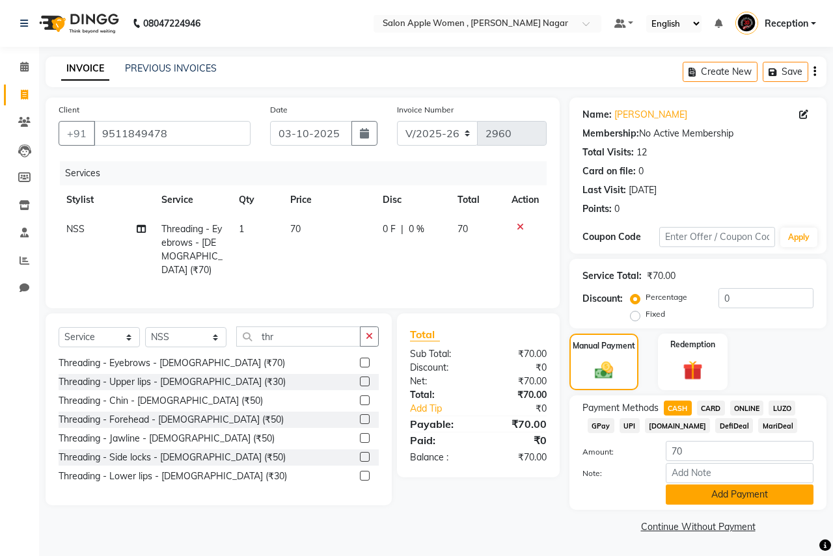
click at [682, 492] on button "Add Payment" at bounding box center [740, 495] width 148 height 20
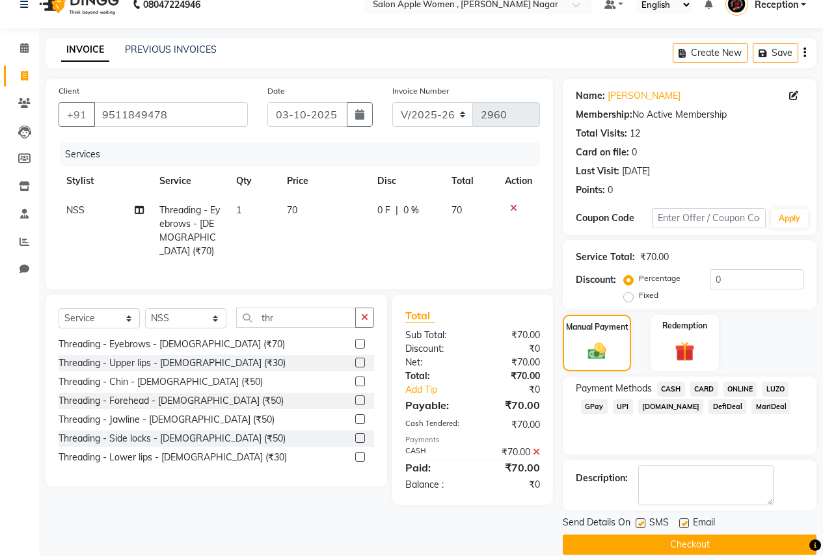
scroll to position [37, 0]
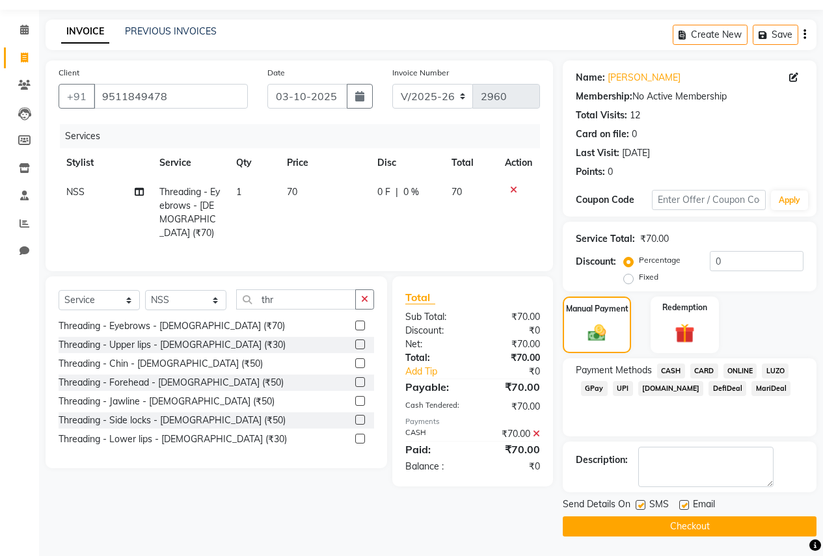
click at [684, 525] on button "Checkout" at bounding box center [690, 527] width 254 height 20
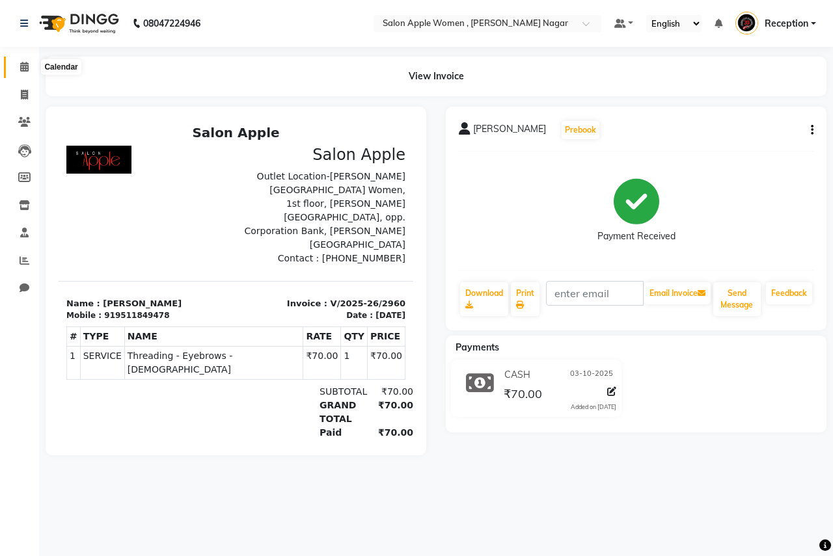
drag, startPoint x: 25, startPoint y: 66, endPoint x: 34, endPoint y: 68, distance: 9.3
click at [25, 66] on icon at bounding box center [24, 67] width 8 height 10
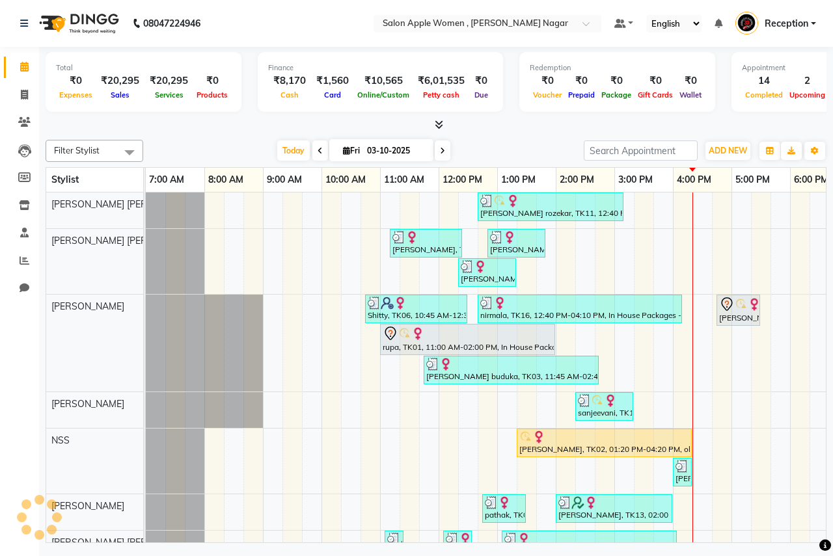
scroll to position [0, 257]
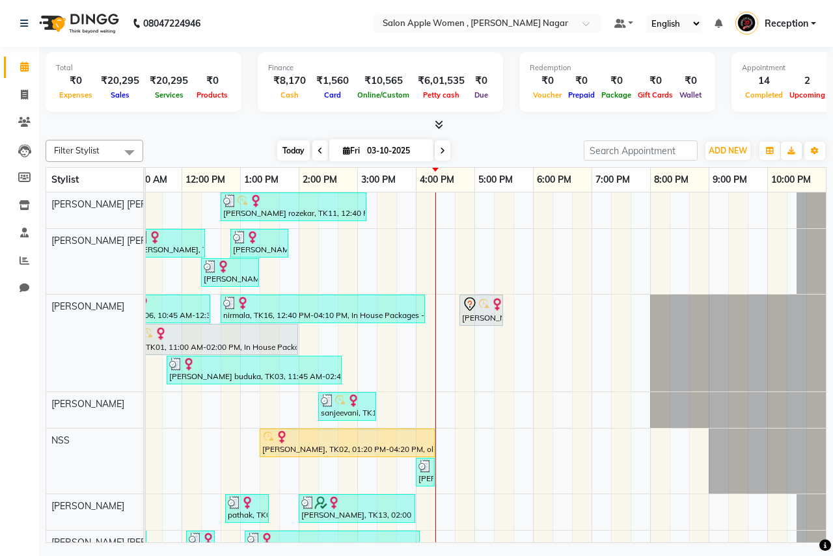
click at [286, 144] on span "Today" at bounding box center [293, 151] width 33 height 20
